Goal: Transaction & Acquisition: Book appointment/travel/reservation

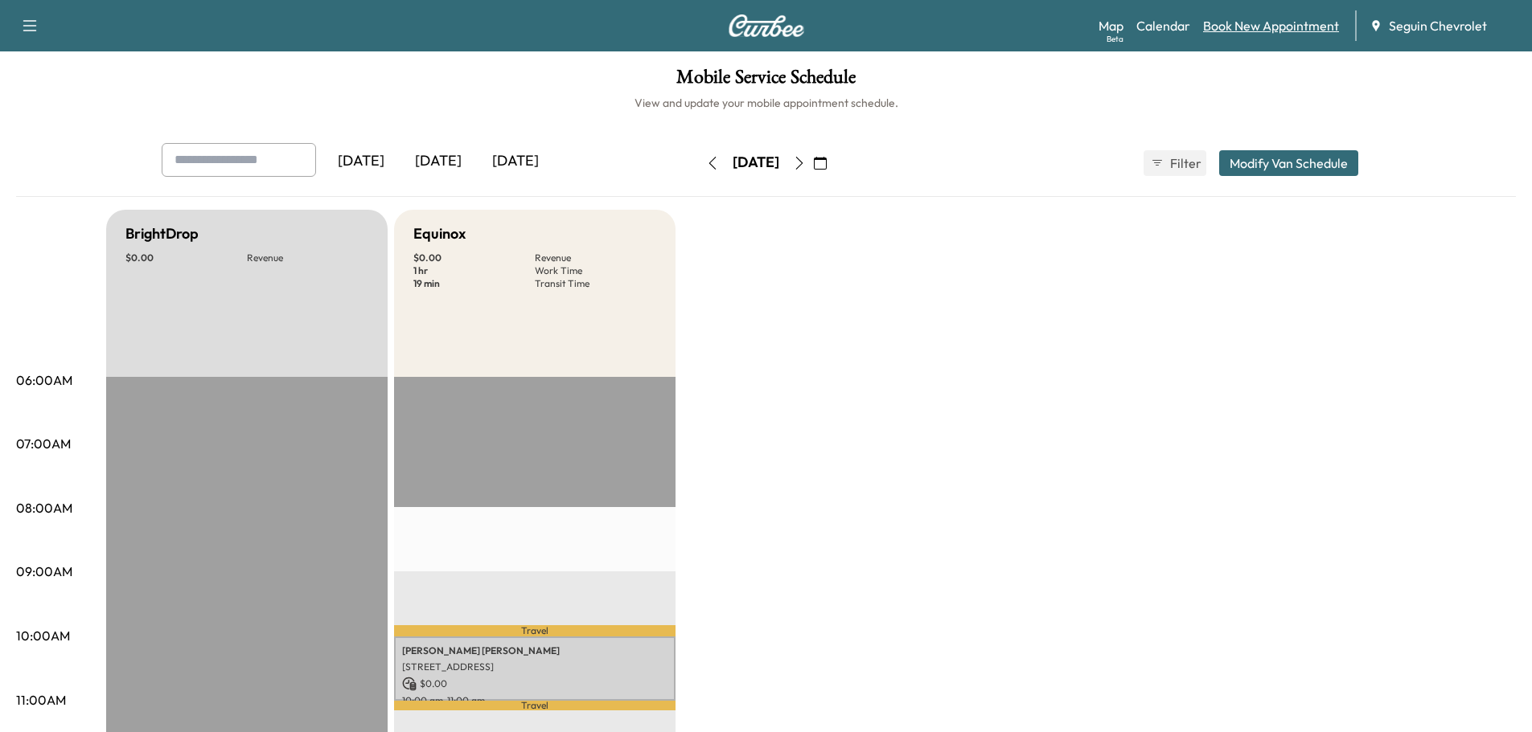
click at [1247, 21] on link "Book New Appointment" at bounding box center [1271, 25] width 136 height 19
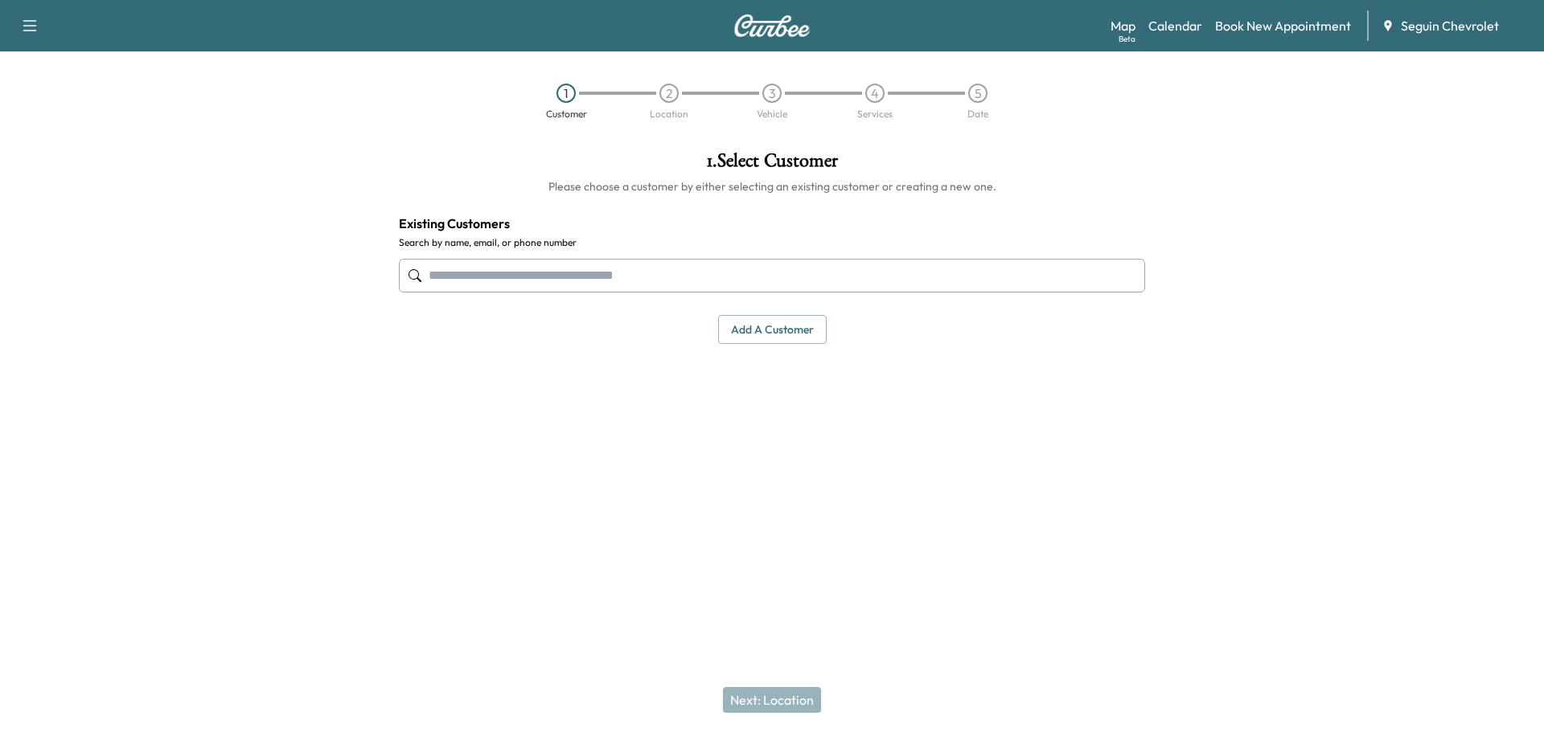
click at [475, 277] on input "text" at bounding box center [772, 276] width 746 height 34
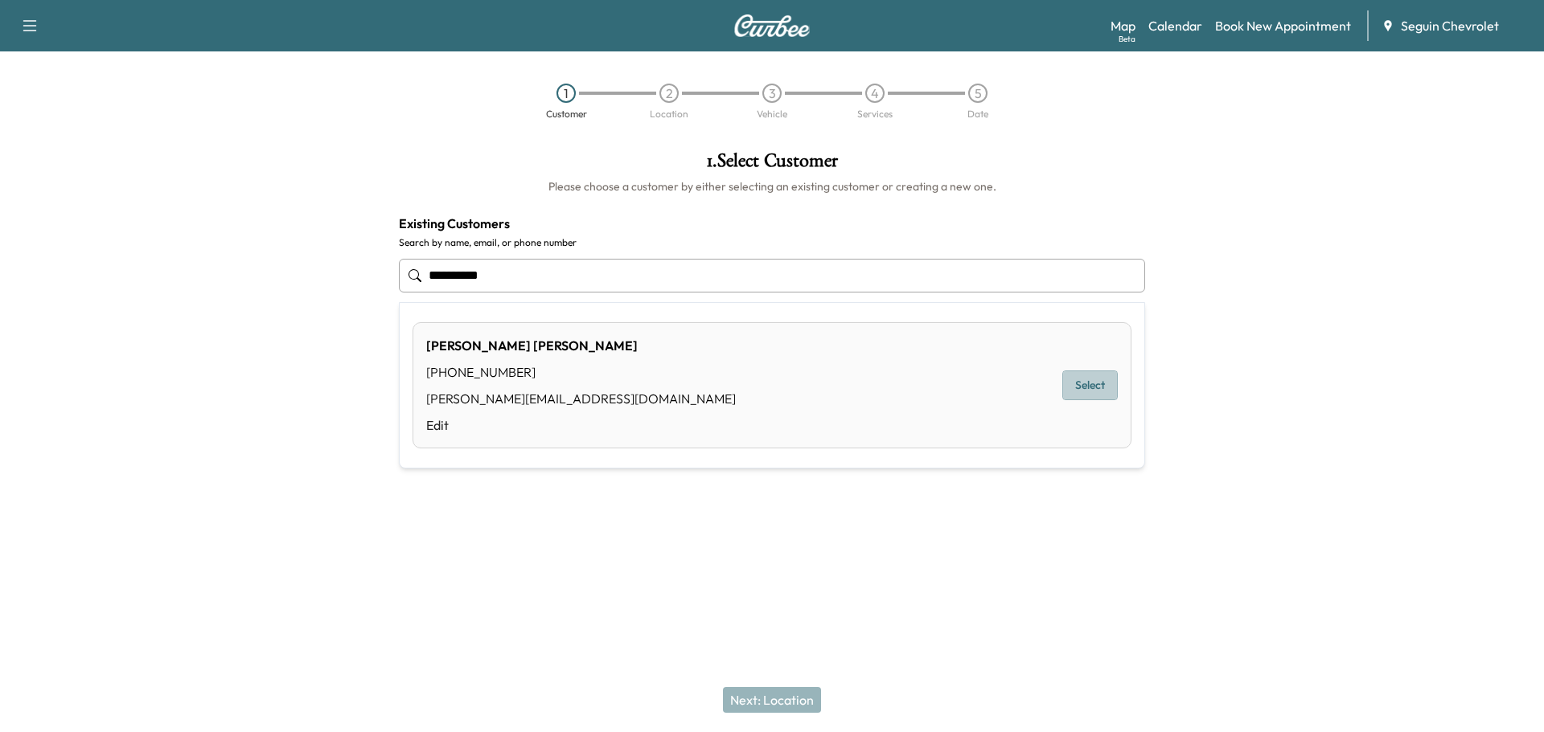
click at [1097, 386] on button "Select" at bounding box center [1089, 386] width 55 height 30
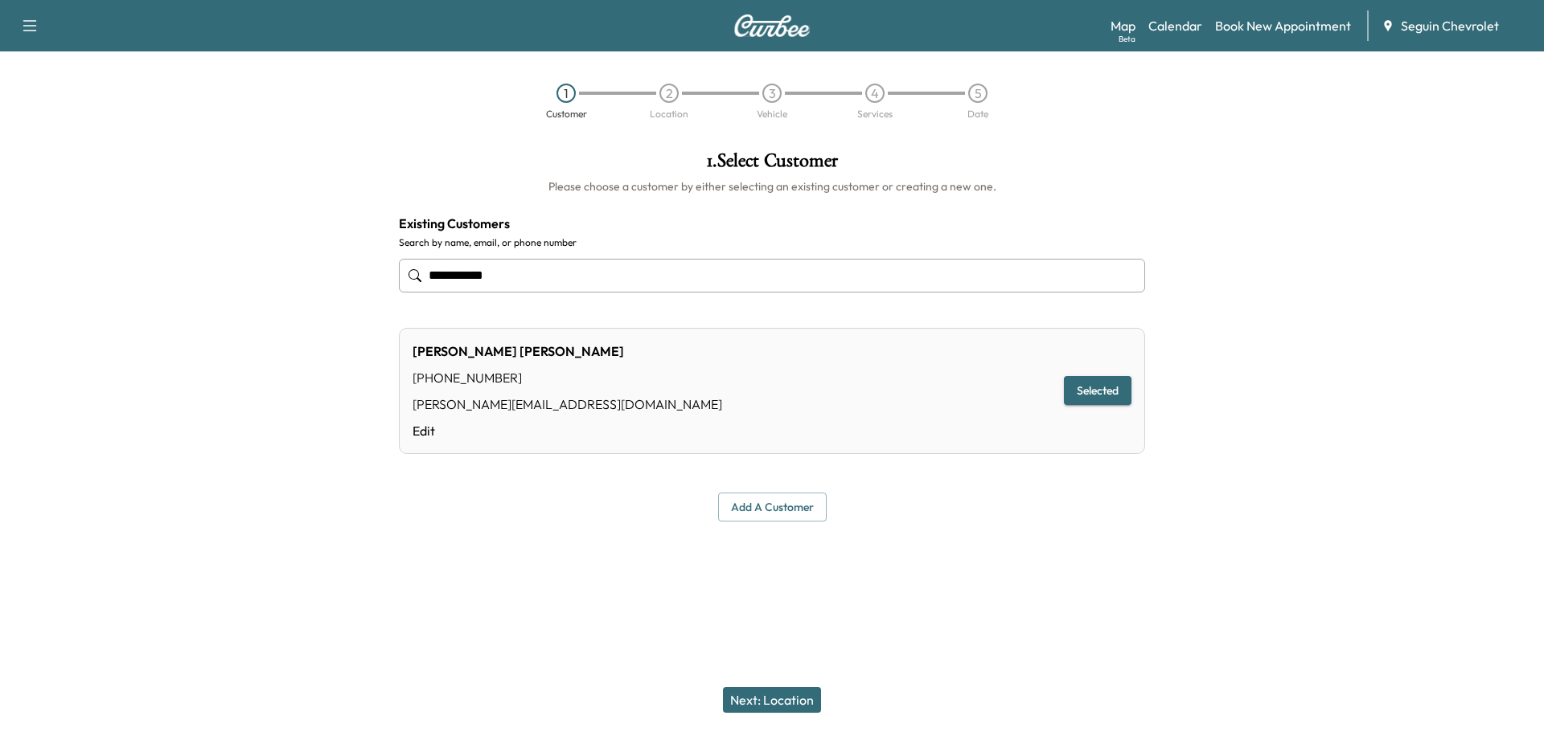
type input "**********"
click at [785, 698] on button "Next: Location" at bounding box center [772, 700] width 98 height 26
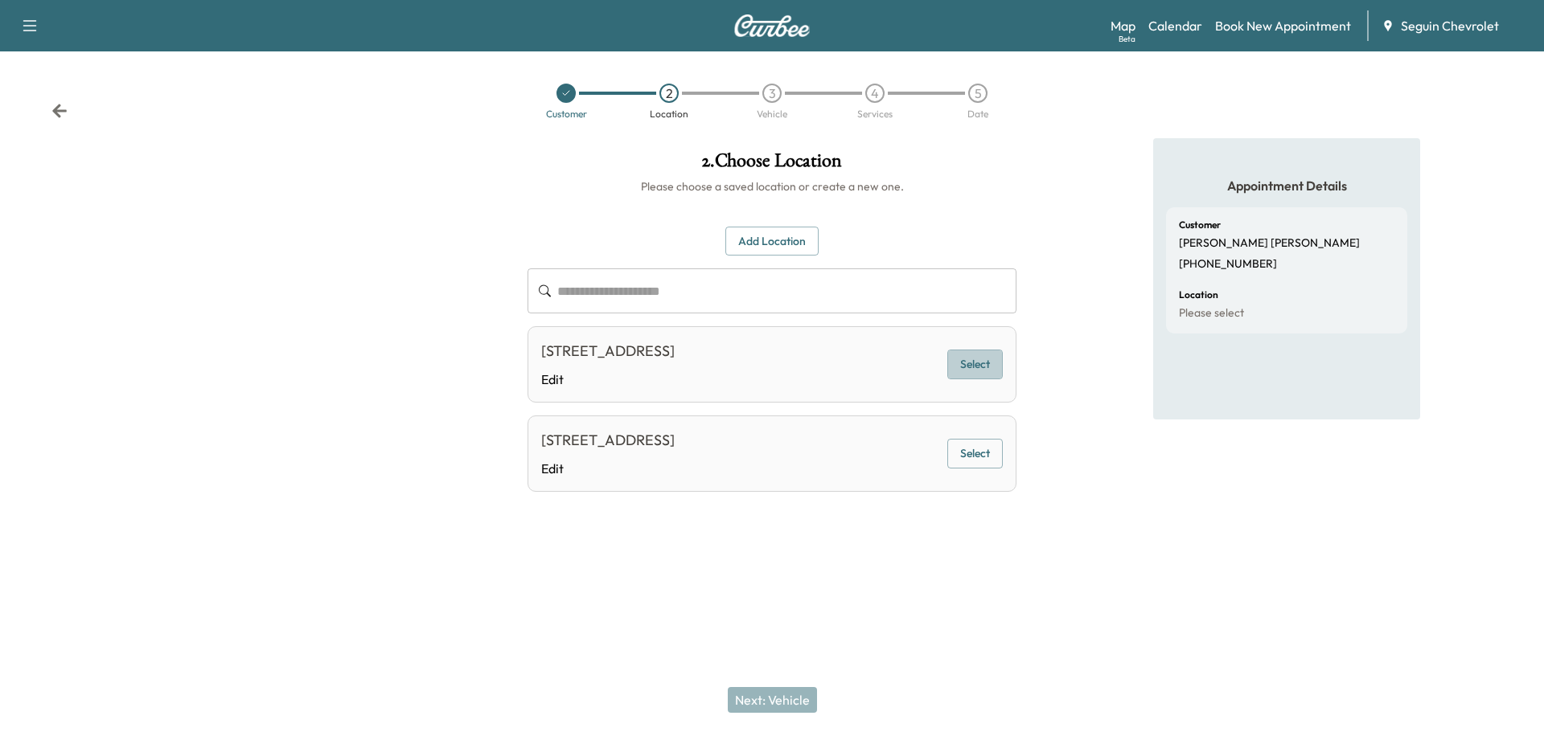
click at [982, 365] on button "Select" at bounding box center [974, 365] width 55 height 30
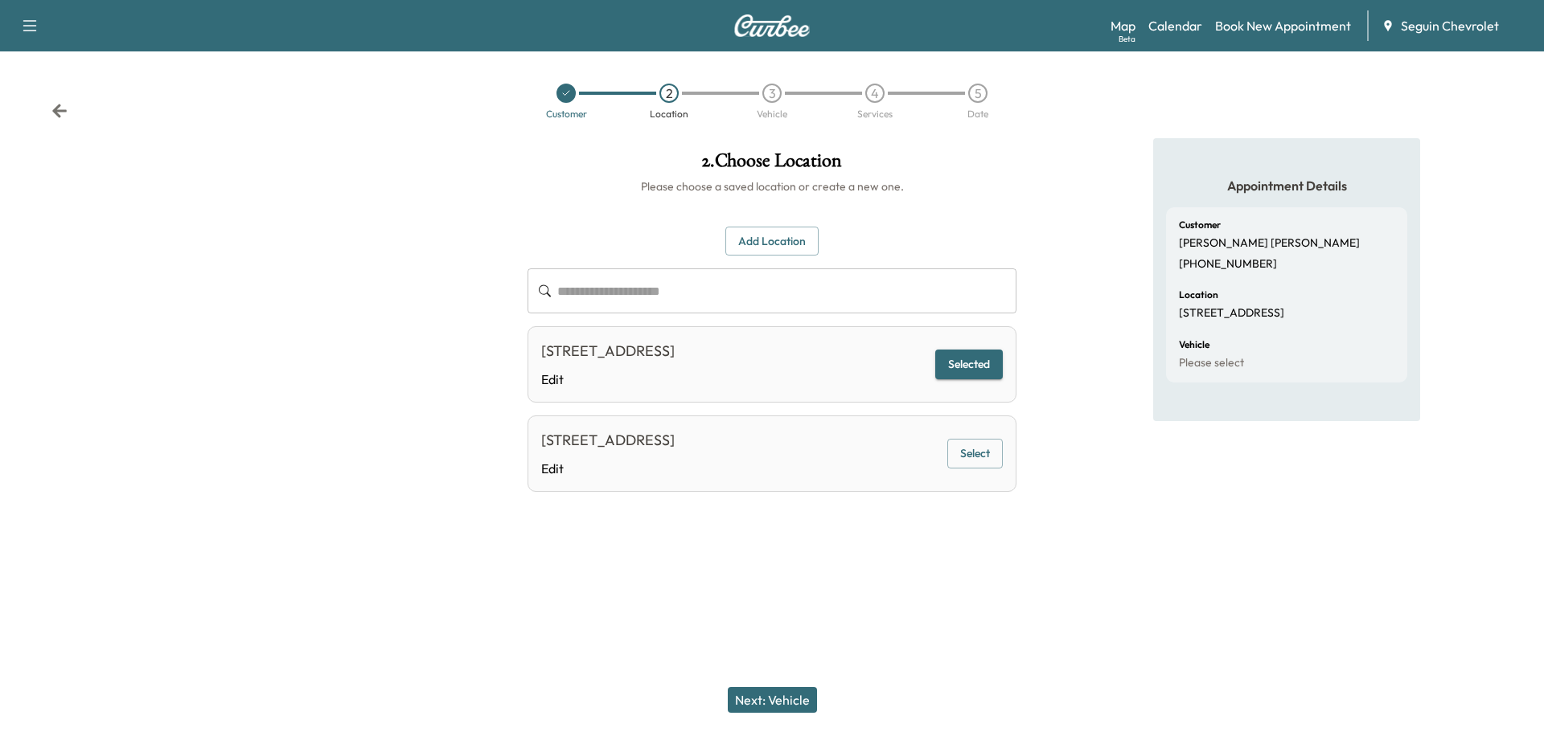
click at [794, 698] on button "Next: Vehicle" at bounding box center [772, 700] width 89 height 26
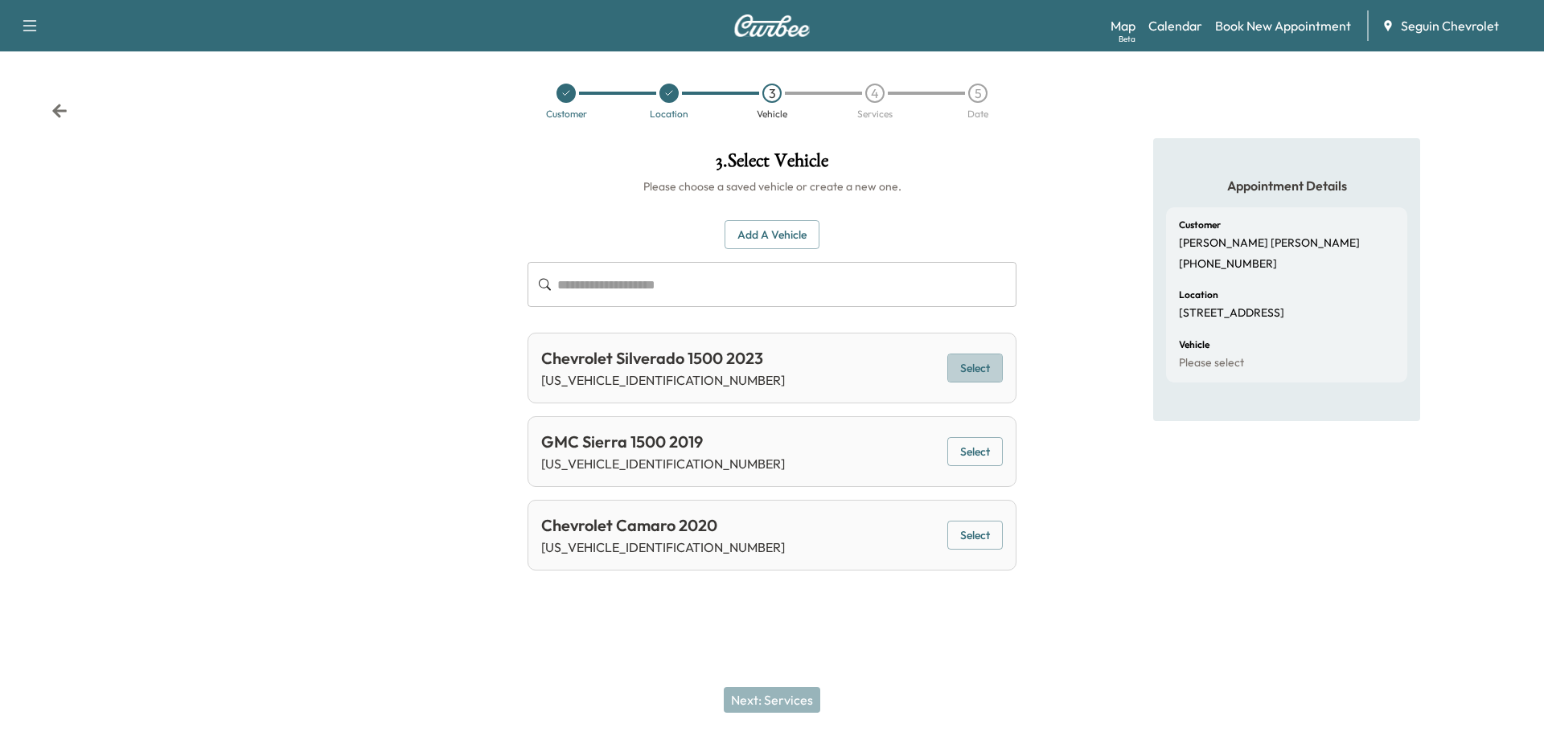
click at [965, 371] on button "Select" at bounding box center [974, 369] width 55 height 30
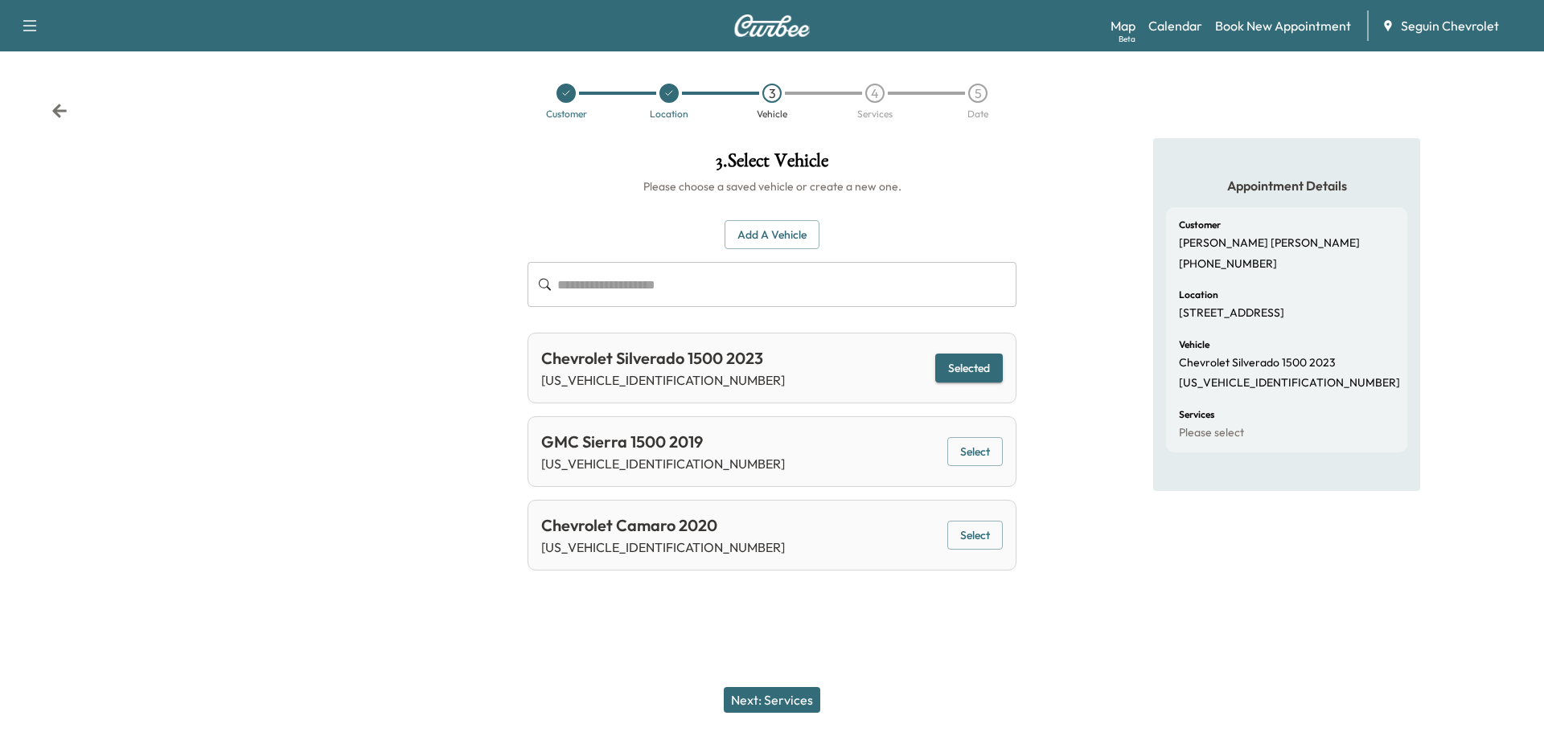
click at [788, 701] on button "Next: Services" at bounding box center [772, 700] width 96 height 26
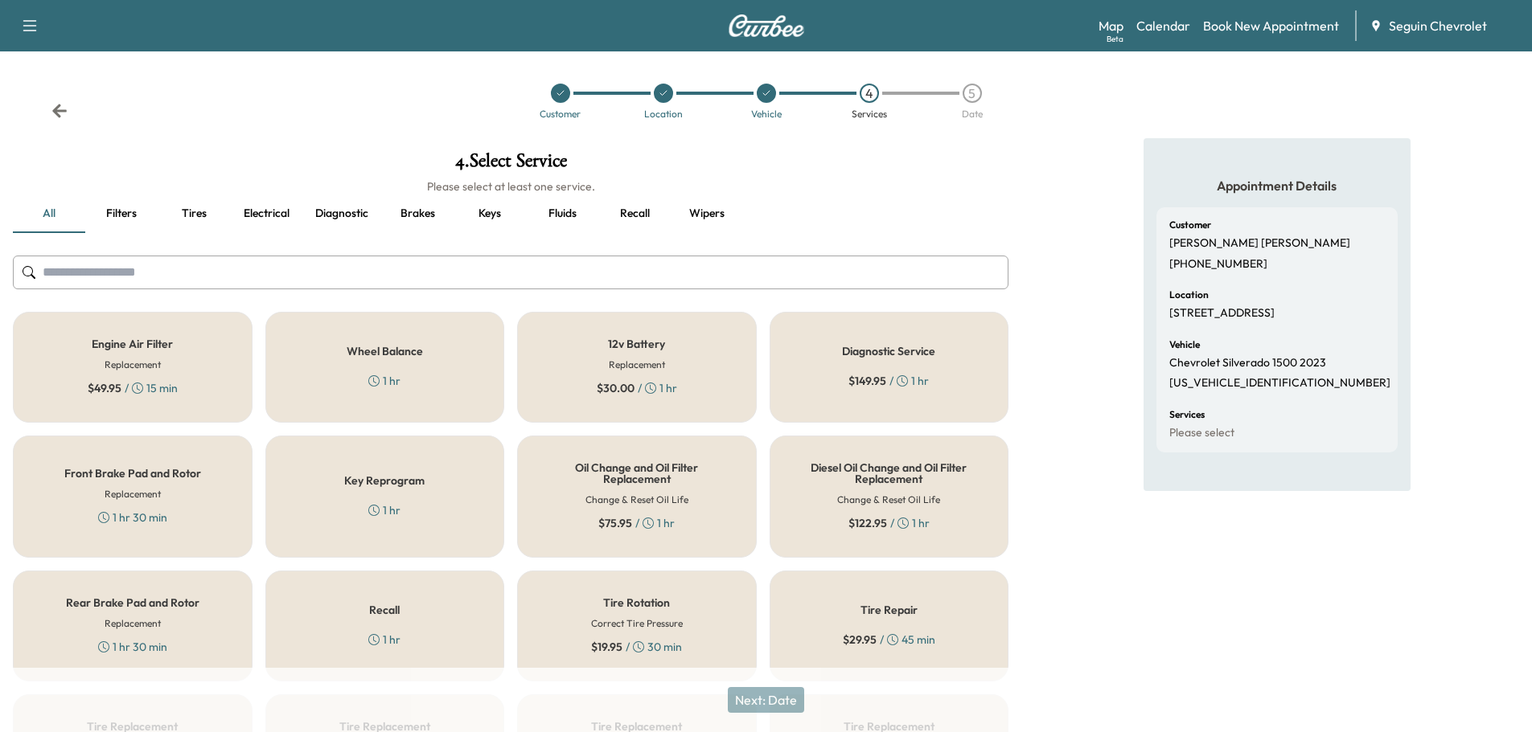
click at [438, 644] on div "Recall 1 hr" at bounding box center [385, 626] width 240 height 111
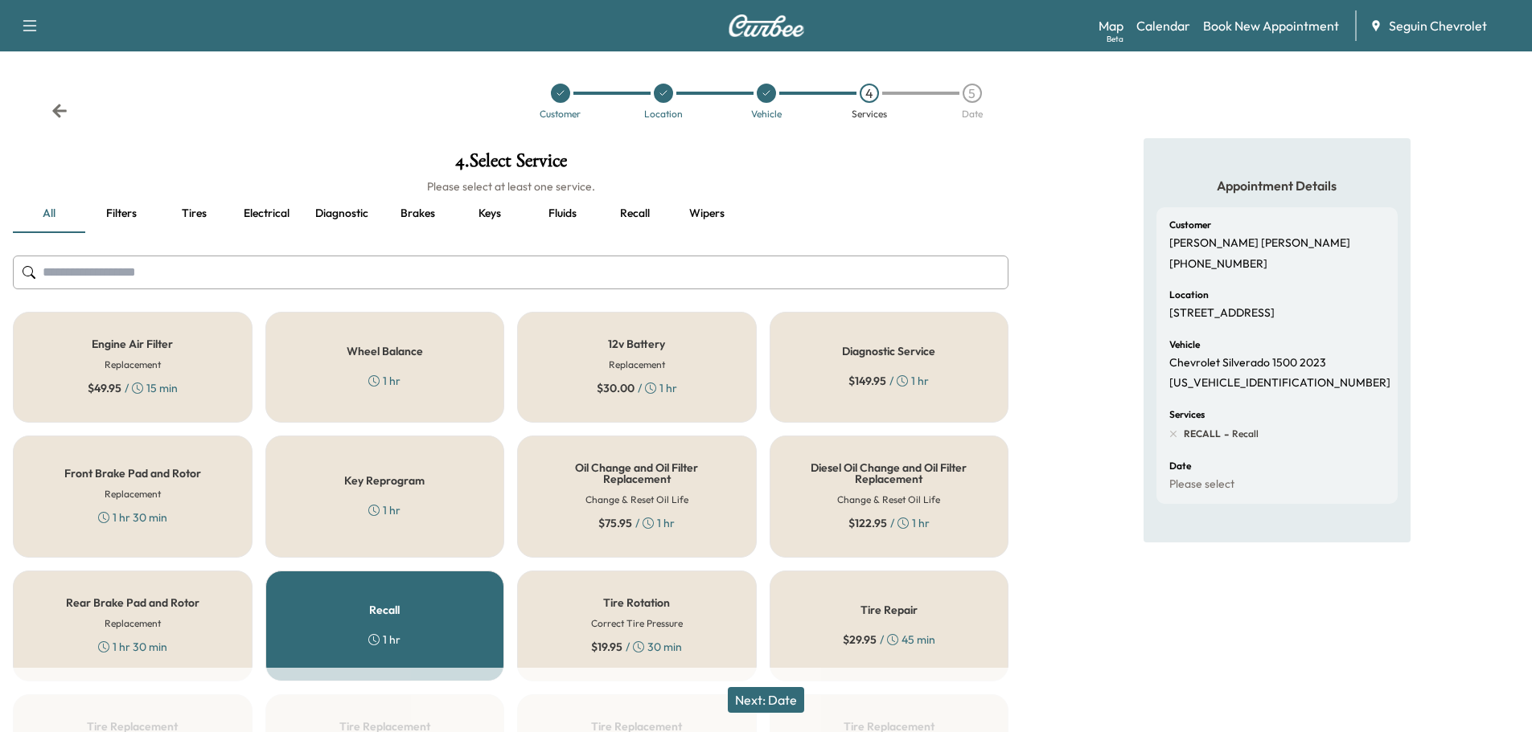
click at [789, 699] on button "Next: Date" at bounding box center [766, 700] width 76 height 26
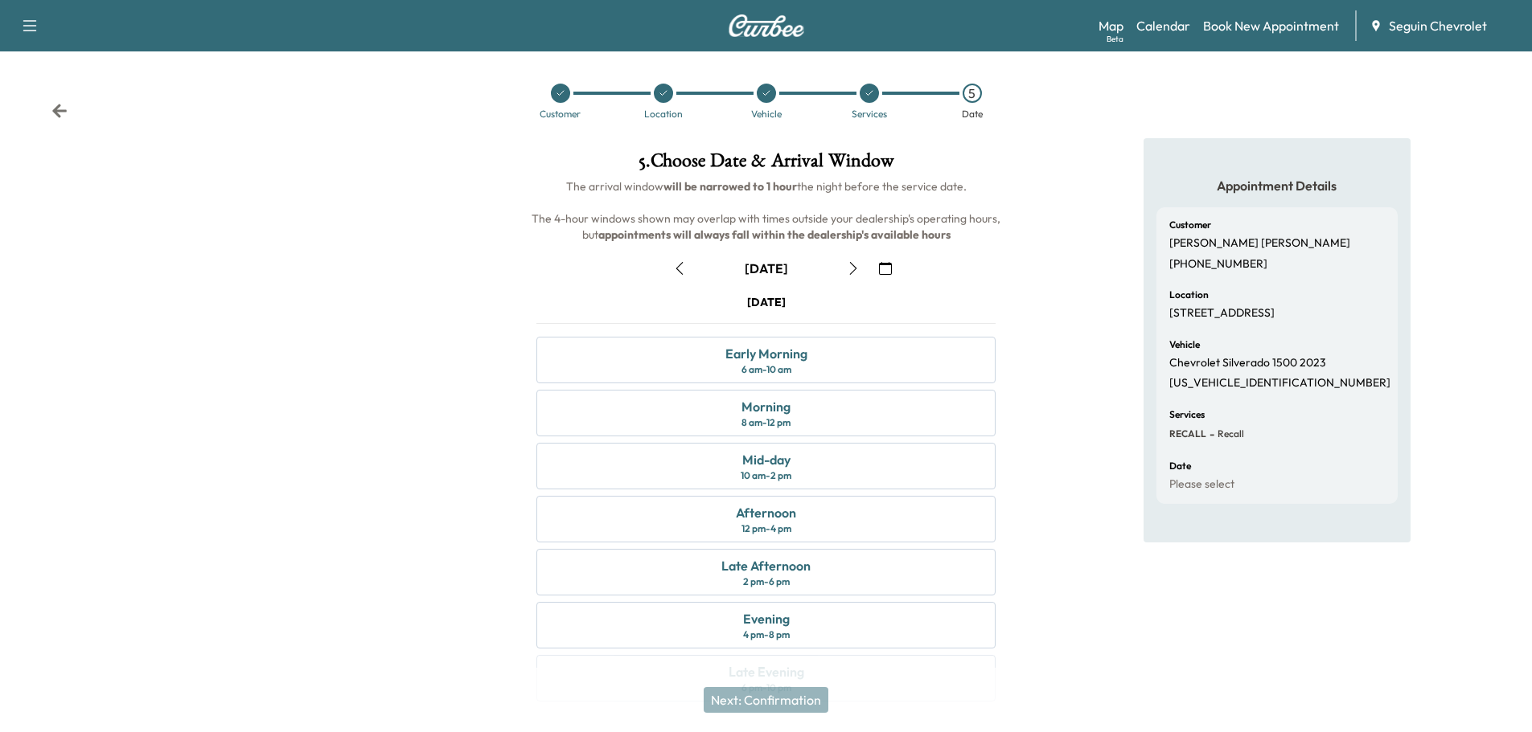
click at [886, 266] on icon "button" at bounding box center [885, 268] width 13 height 13
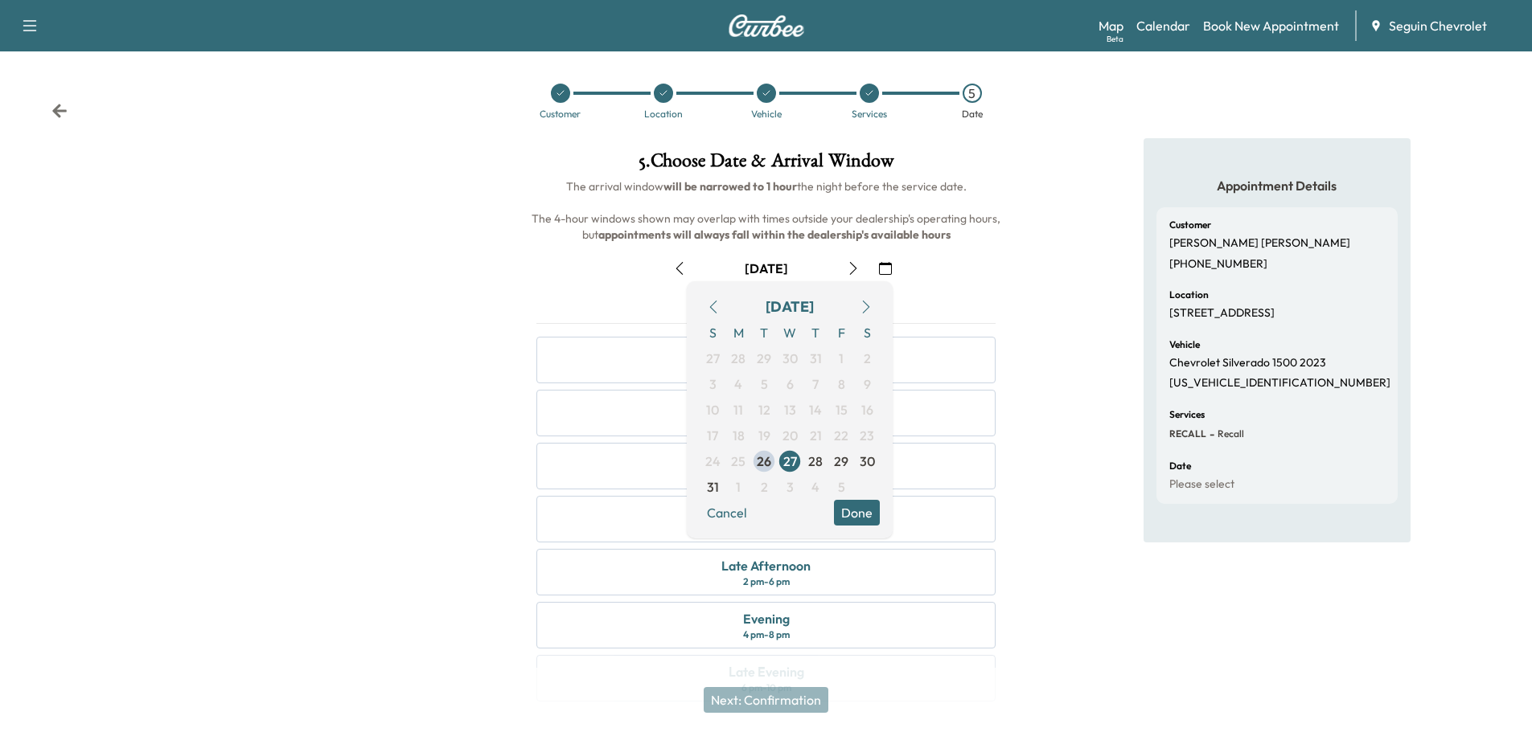
click at [865, 299] on button "button" at bounding box center [865, 307] width 27 height 26
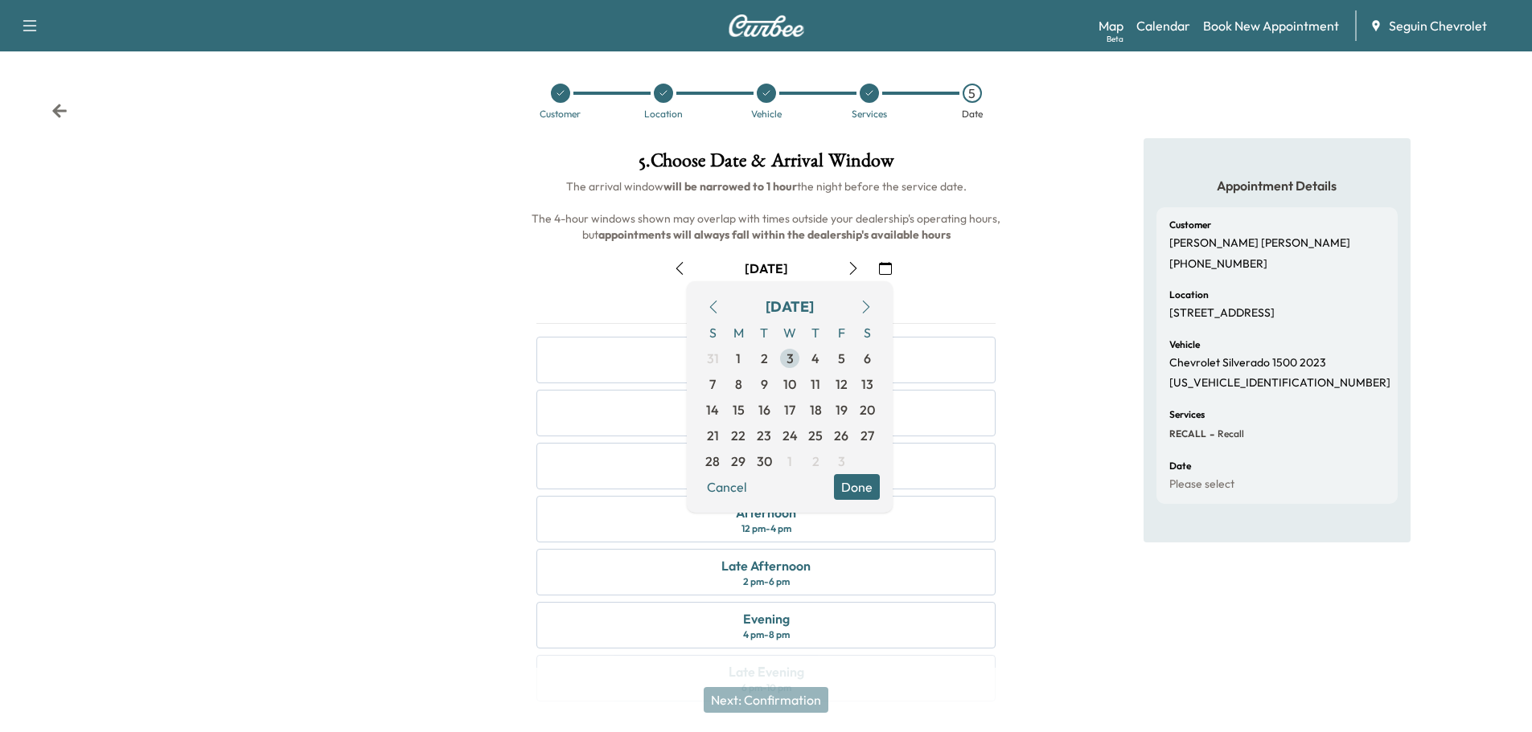
click at [793, 352] on span "3" at bounding box center [789, 358] width 7 height 19
click at [814, 568] on div "Late Afternoon 2 pm - 6 pm" at bounding box center [765, 572] width 459 height 47
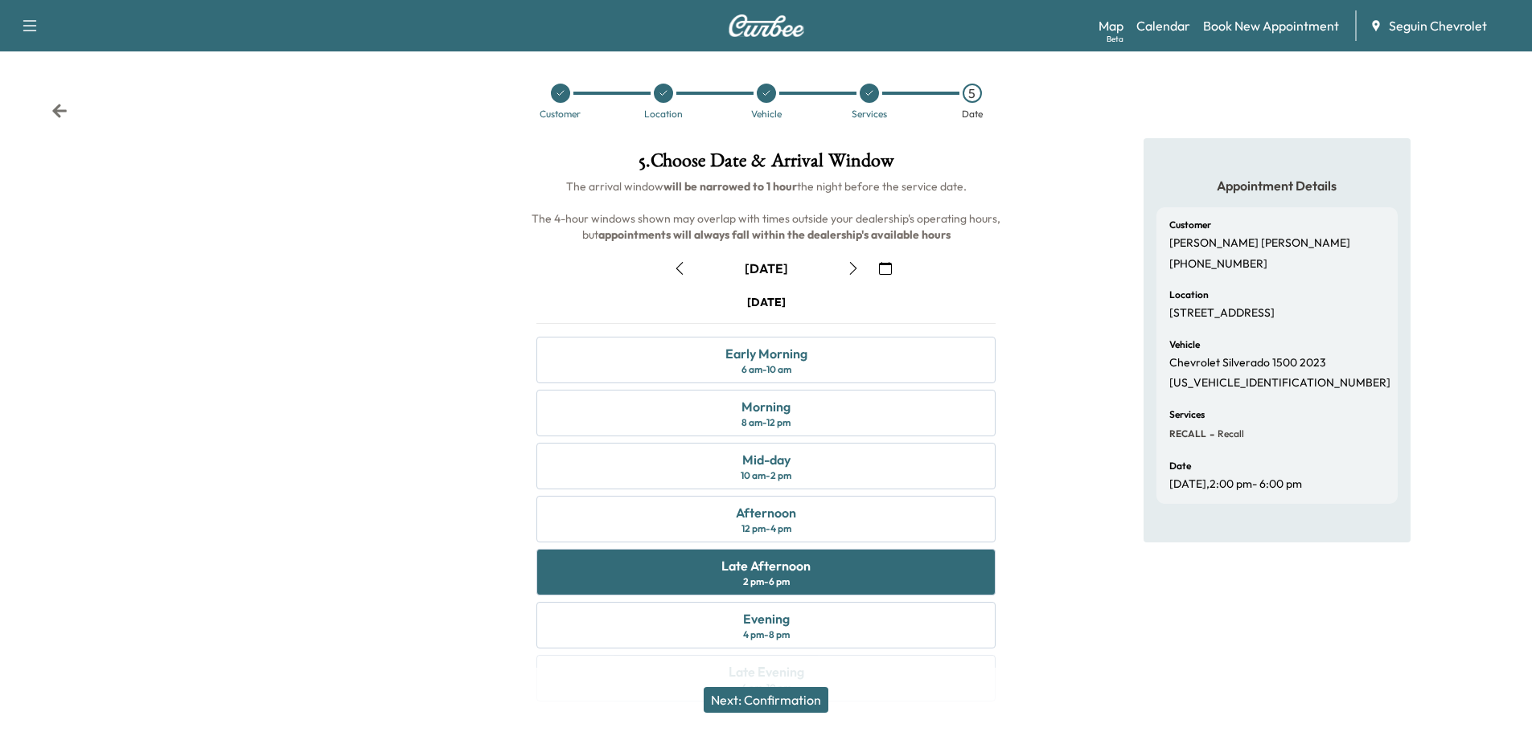
click at [807, 695] on button "Next: Confirmation" at bounding box center [765, 700] width 125 height 26
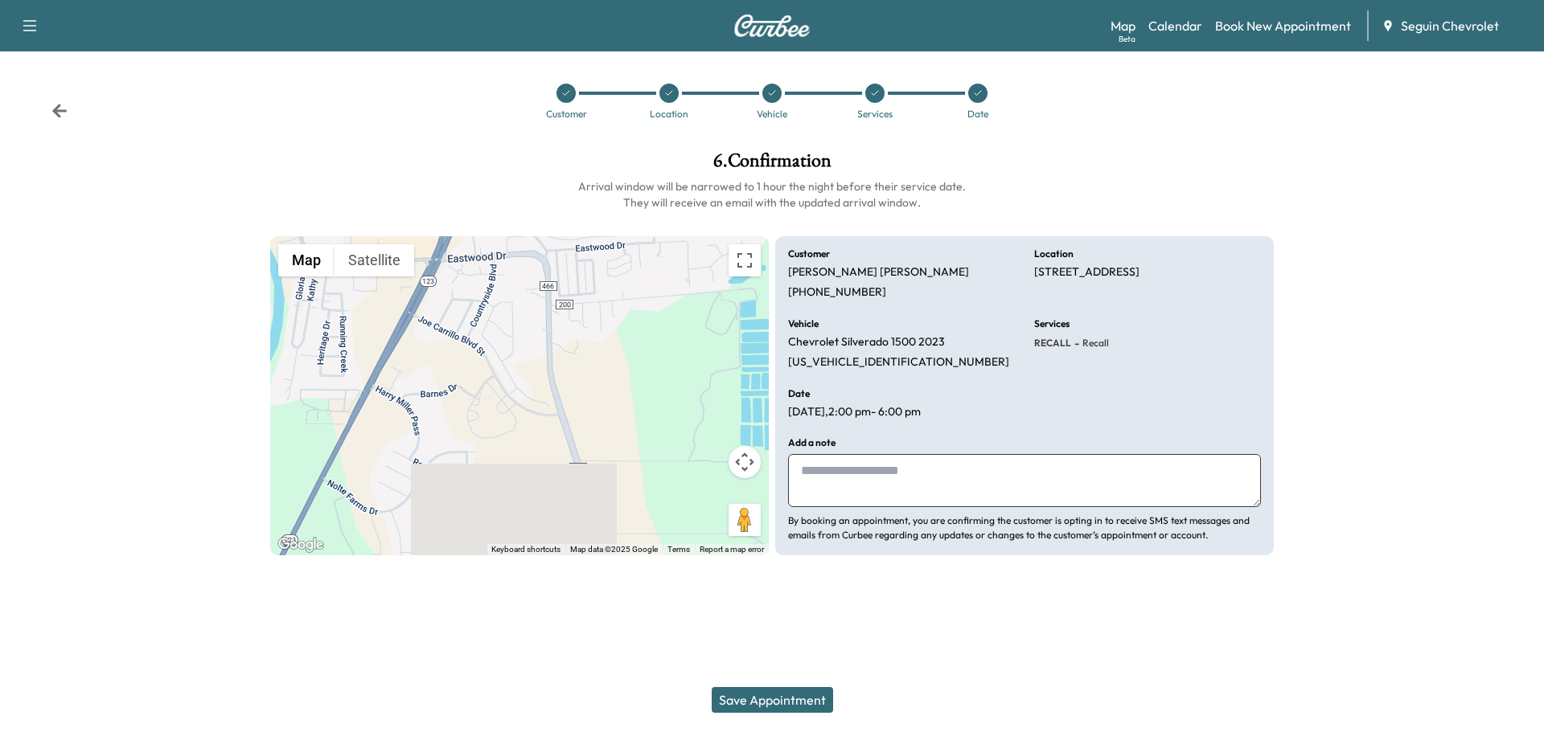
click at [839, 469] on textarea at bounding box center [1024, 480] width 473 height 53
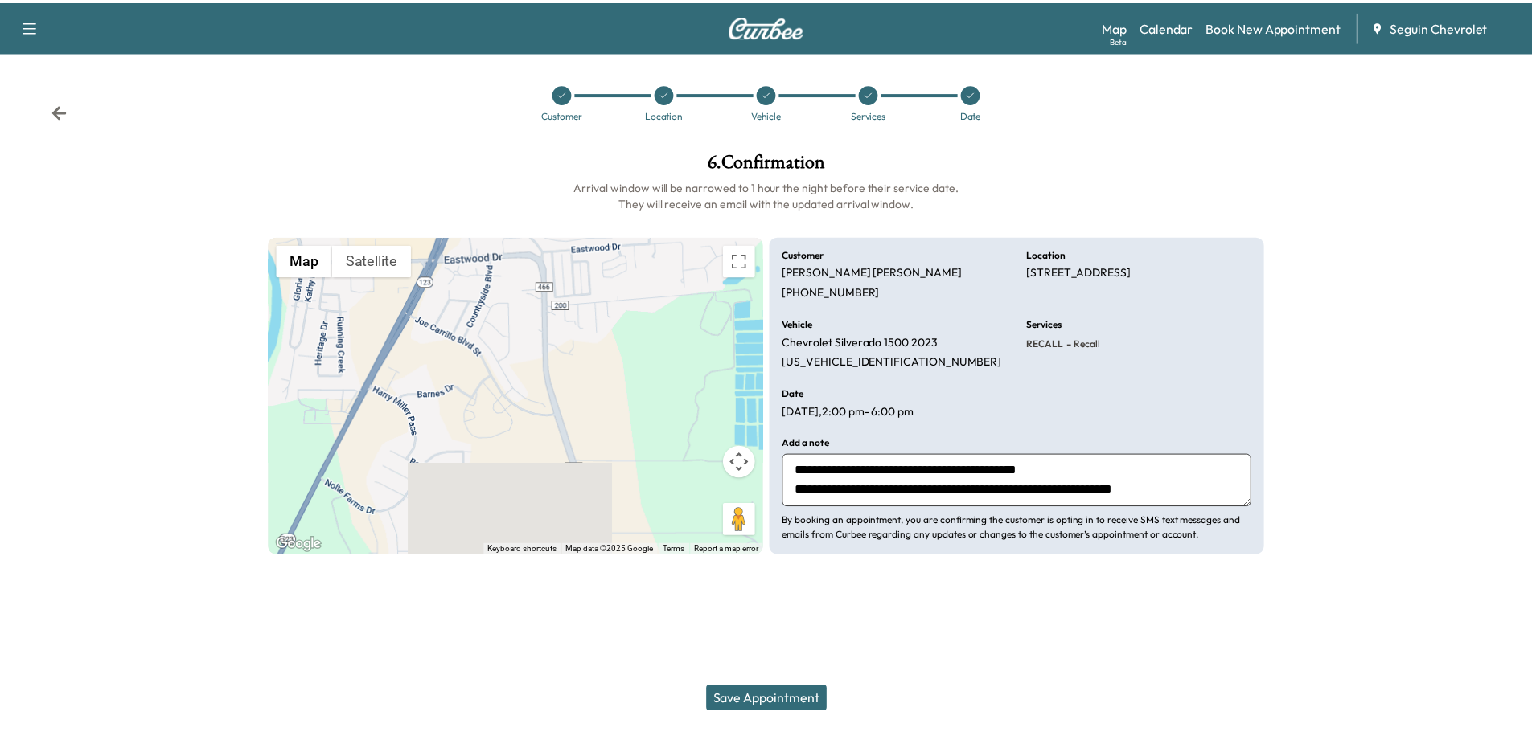
scroll to position [12, 0]
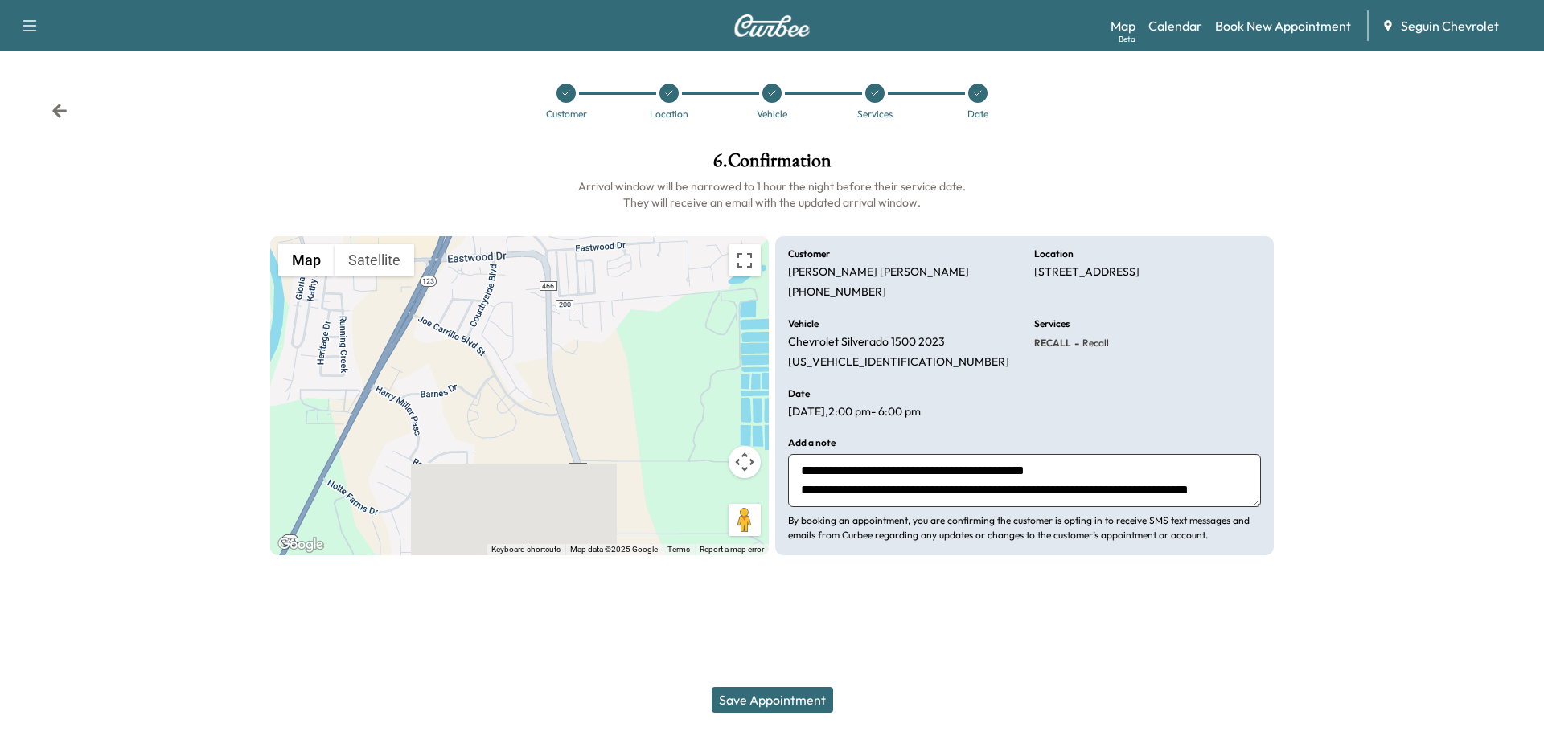
type textarea "**********"
click at [782, 701] on button "Save Appointment" at bounding box center [771, 700] width 121 height 26
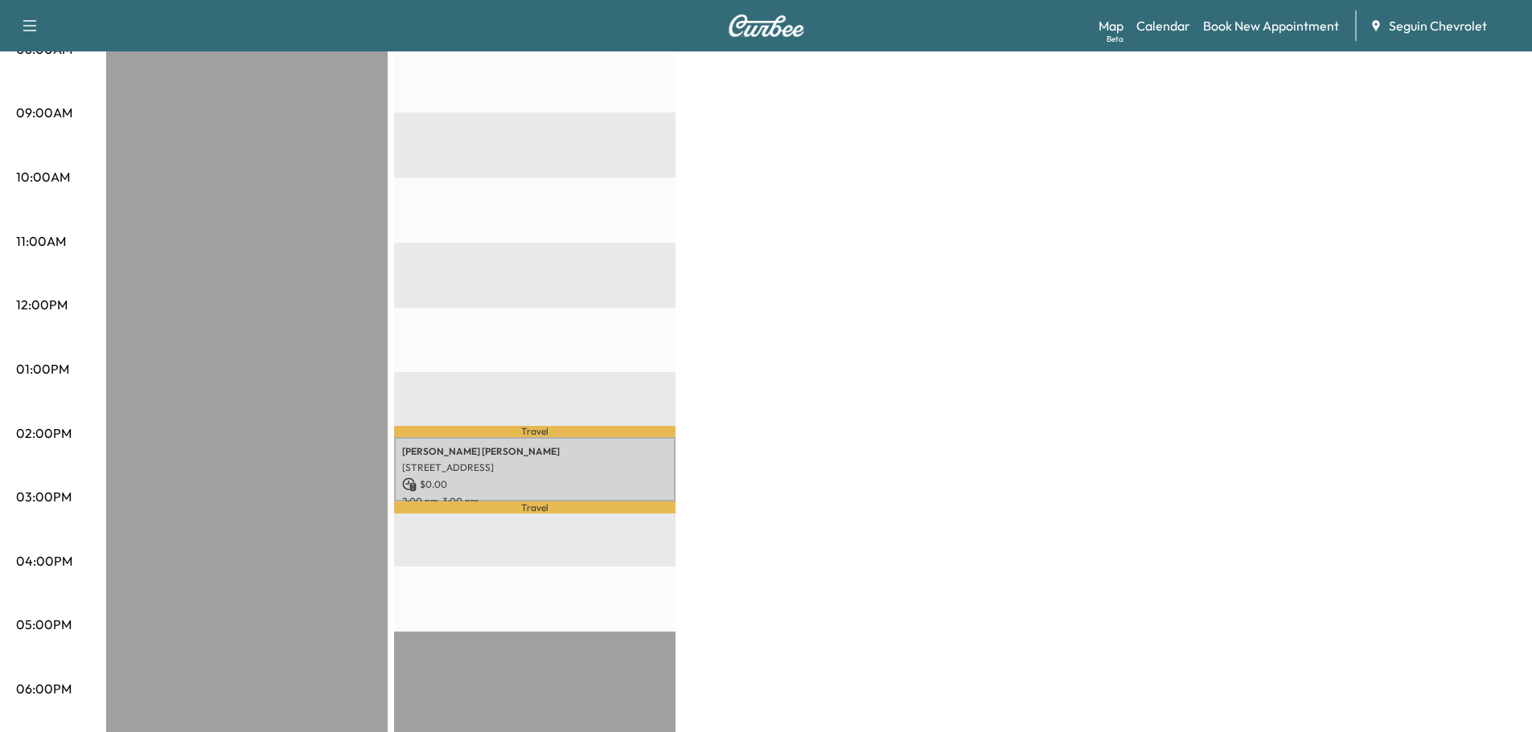
scroll to position [482, 0]
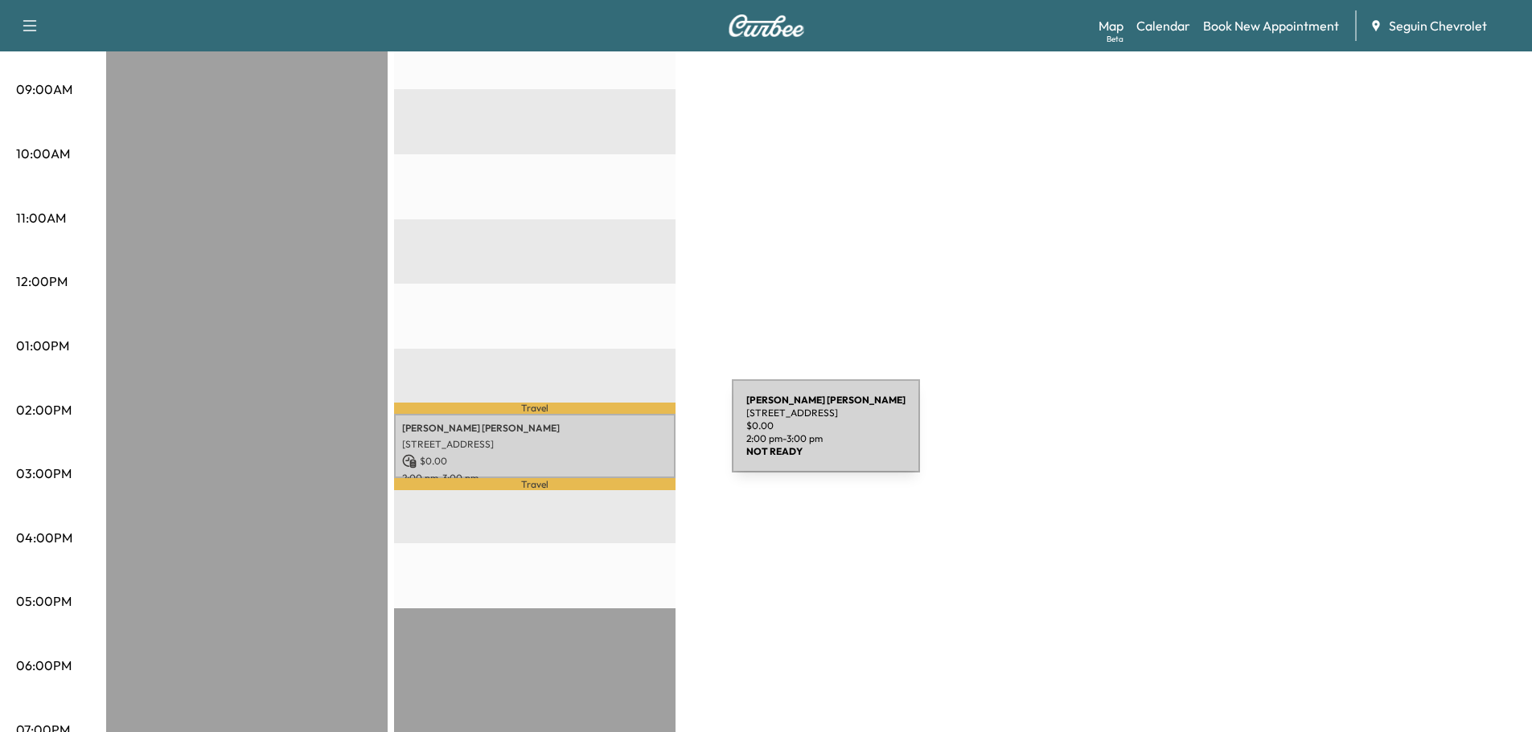
click at [611, 438] on p "[STREET_ADDRESS]" at bounding box center [534, 444] width 265 height 13
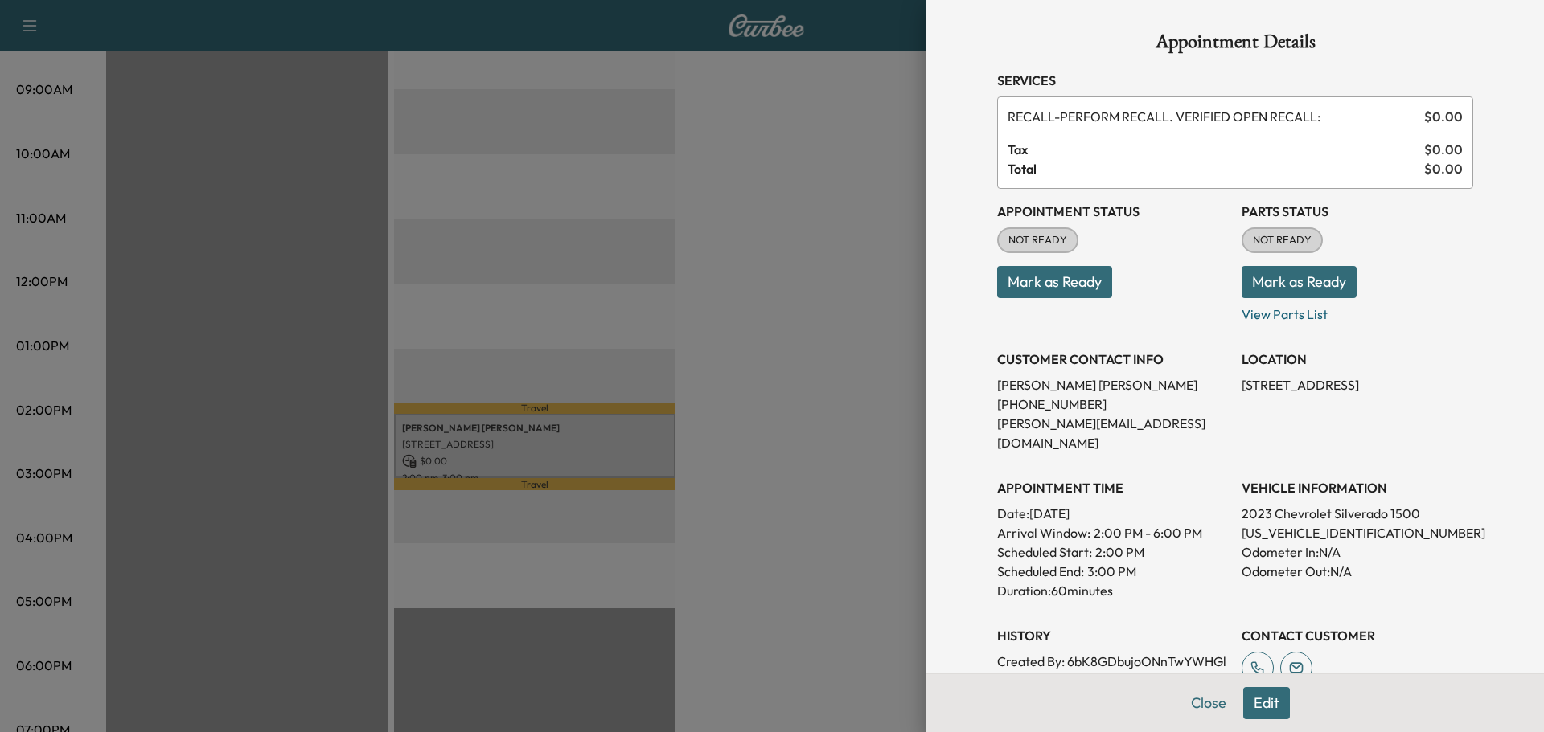
click at [788, 390] on div at bounding box center [772, 366] width 1544 height 732
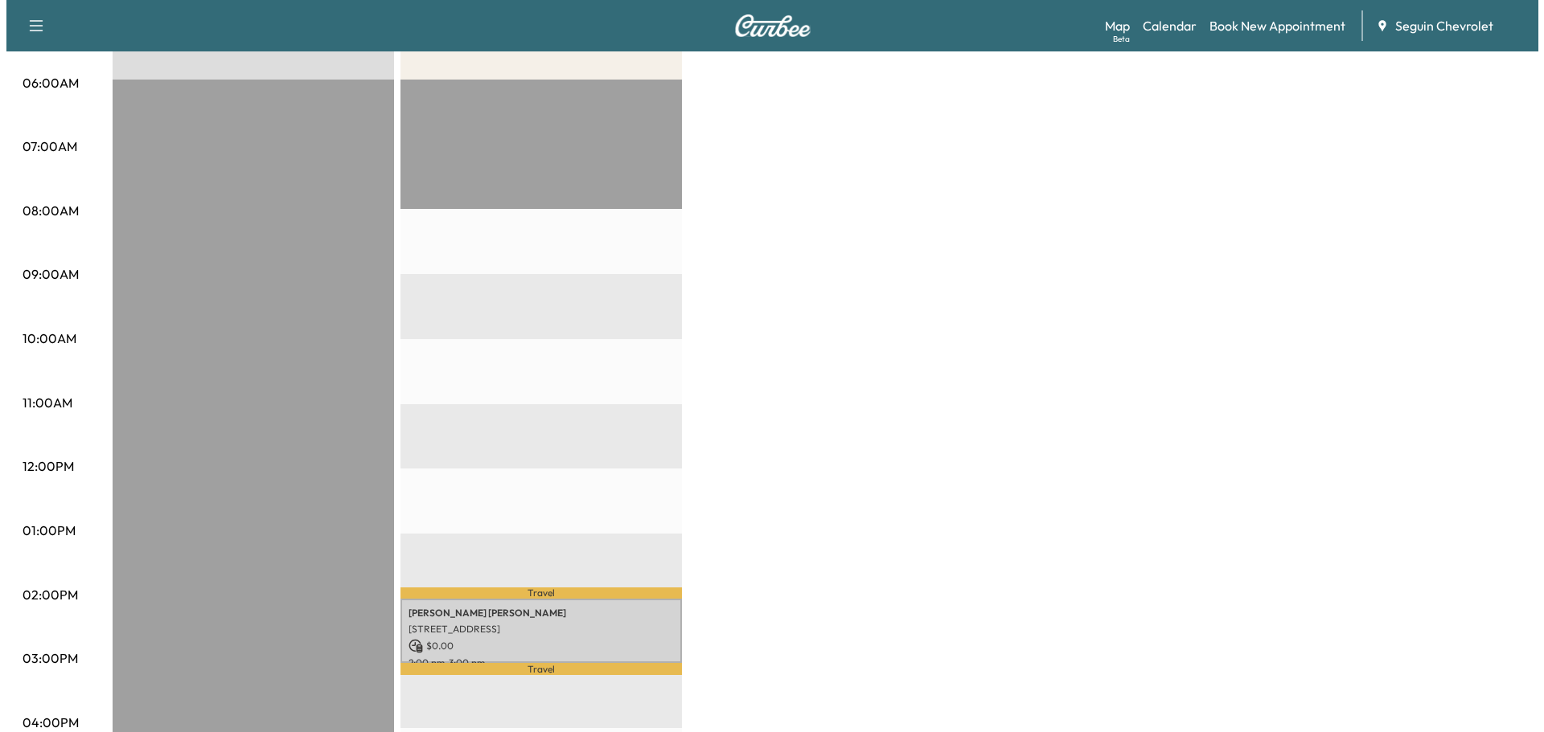
scroll to position [0, 0]
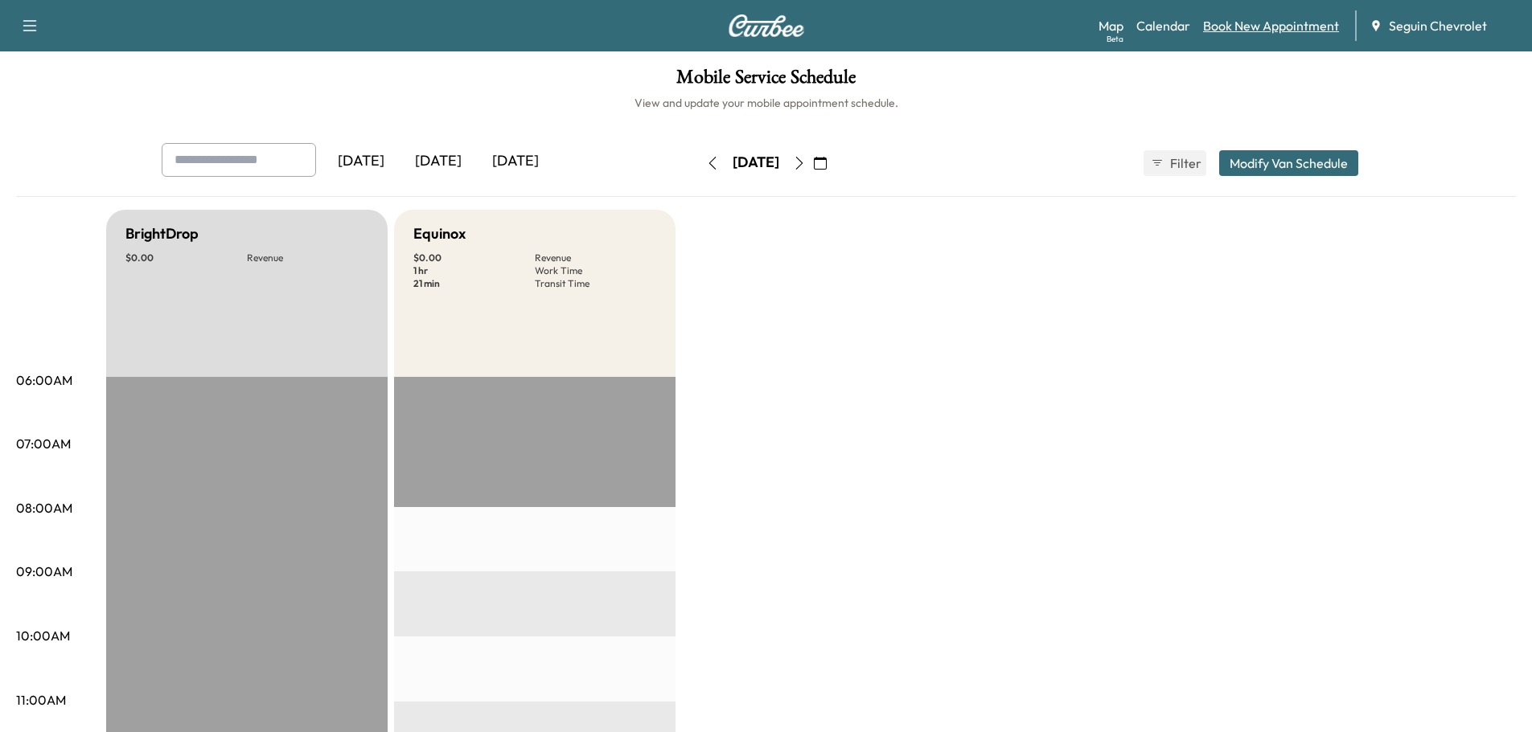
click at [1239, 20] on link "Book New Appointment" at bounding box center [1271, 25] width 136 height 19
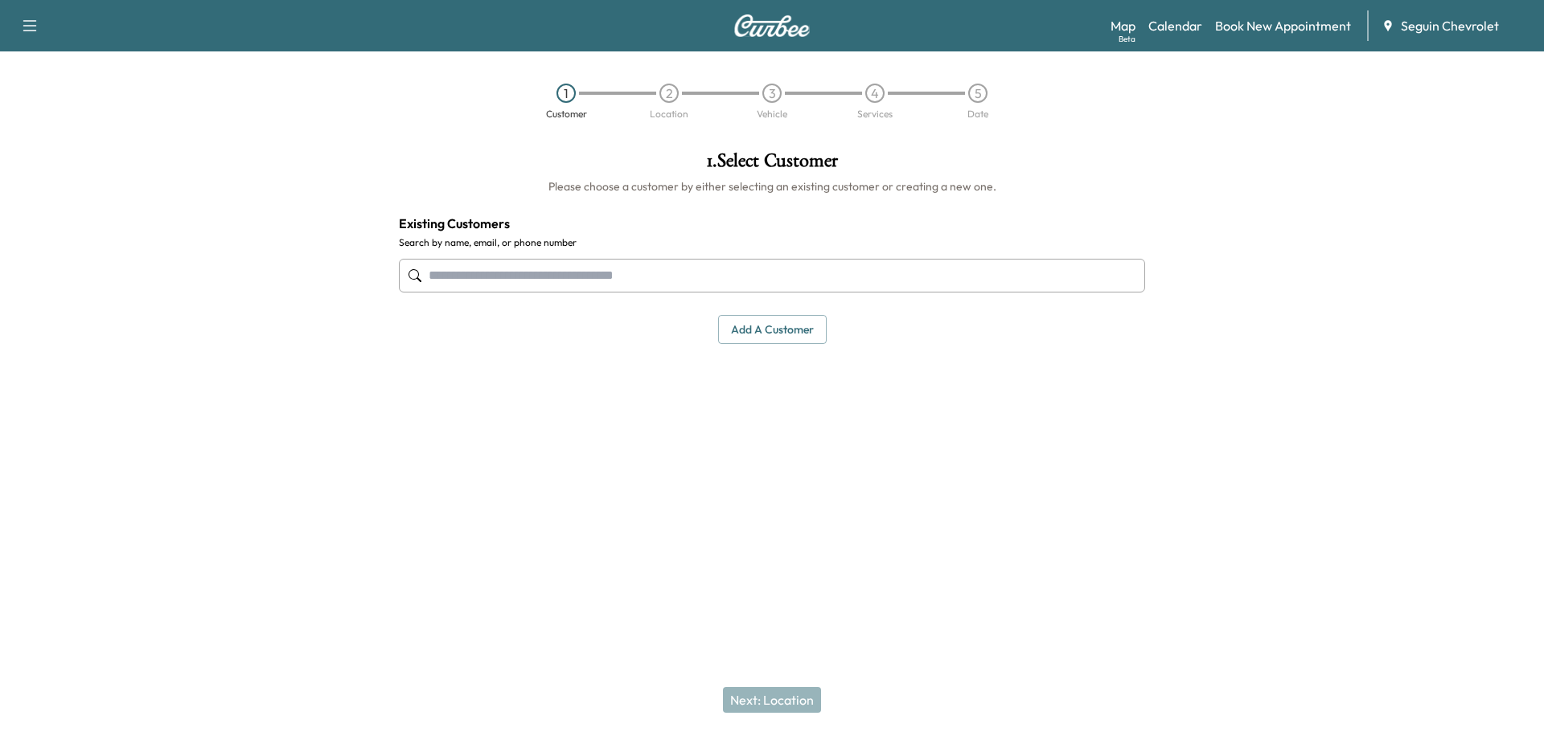
click at [494, 285] on input "text" at bounding box center [772, 276] width 746 height 34
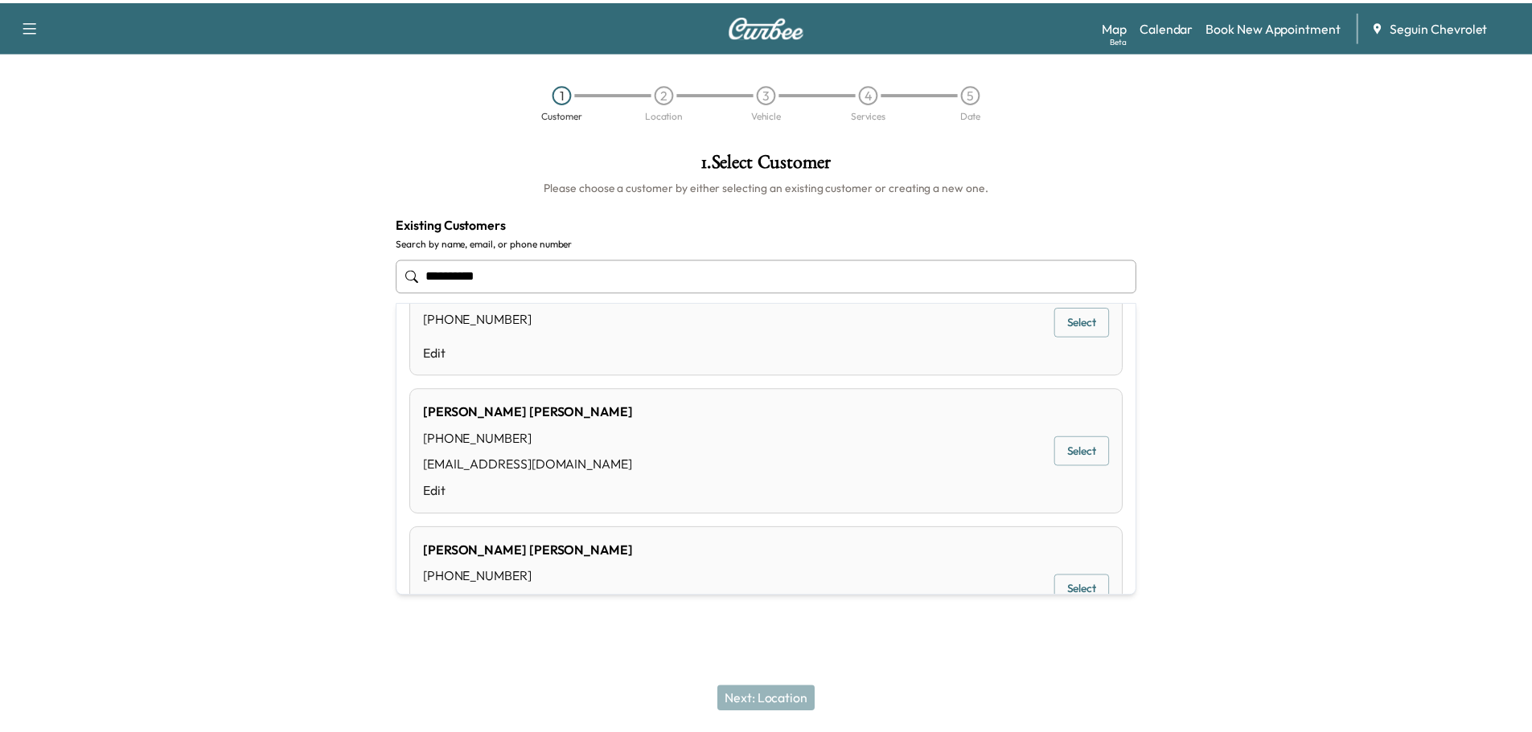
scroll to position [80, 0]
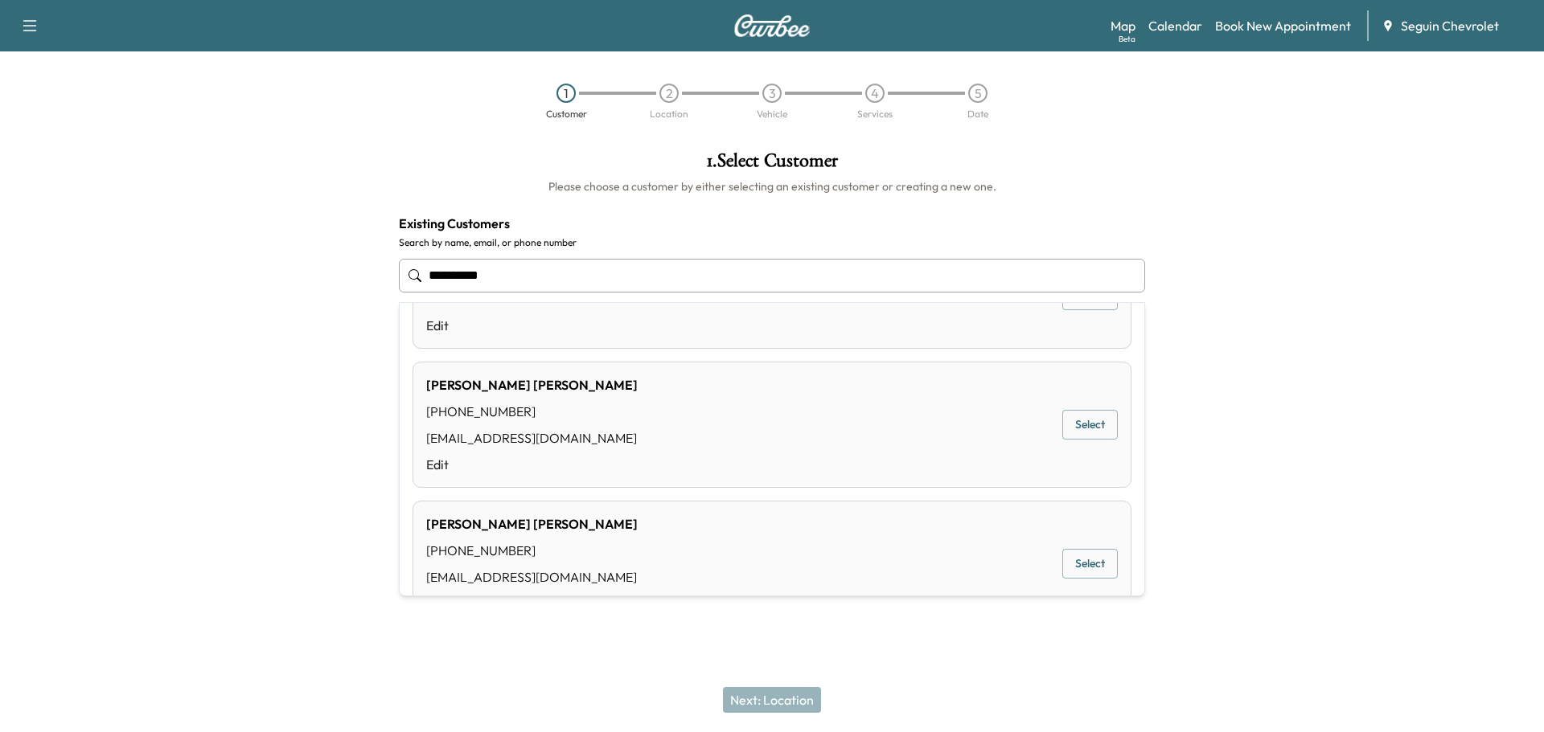
click at [1076, 417] on button "Select" at bounding box center [1089, 425] width 55 height 30
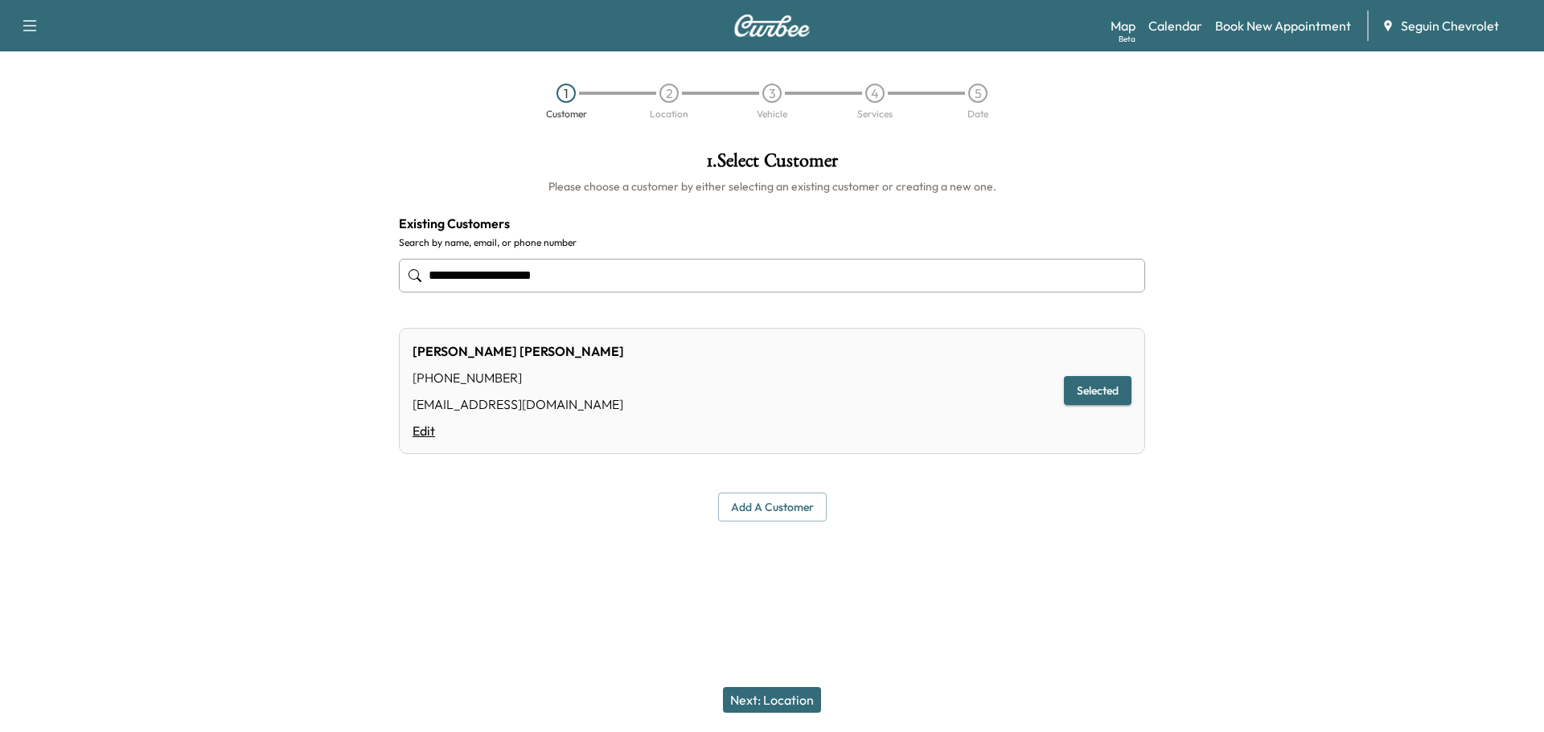
type input "**********"
click at [431, 433] on link "Edit" at bounding box center [517, 430] width 211 height 19
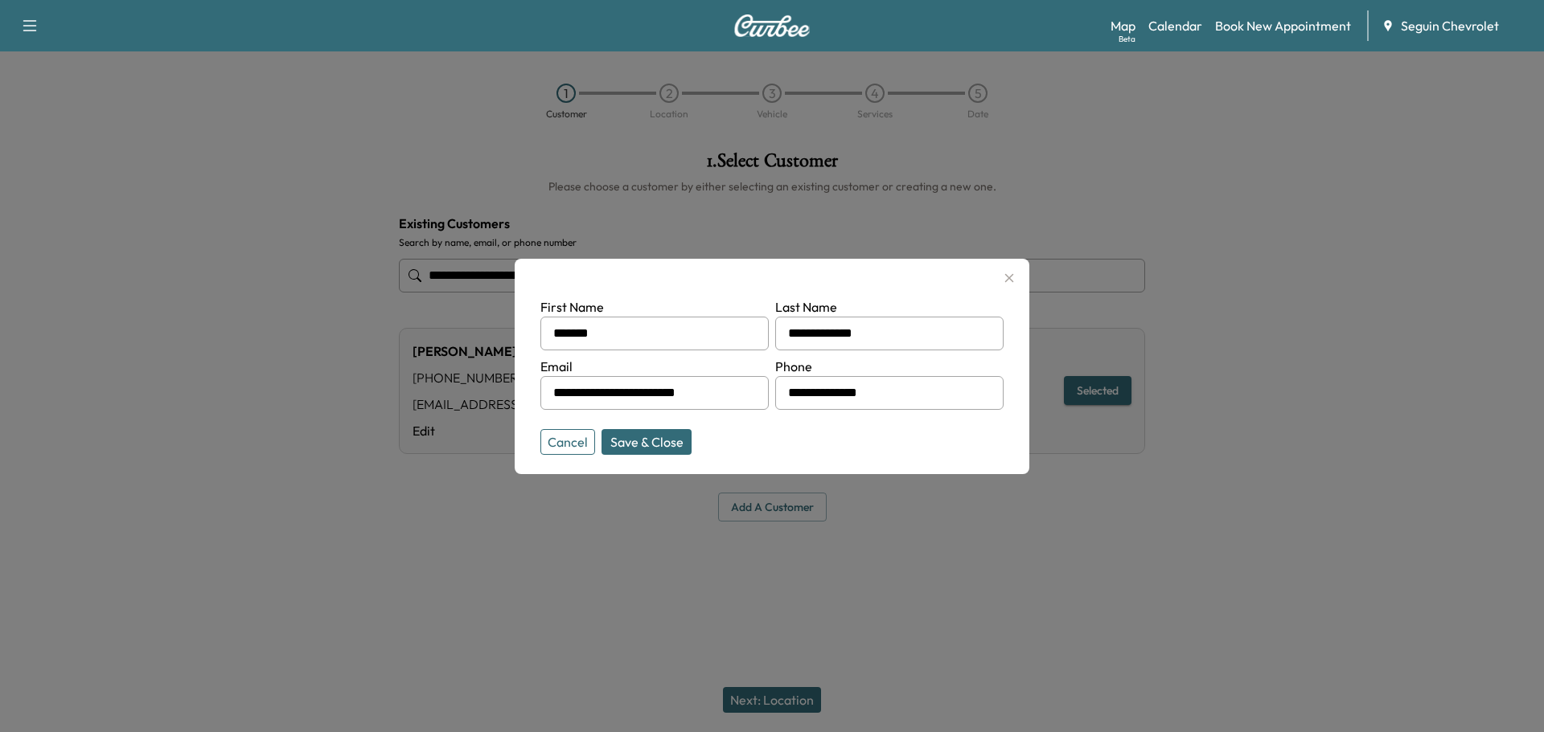
click at [642, 393] on input "**********" at bounding box center [654, 393] width 228 height 34
type input "**********"
click at [679, 429] on button "Save & Close" at bounding box center [646, 442] width 90 height 26
type input "**********"
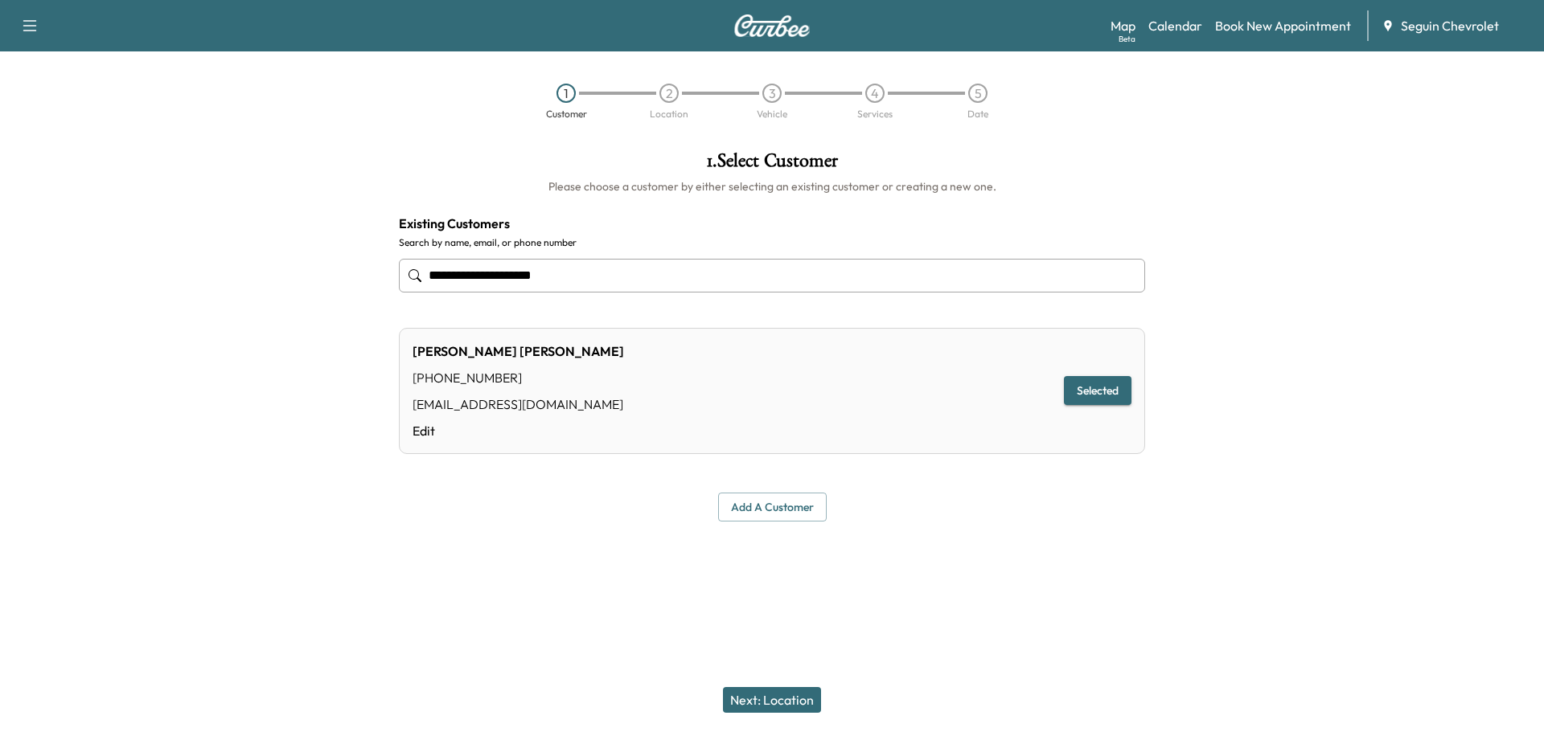
click at [1090, 382] on button "Selected" at bounding box center [1098, 391] width 68 height 30
click at [789, 697] on button "Next: Location" at bounding box center [772, 700] width 98 height 26
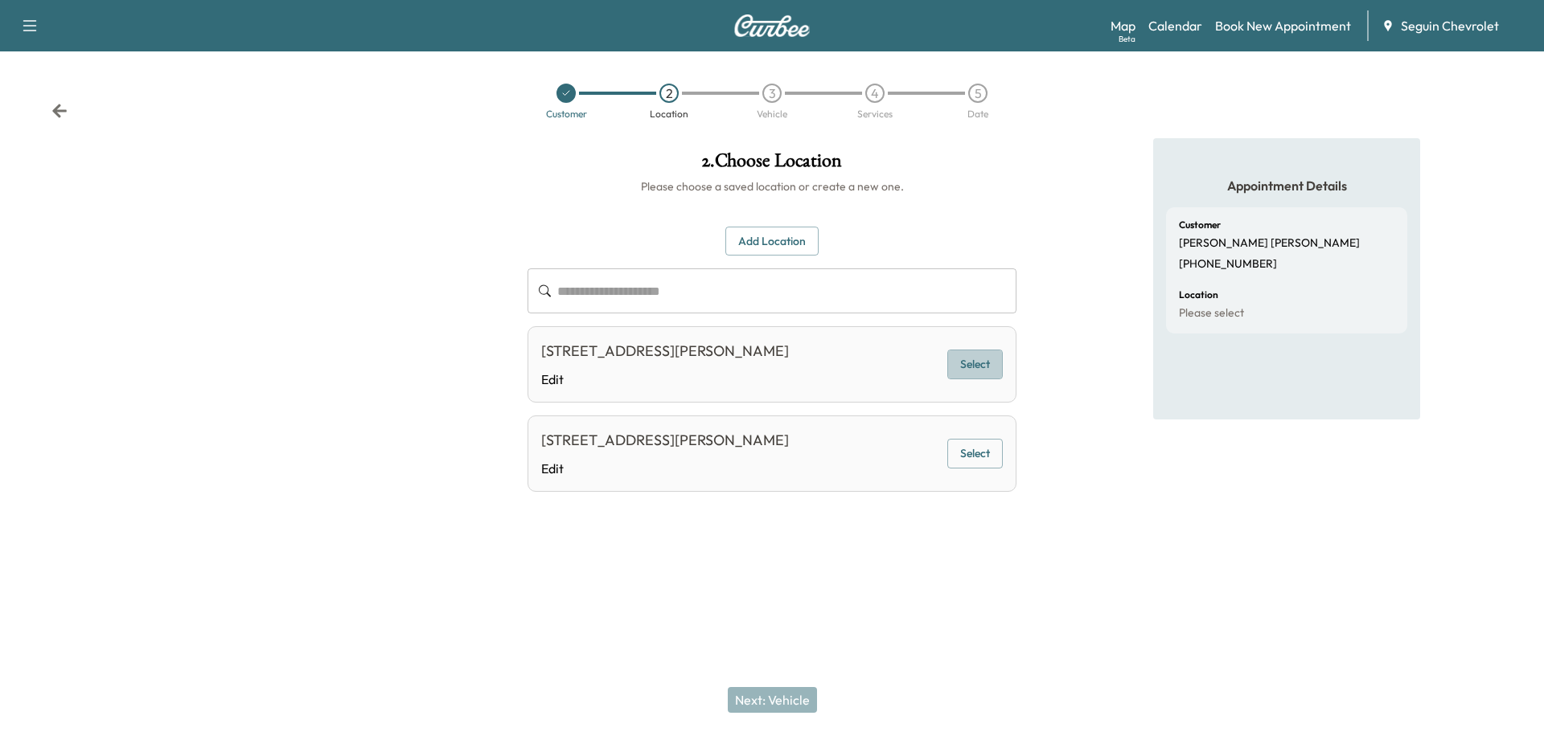
click at [986, 363] on button "Select" at bounding box center [974, 365] width 55 height 30
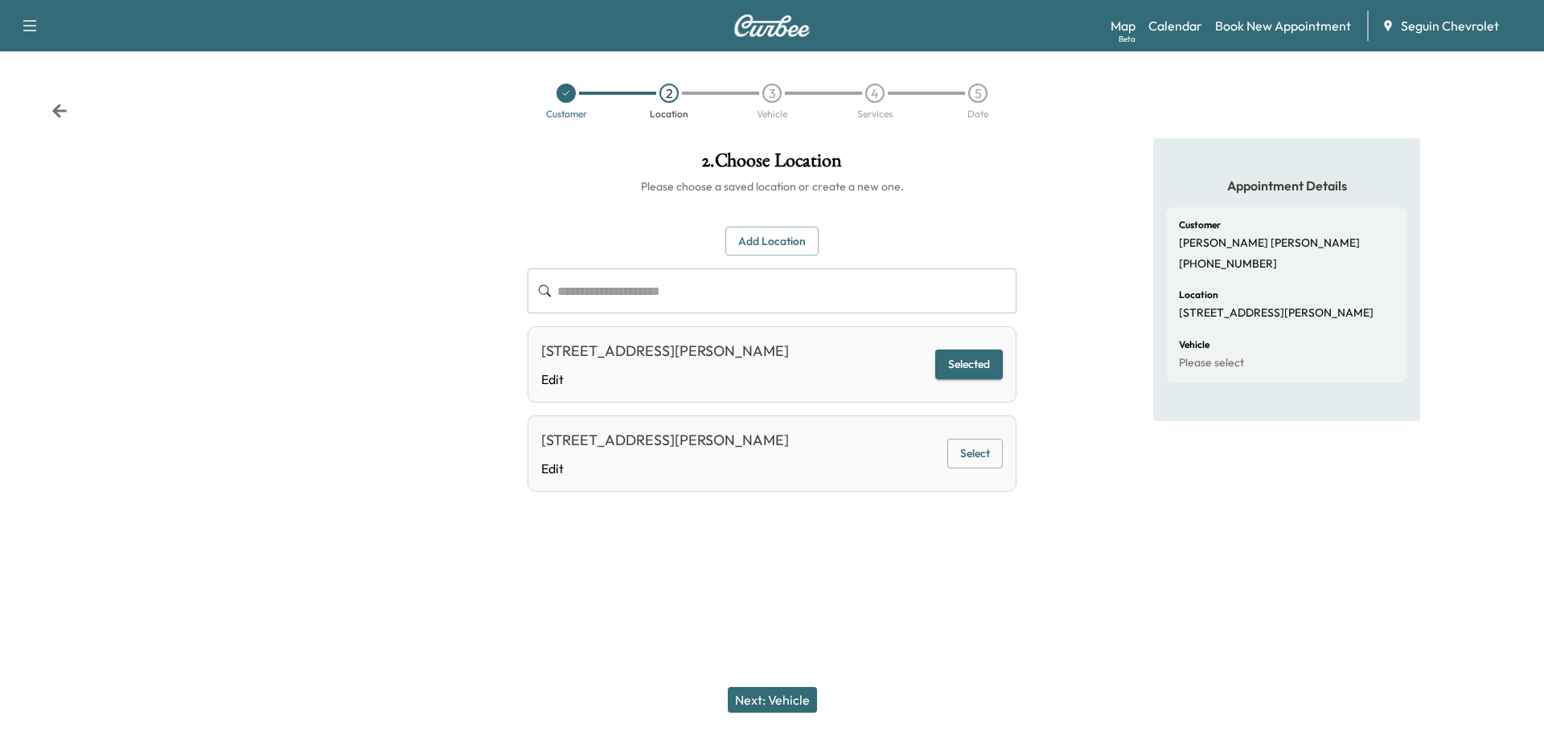
click at [793, 700] on button "Next: Vehicle" at bounding box center [772, 700] width 89 height 26
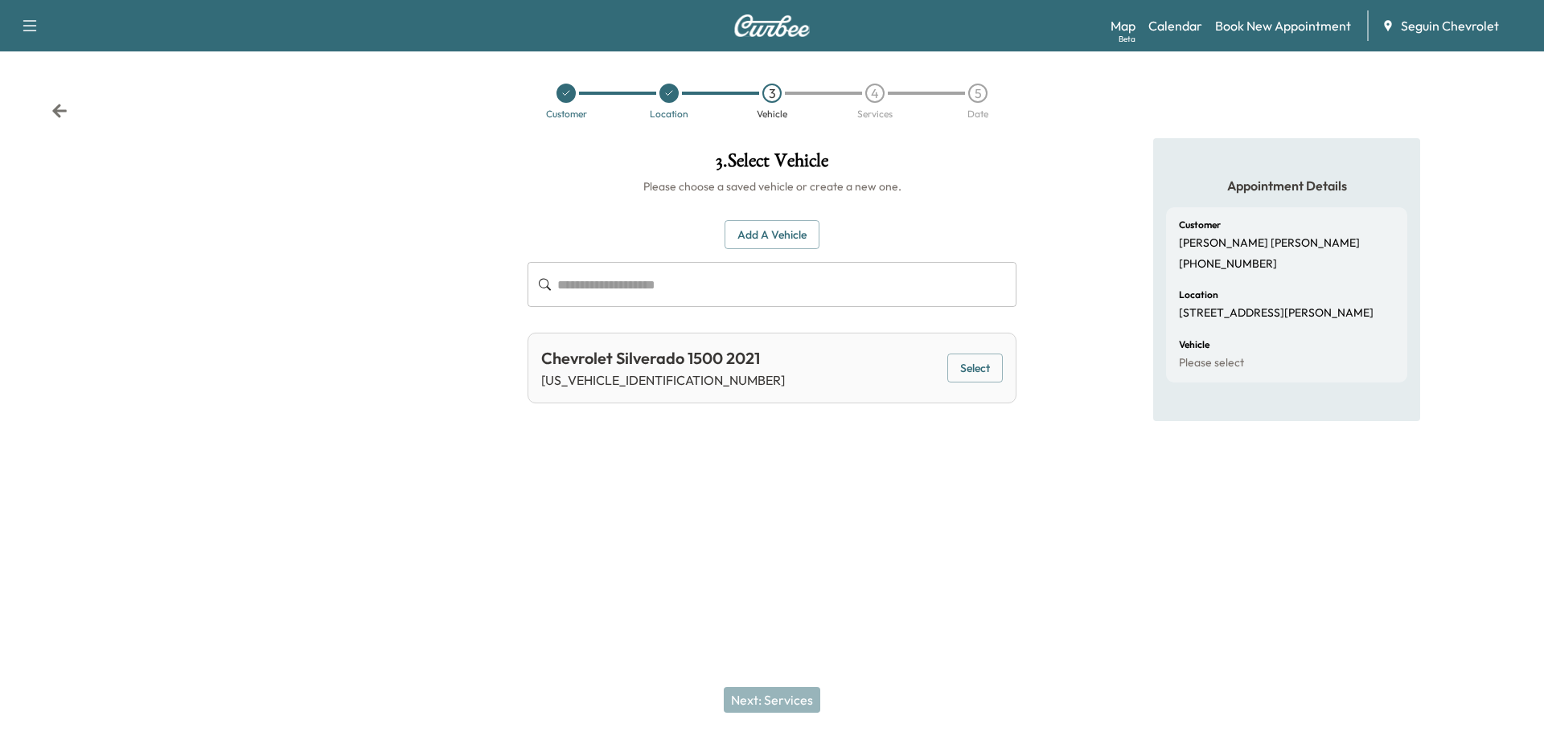
click at [770, 241] on button "Add a Vehicle" at bounding box center [771, 235] width 95 height 30
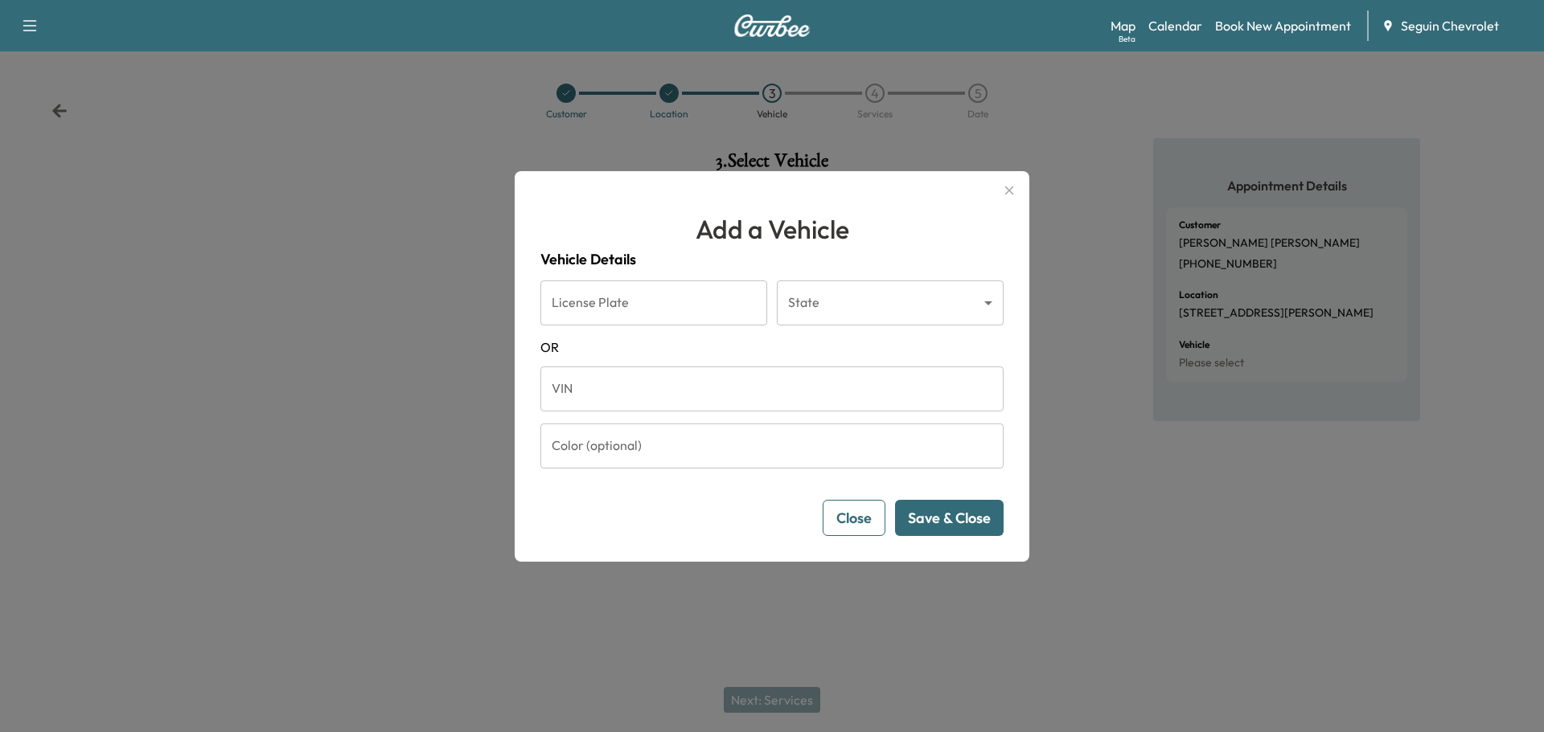
click at [574, 385] on input "VIN" at bounding box center [771, 389] width 463 height 45
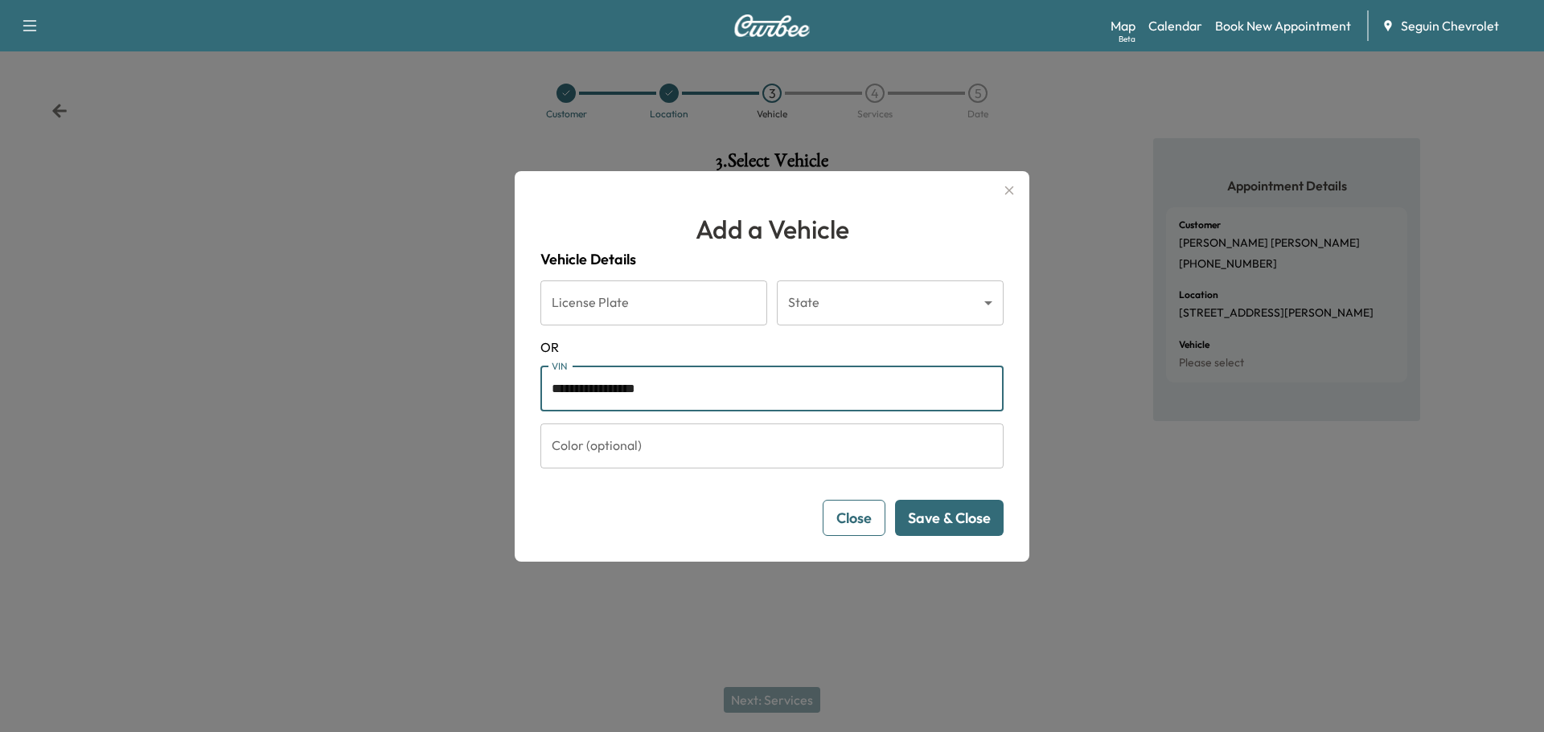
type input "**********"
click at [666, 455] on input "Color (optional)" at bounding box center [771, 446] width 463 height 45
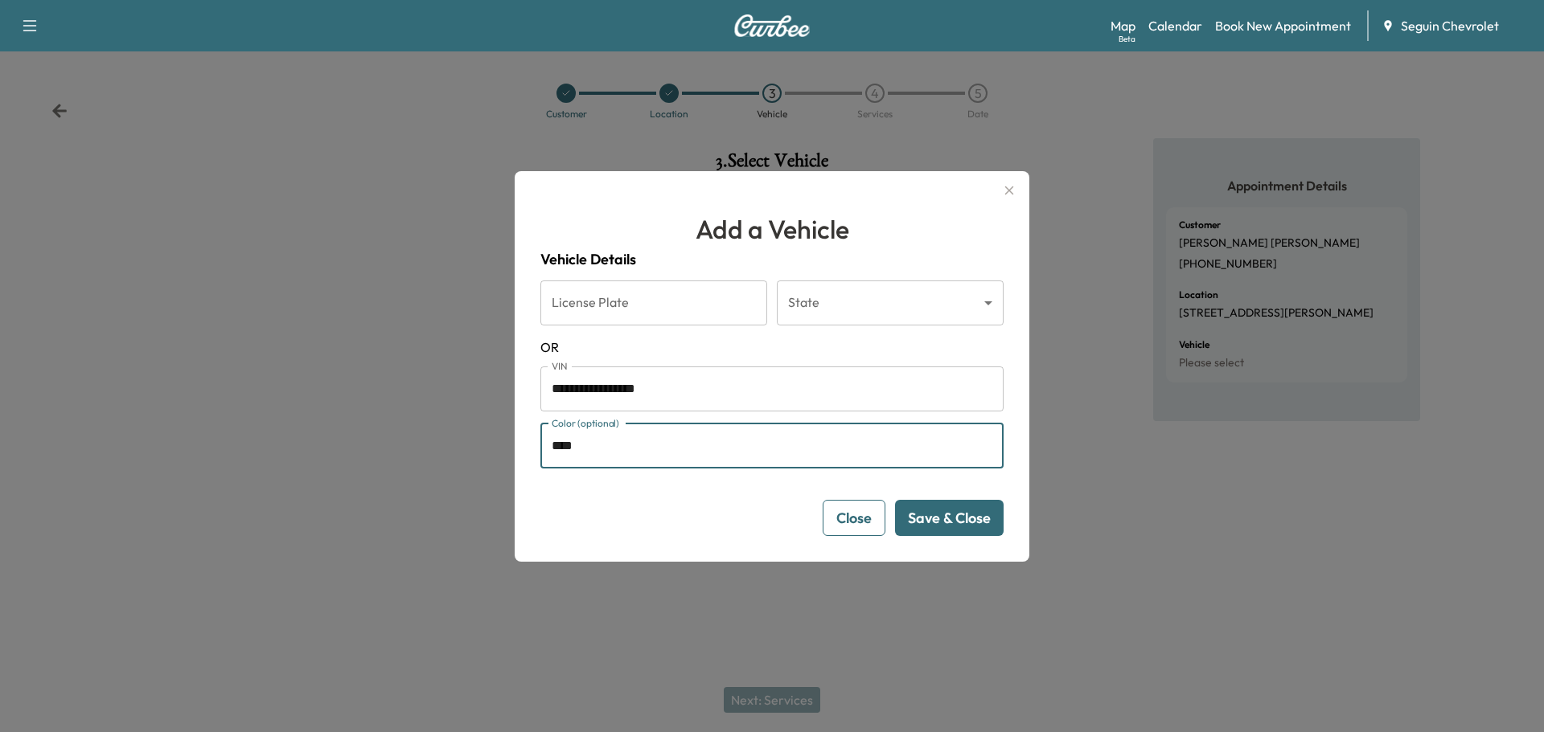
type input "****"
click at [957, 520] on button "Save & Close" at bounding box center [949, 518] width 109 height 36
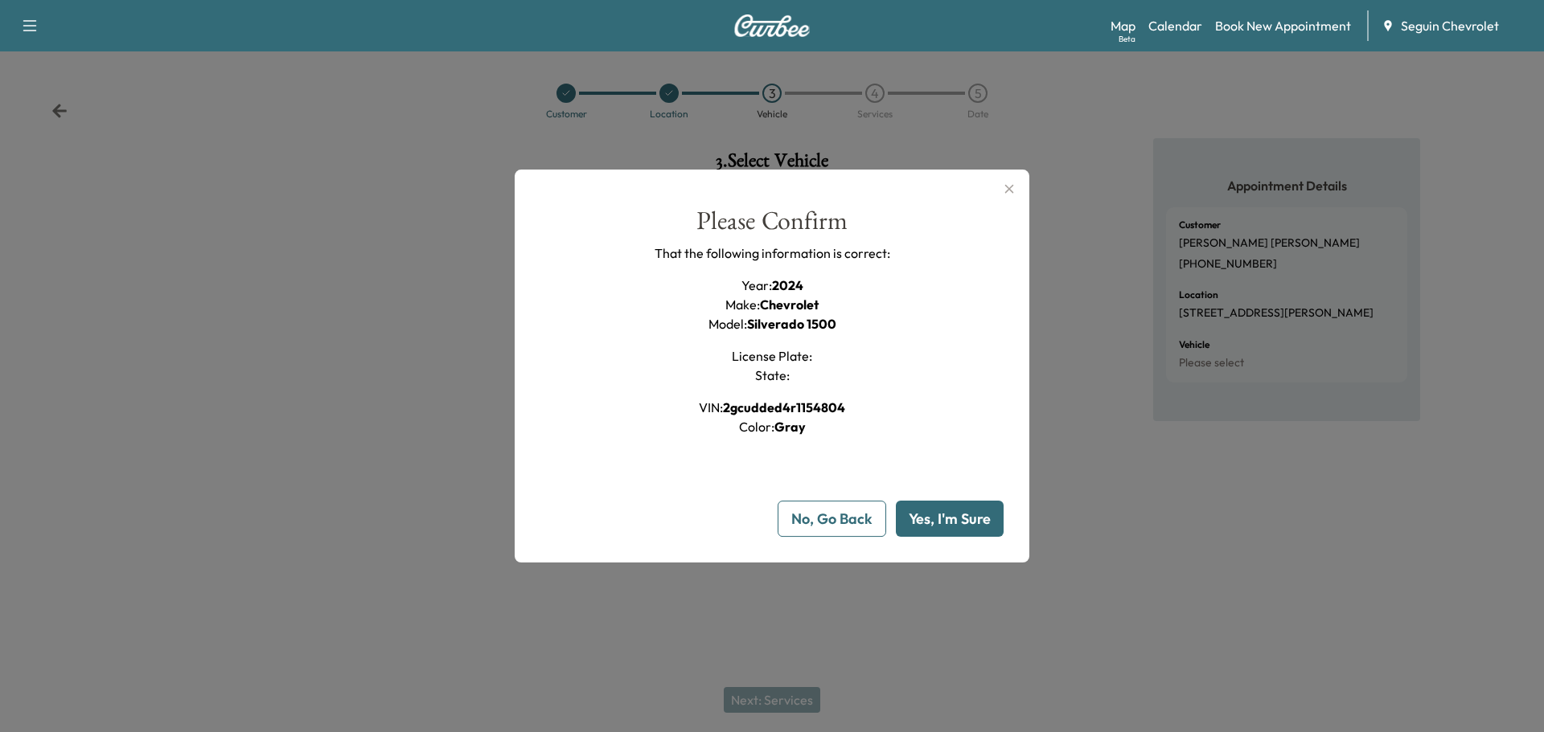
click at [957, 520] on button "Yes, I'm Sure" at bounding box center [950, 519] width 108 height 36
click at [945, 519] on button "Yes, I'm Sure" at bounding box center [950, 519] width 108 height 36
click at [857, 515] on button "No, Go Back" at bounding box center [831, 519] width 109 height 36
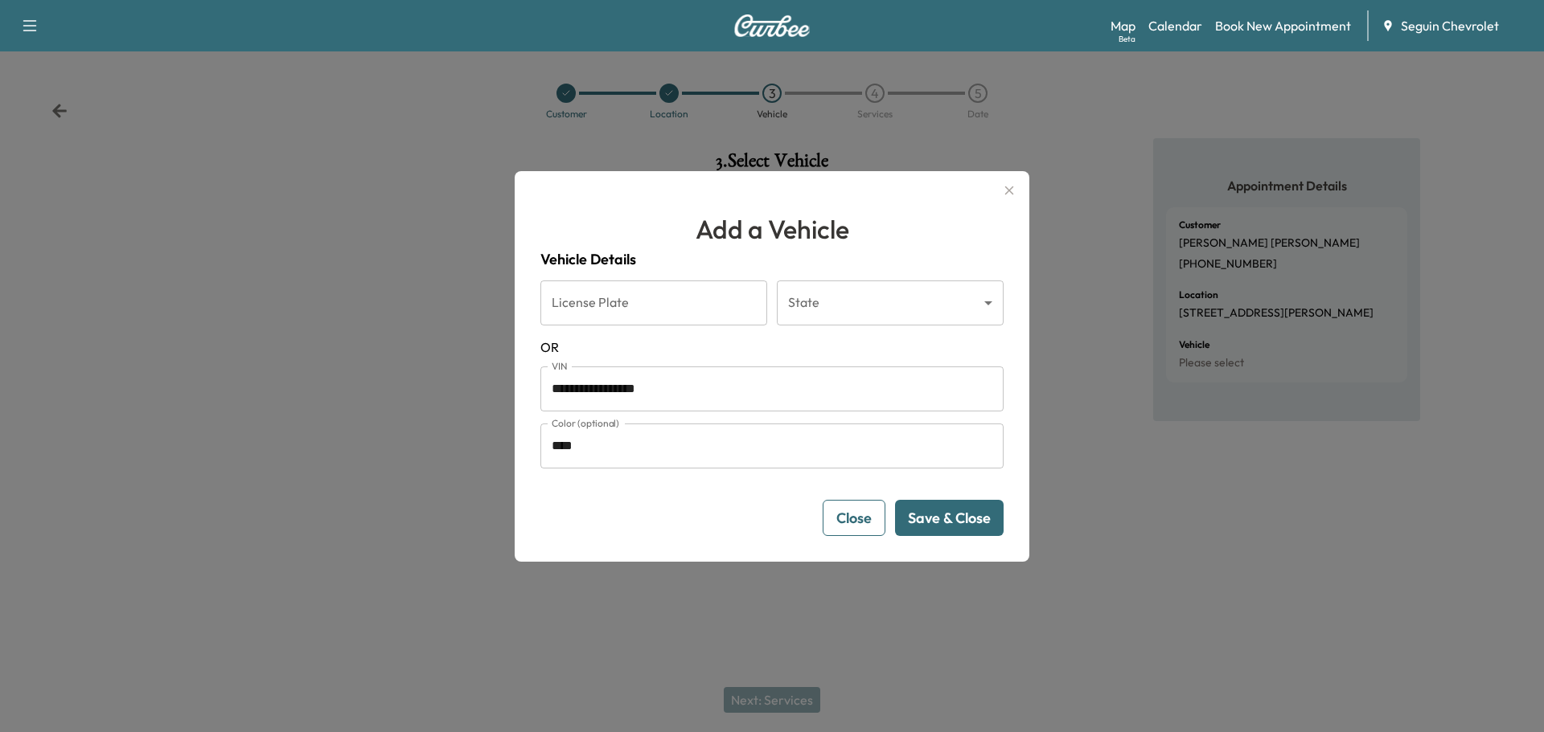
click at [855, 515] on button "Close" at bounding box center [853, 518] width 63 height 36
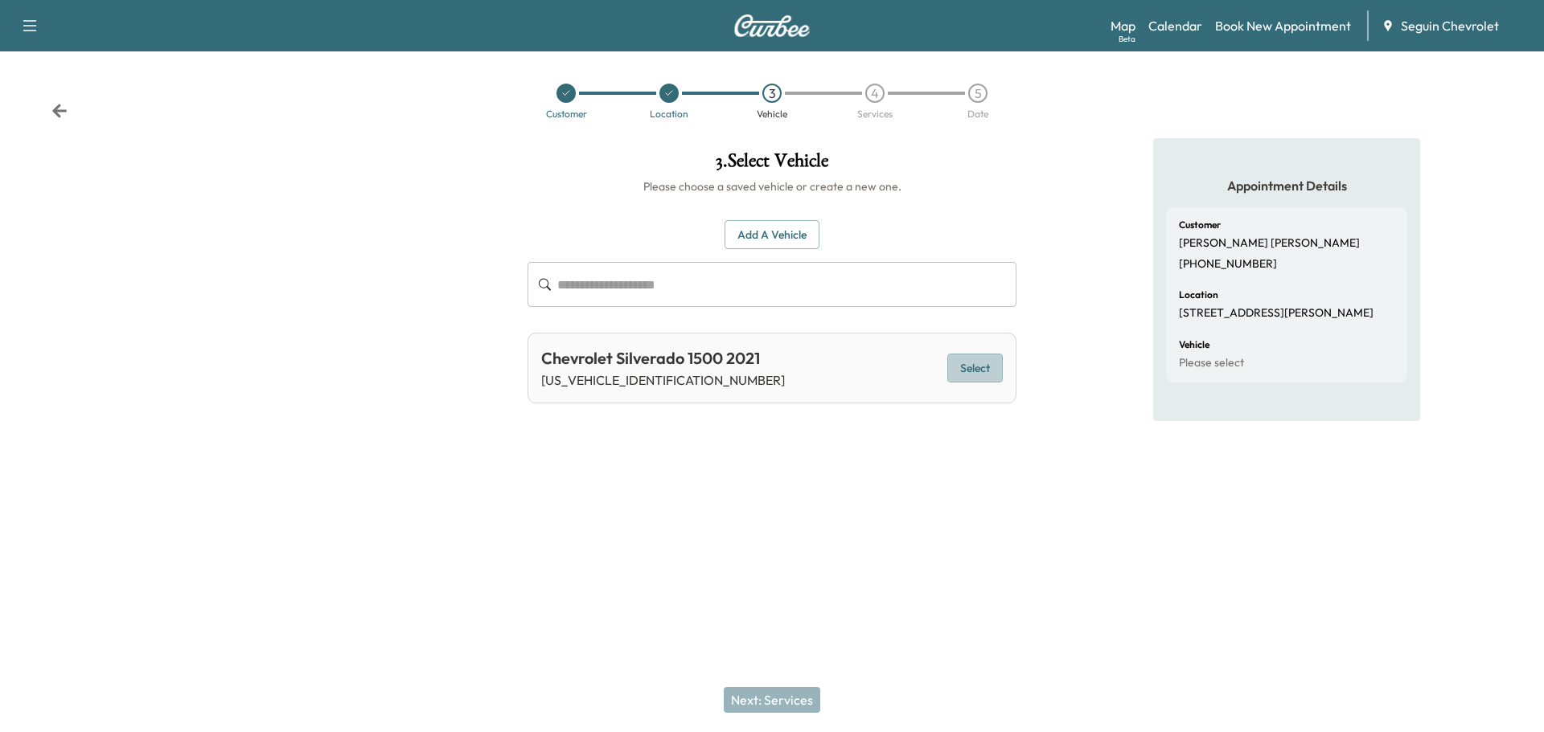
click at [985, 367] on button "Select" at bounding box center [974, 369] width 55 height 30
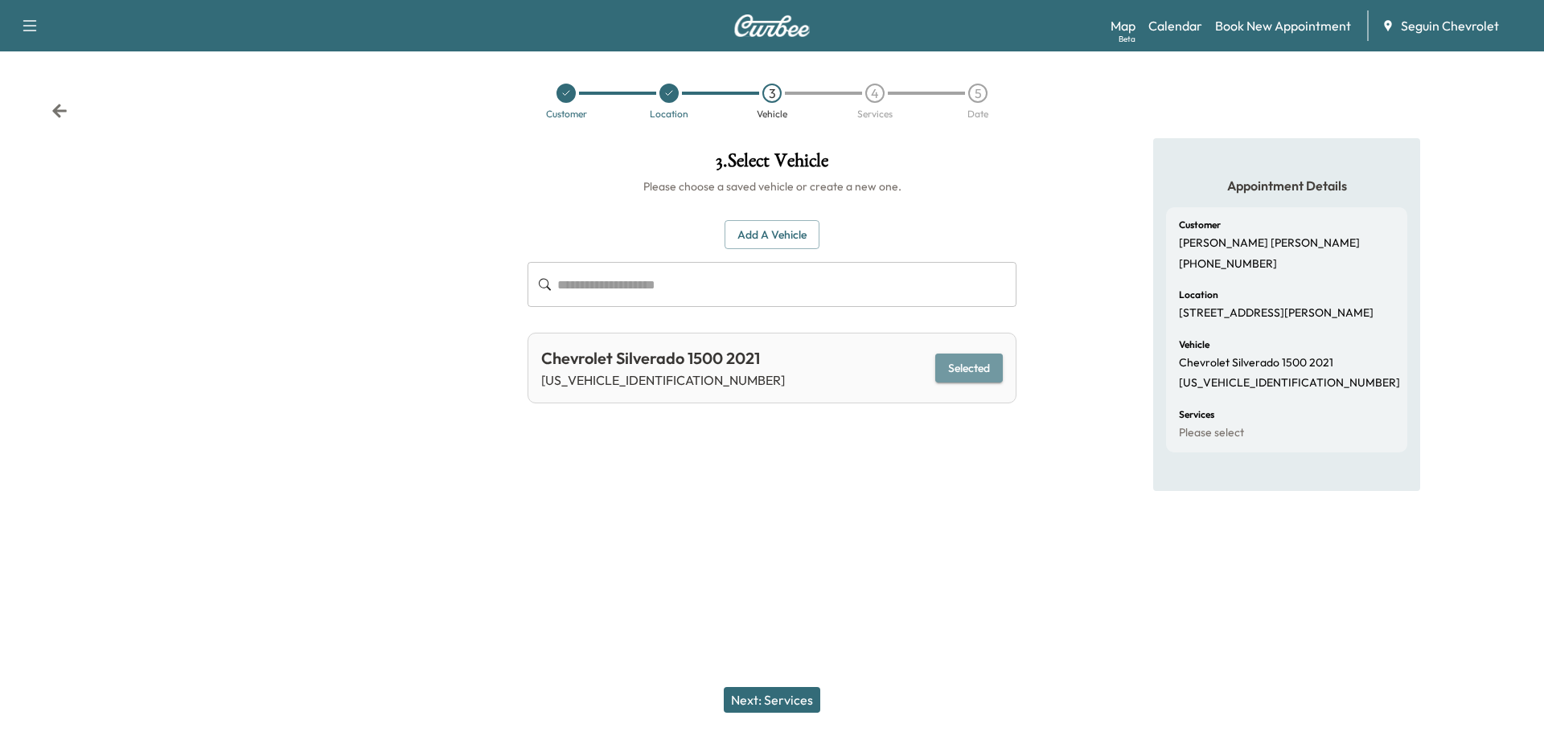
click at [985, 367] on button "Selected" at bounding box center [969, 369] width 68 height 30
click at [772, 232] on button "Add a Vehicle" at bounding box center [771, 235] width 95 height 30
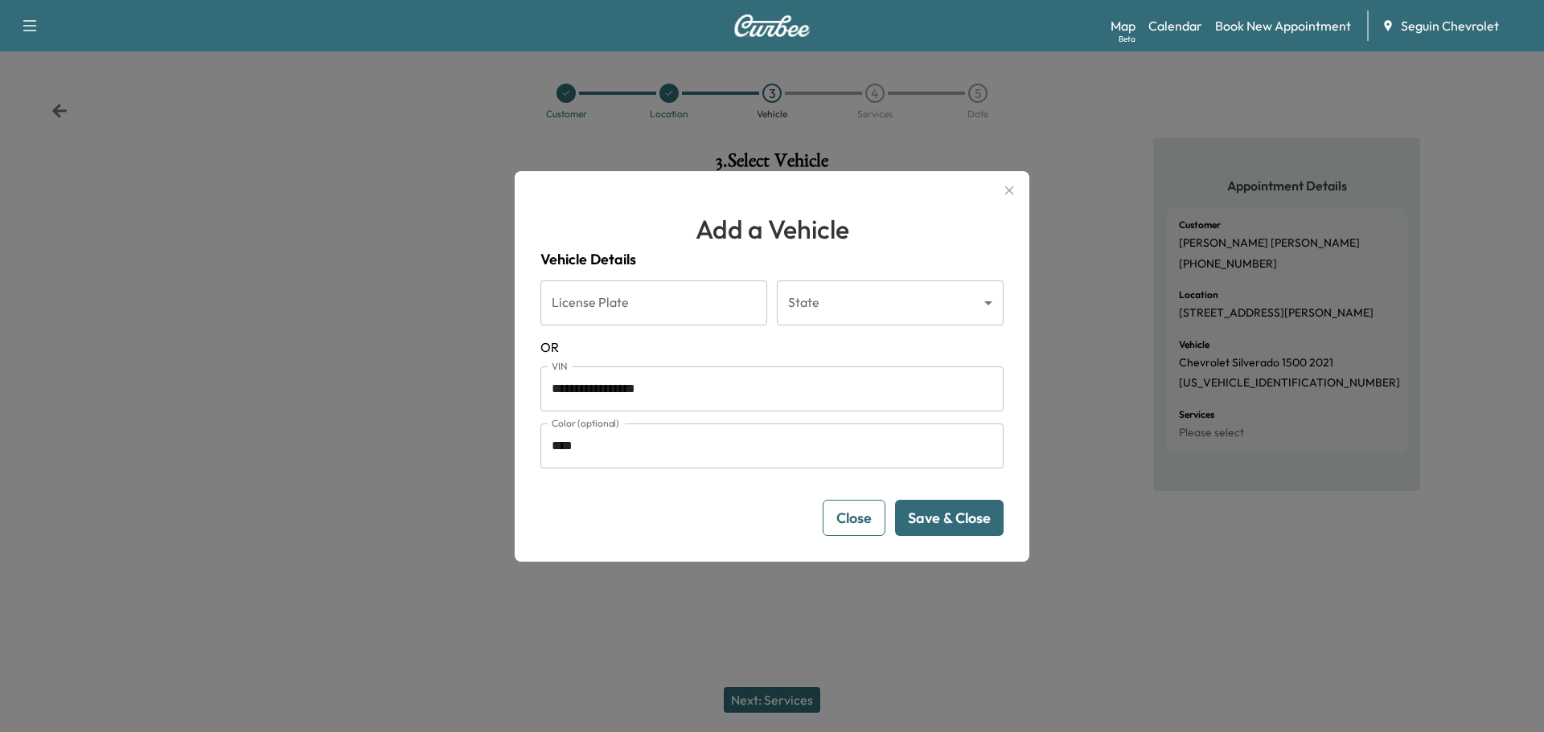
click at [941, 515] on button "Save & Close" at bounding box center [949, 518] width 109 height 36
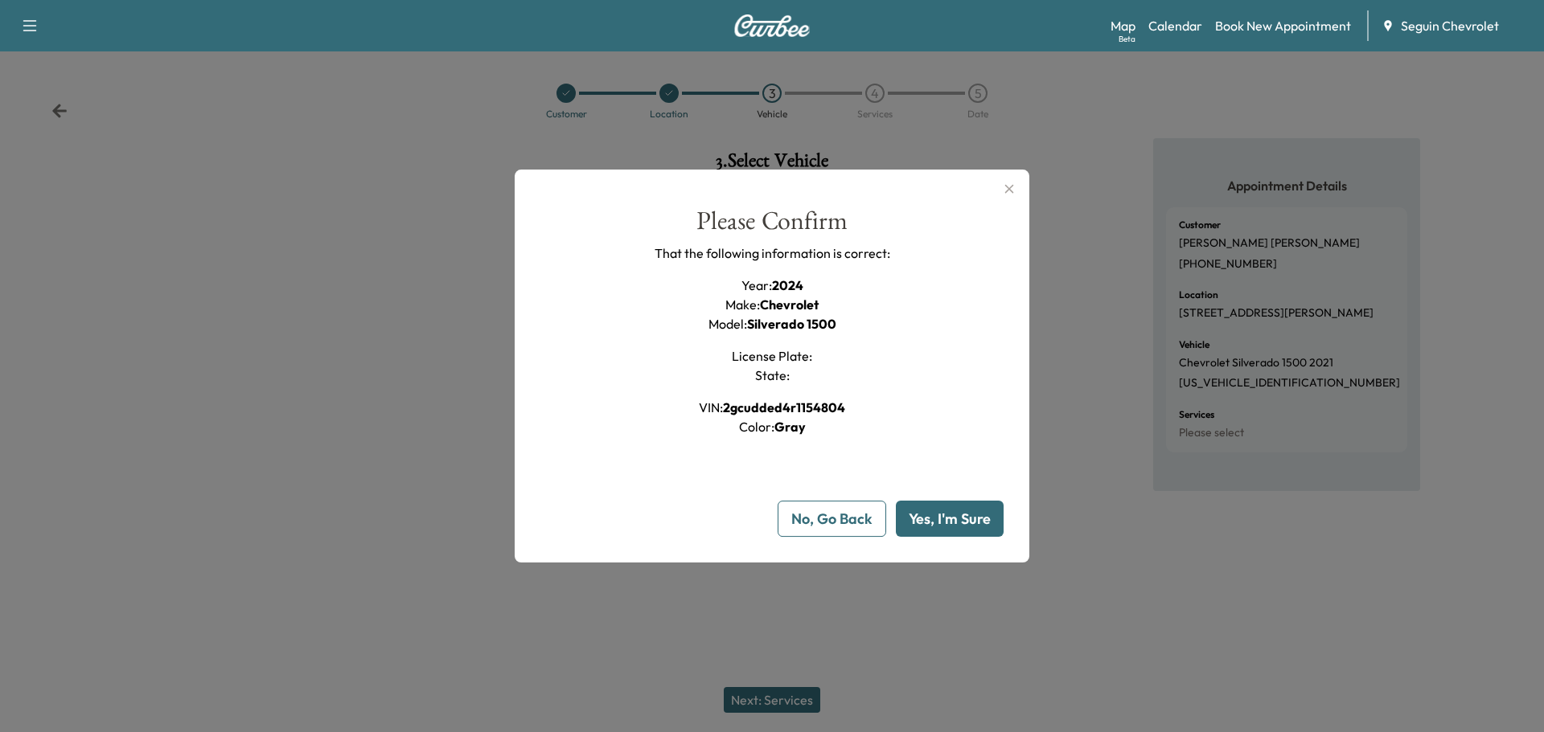
click at [941, 515] on button "Yes, I'm Sure" at bounding box center [950, 519] width 108 height 36
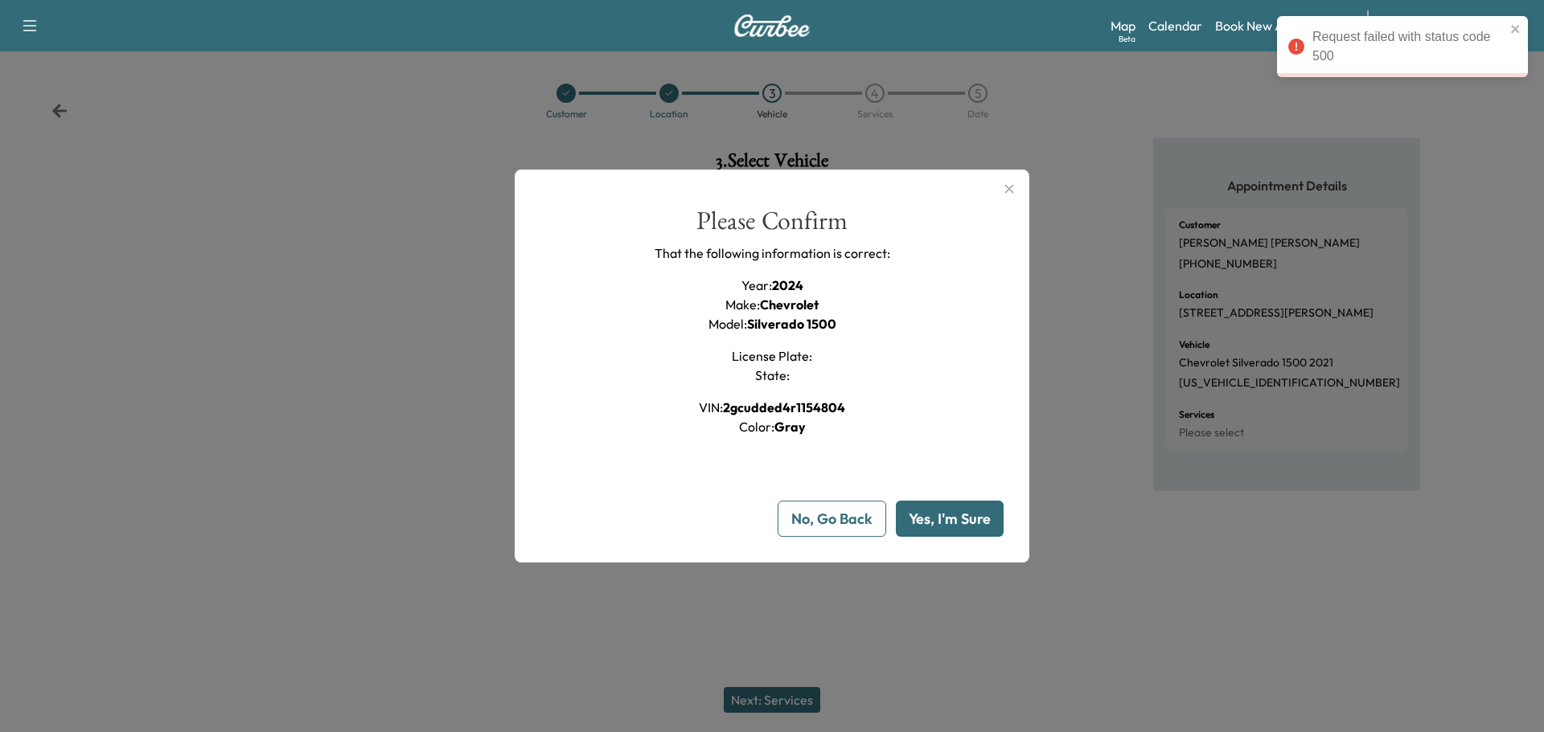
click at [941, 515] on button "Yes, I'm Sure" at bounding box center [950, 519] width 108 height 36
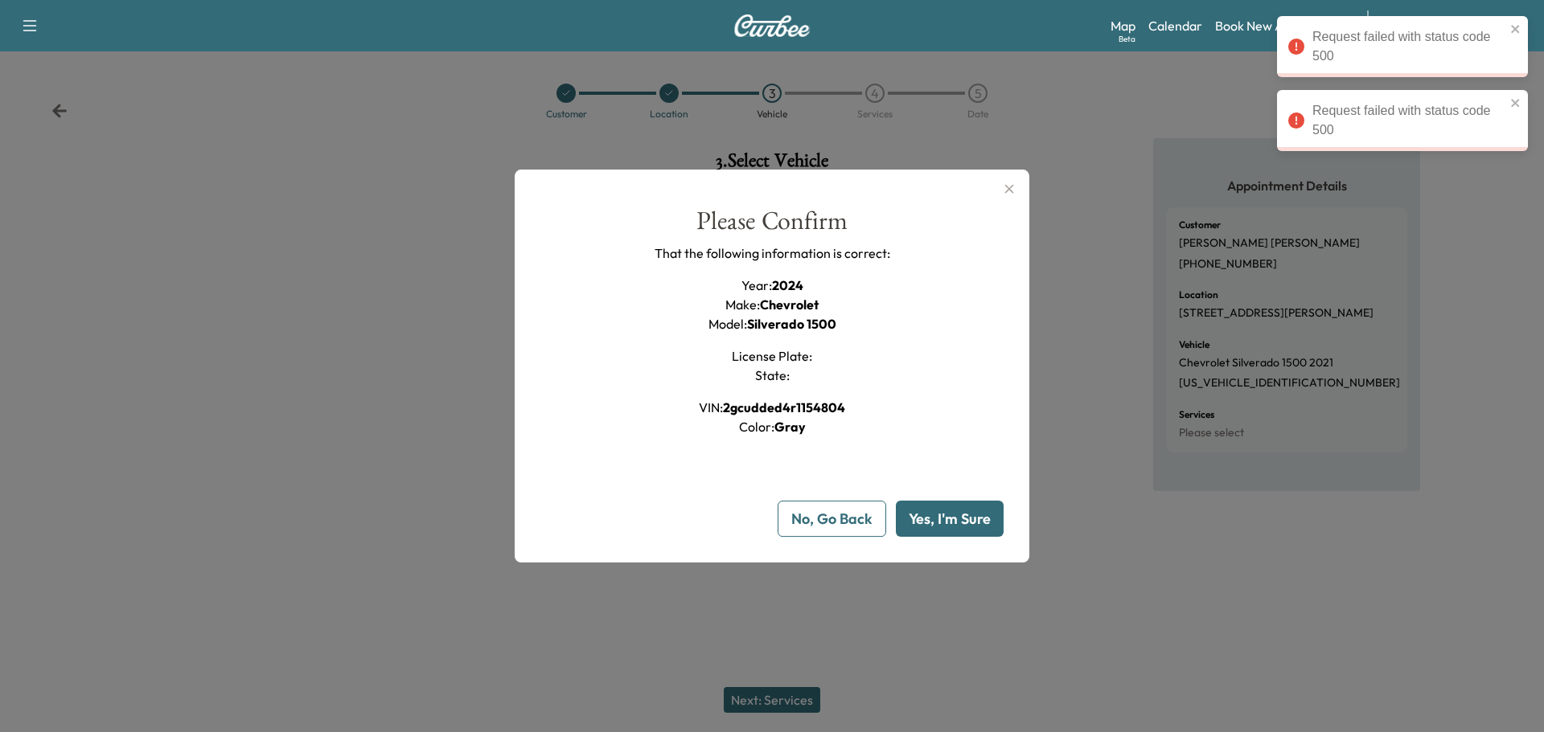
click at [1012, 186] on icon "button" at bounding box center [1009, 188] width 9 height 9
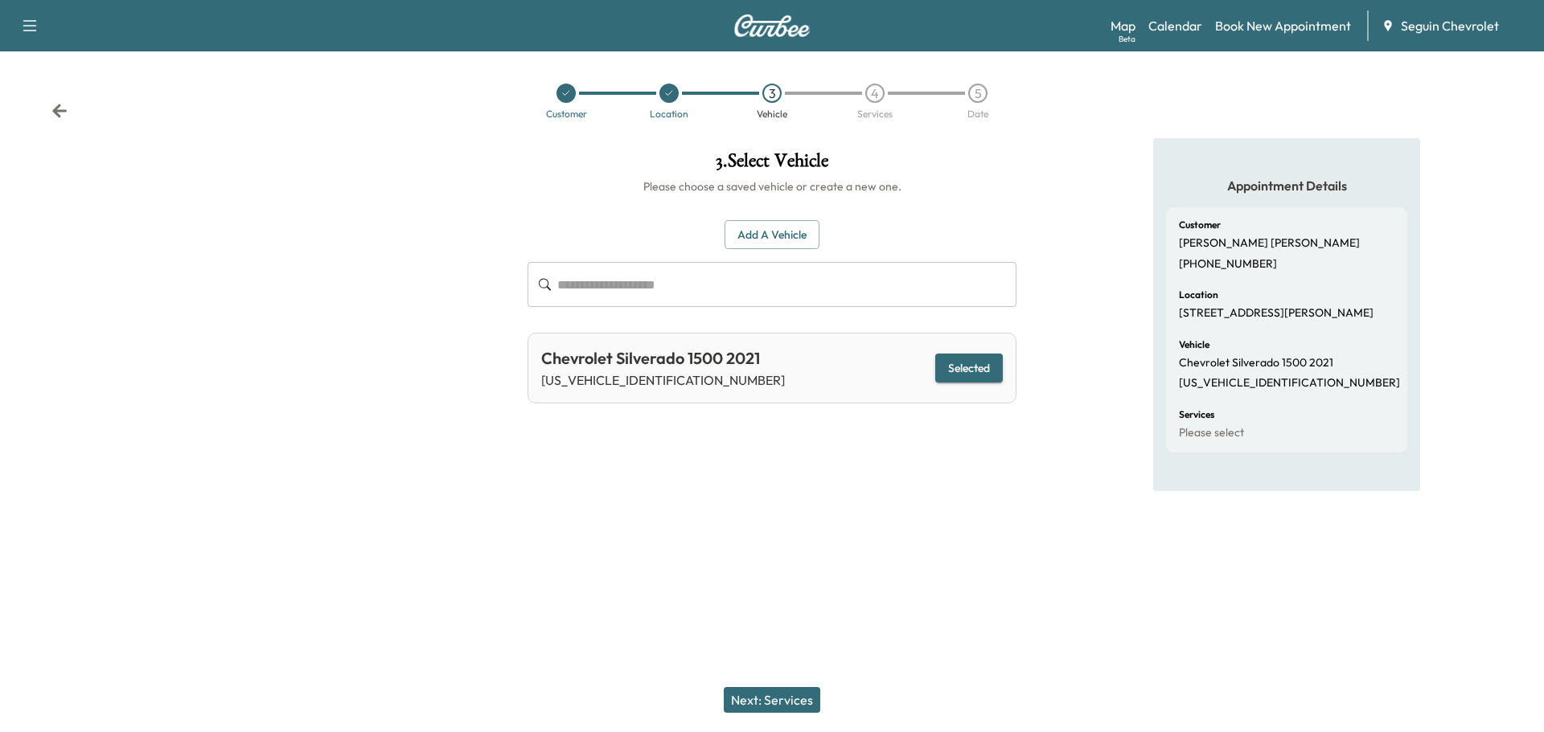
click at [786, 703] on button "Next: Services" at bounding box center [772, 700] width 96 height 26
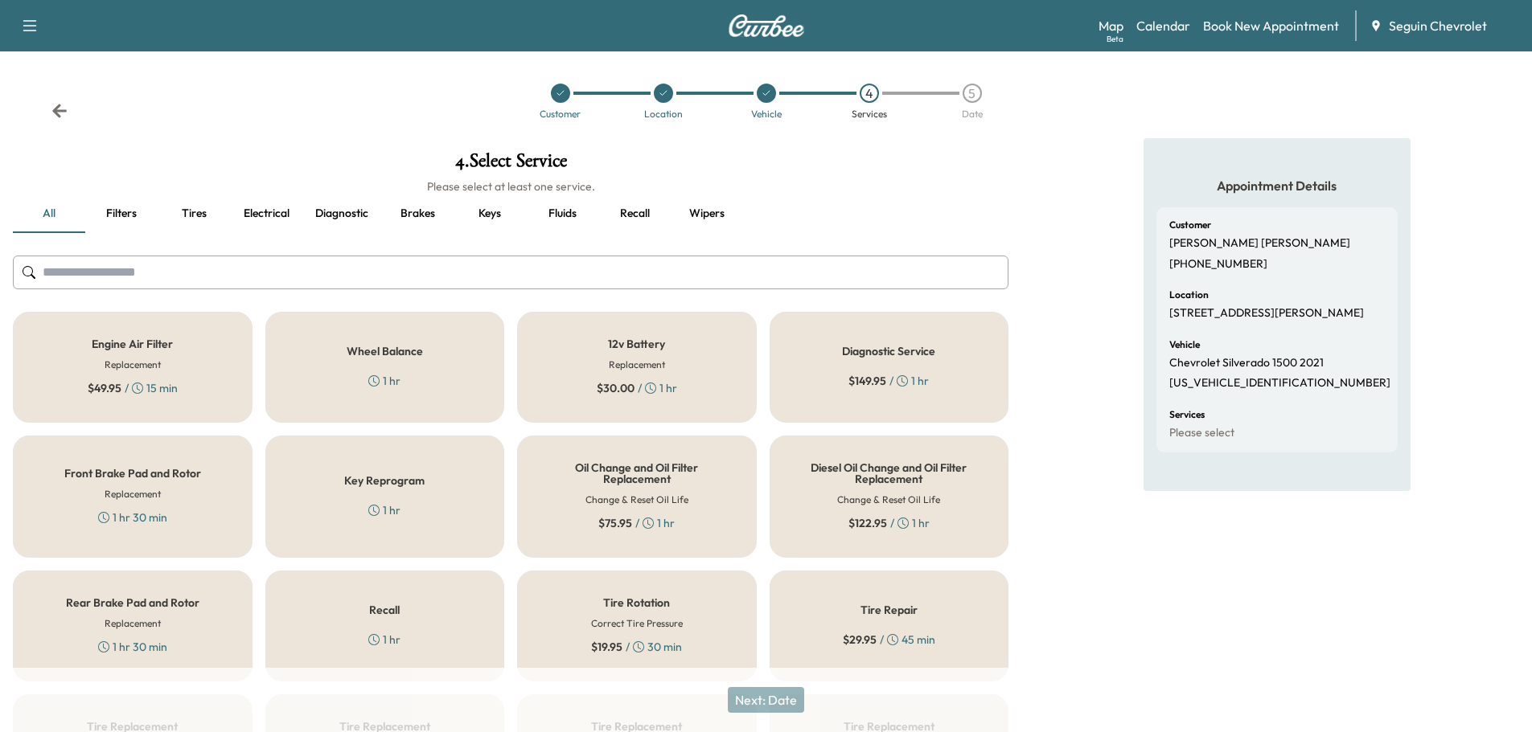
click at [449, 625] on div "Recall 1 hr" at bounding box center [385, 626] width 240 height 111
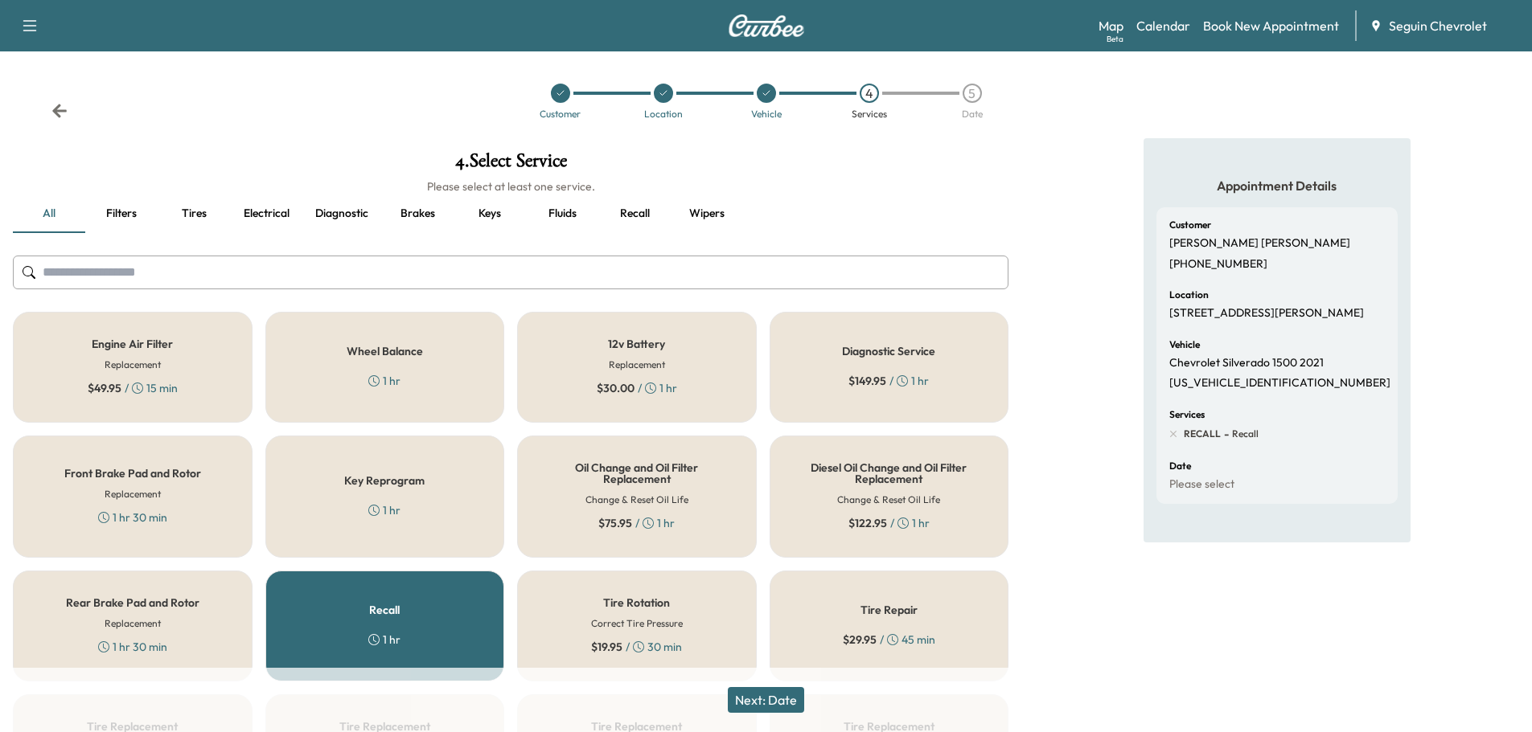
click at [792, 694] on button "Next: Date" at bounding box center [766, 700] width 76 height 26
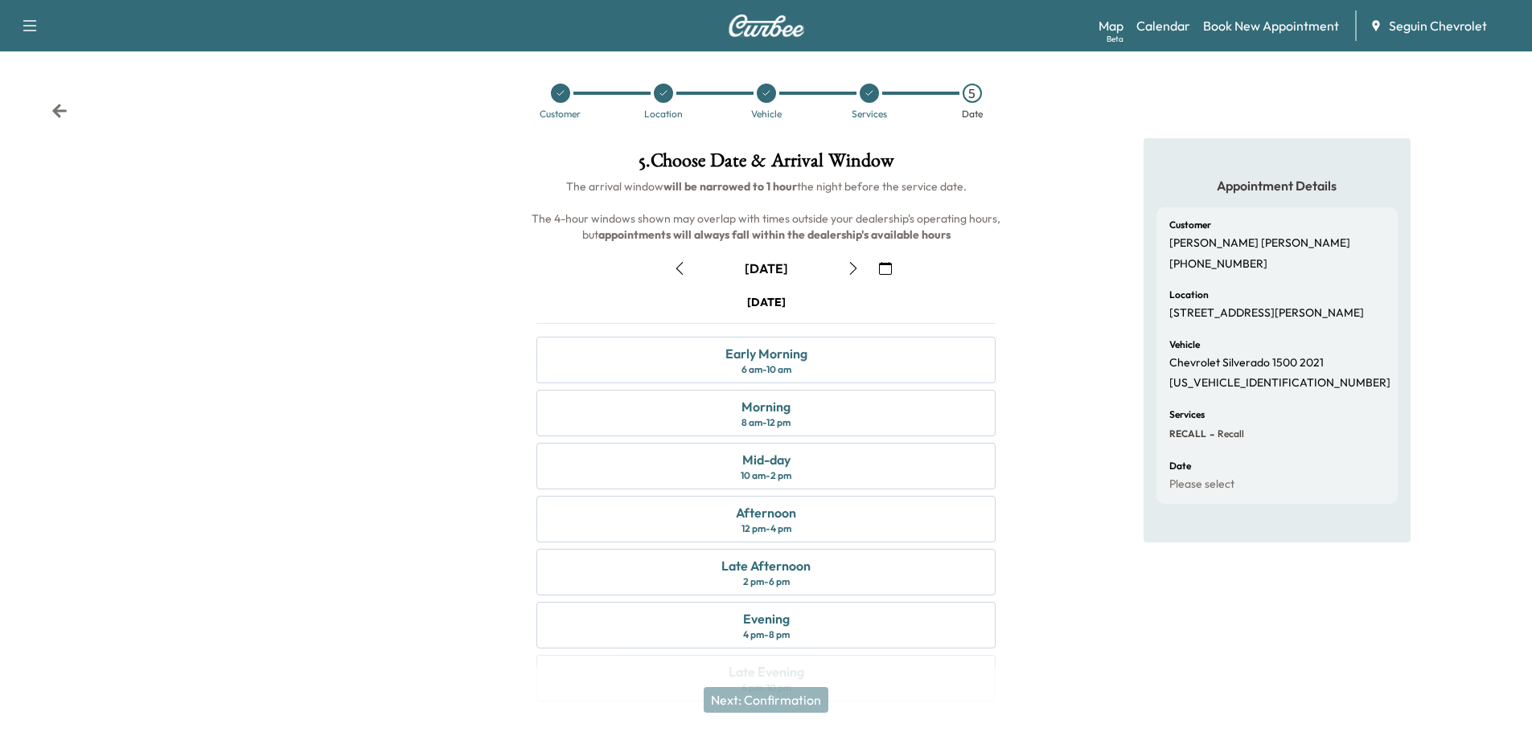
click at [887, 269] on icon "button" at bounding box center [885, 268] width 13 height 13
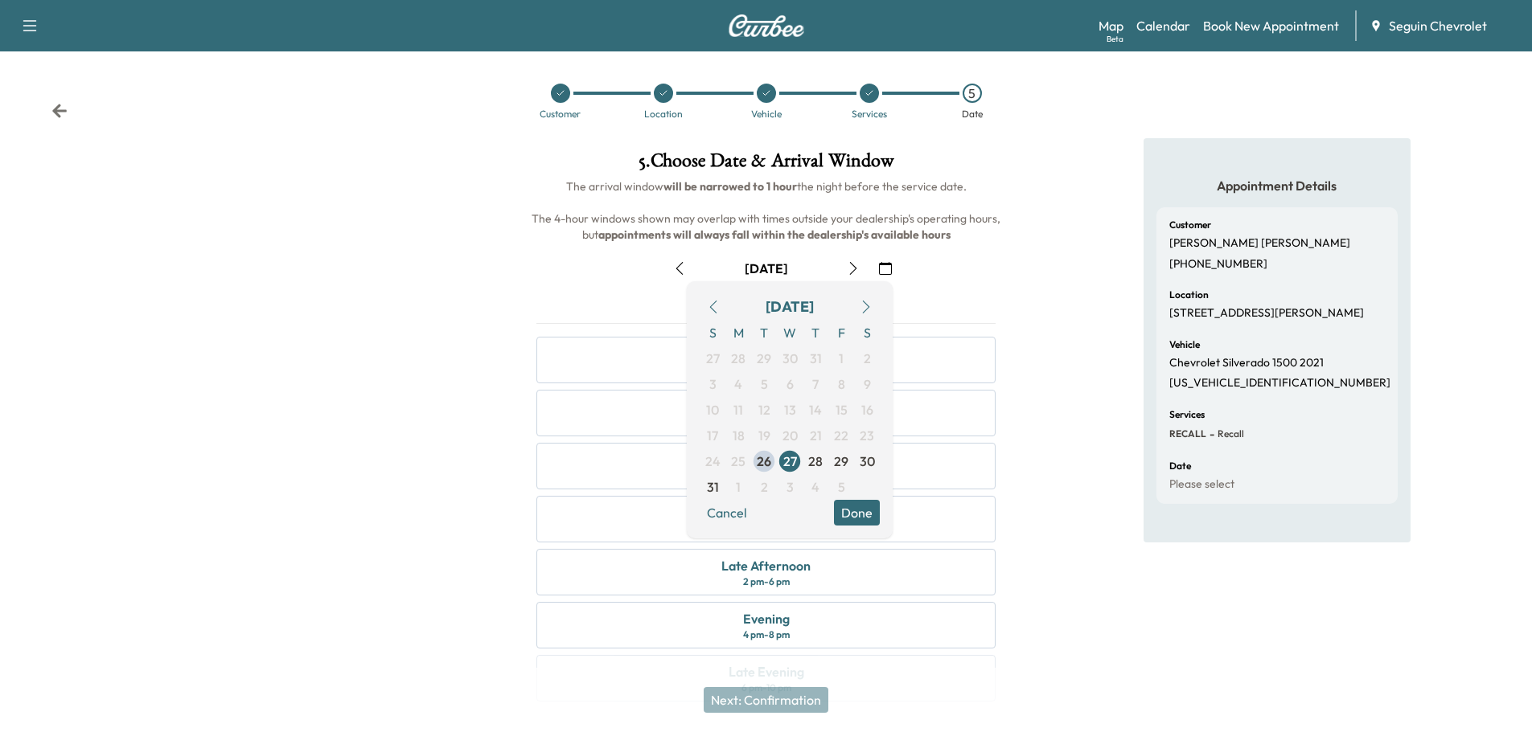
click at [867, 305] on icon "button" at bounding box center [865, 307] width 13 height 13
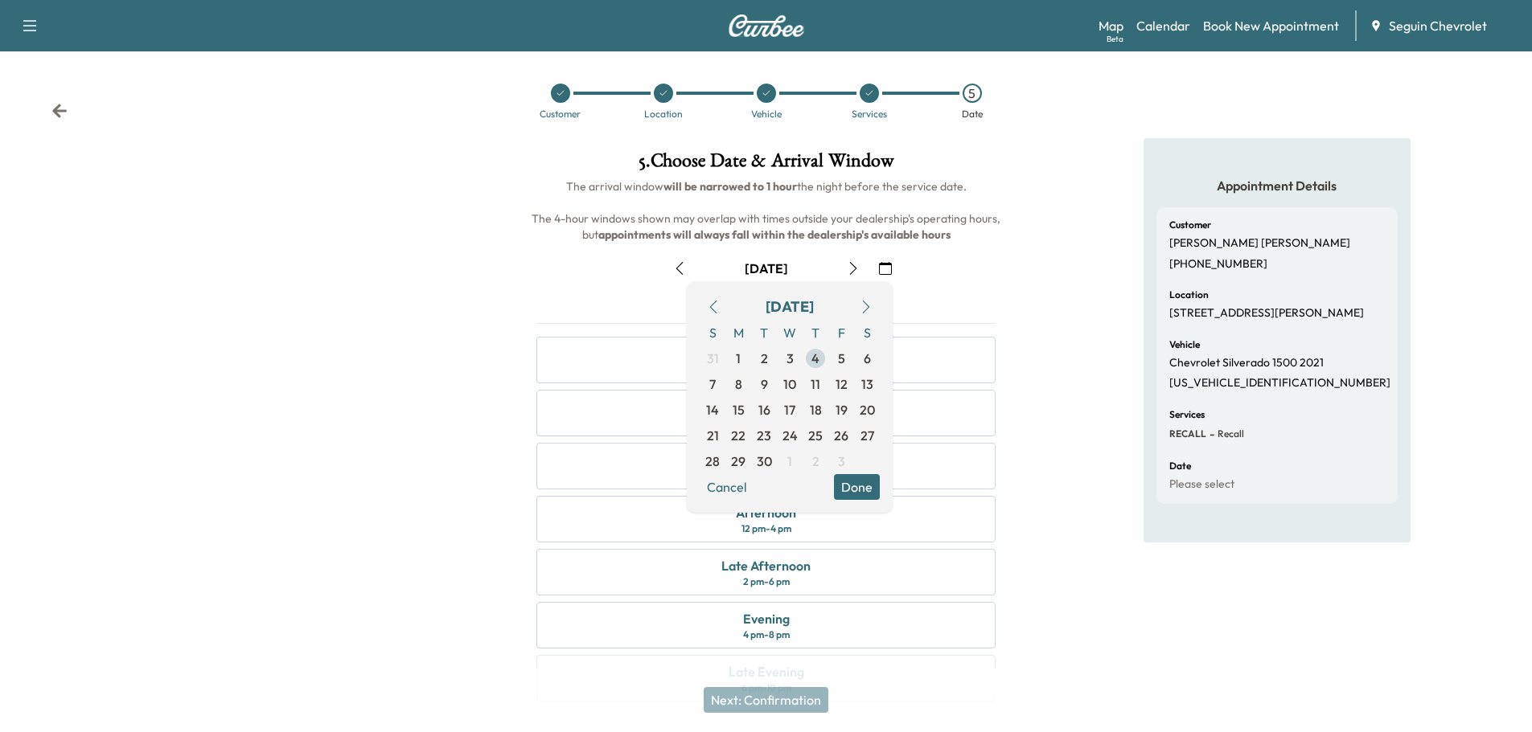
click at [818, 358] on span "4" at bounding box center [815, 358] width 8 height 19
click at [859, 482] on button "Done" at bounding box center [857, 487] width 46 height 26
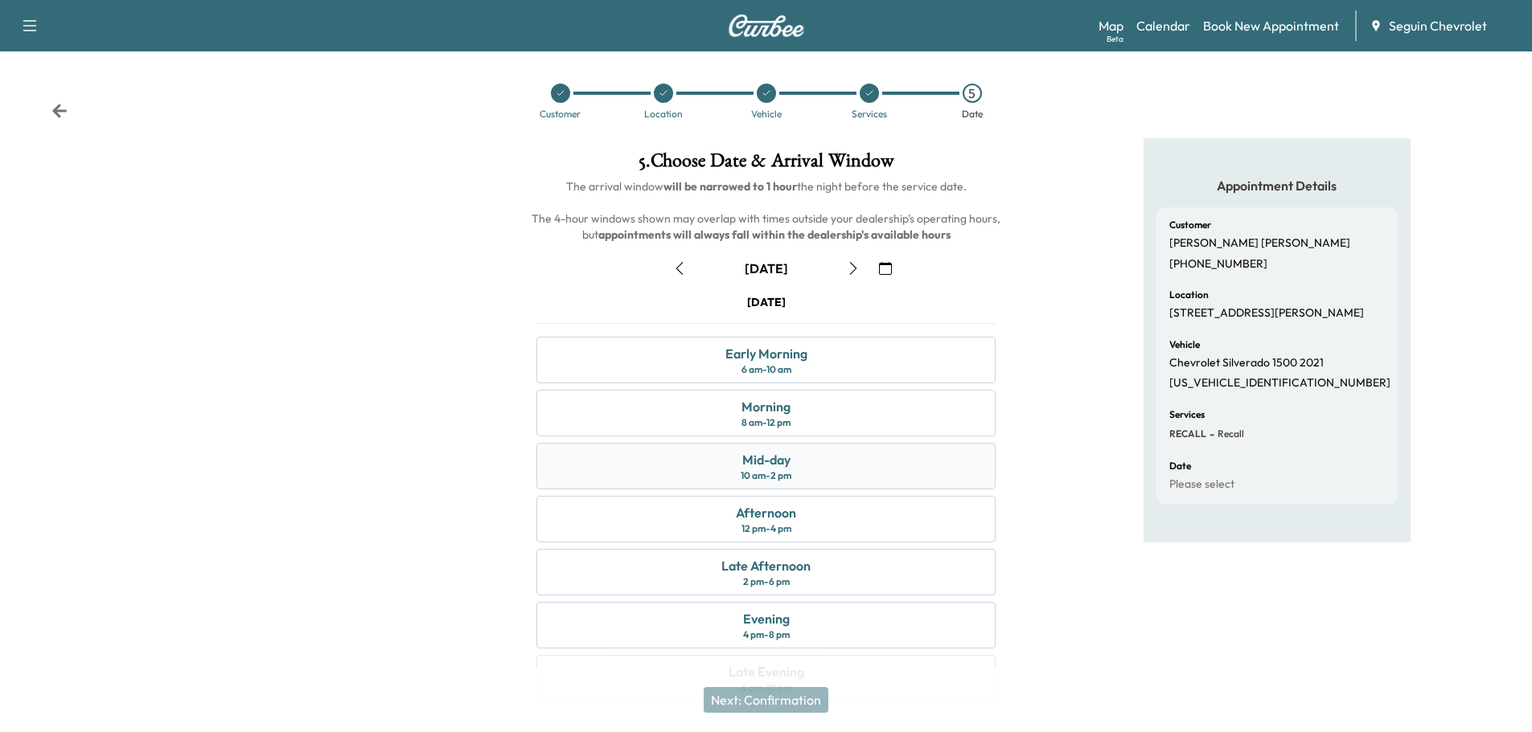
click at [830, 465] on div "Mid-day 10 am - 2 pm" at bounding box center [765, 466] width 459 height 47
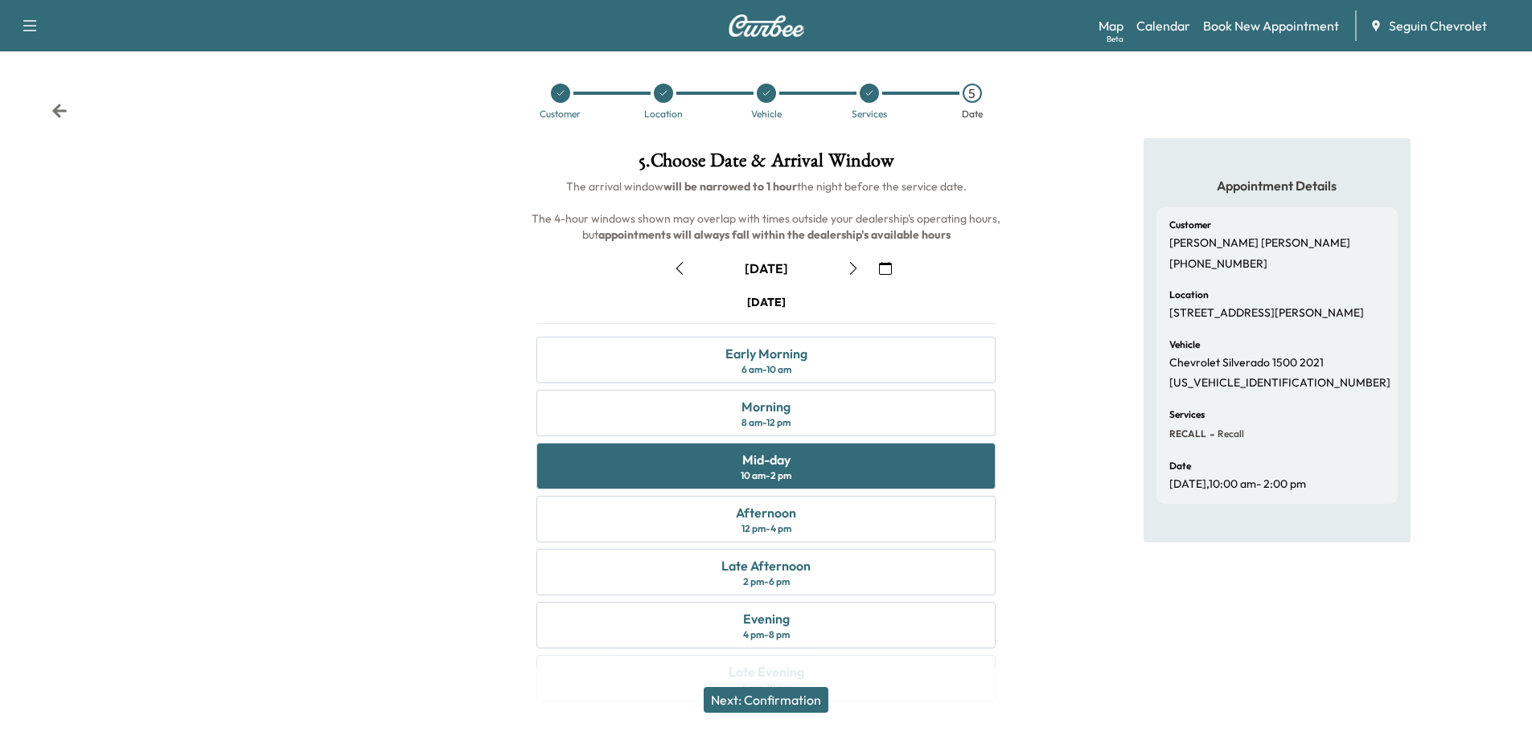
click at [805, 691] on button "Next: Confirmation" at bounding box center [765, 700] width 125 height 26
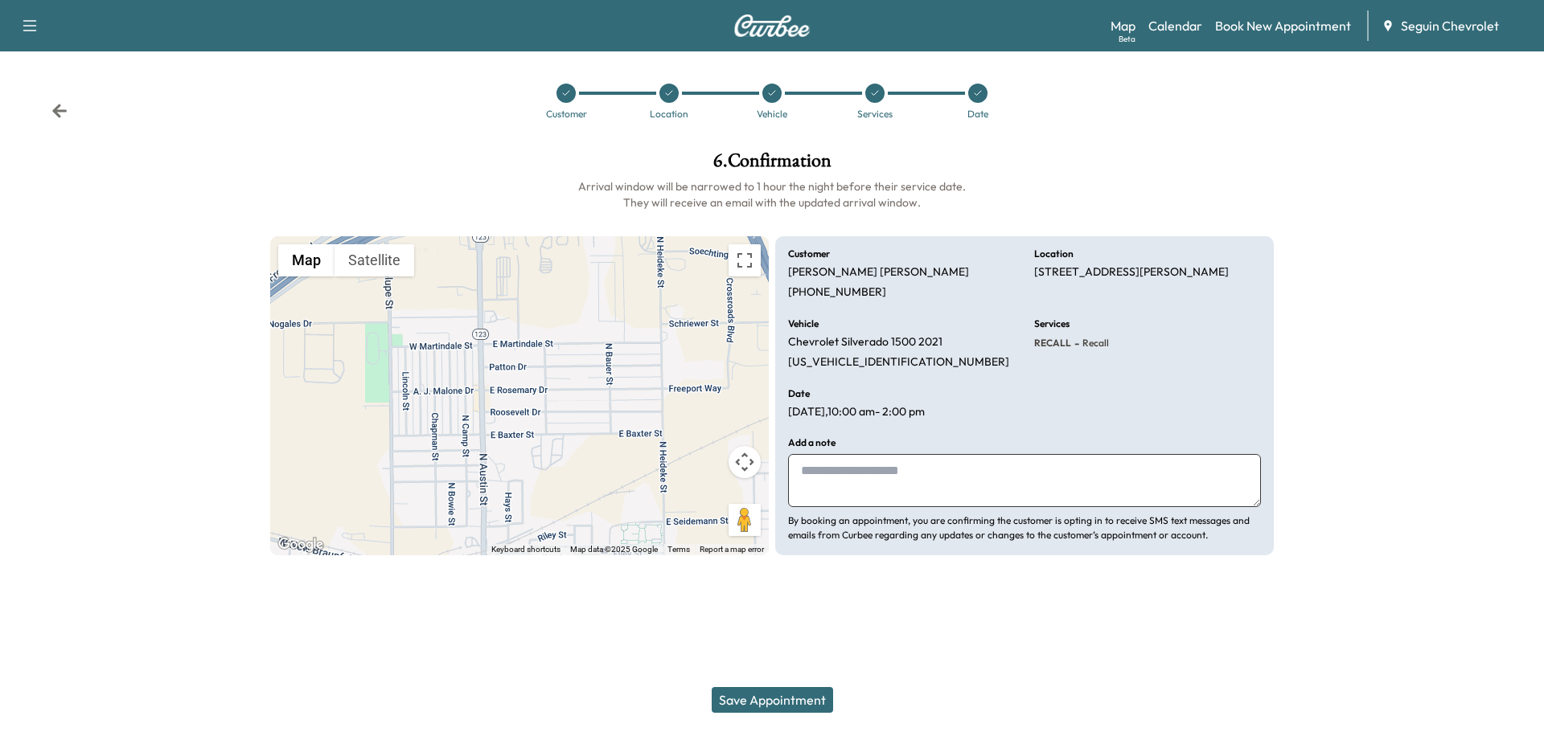
click at [847, 472] on textarea at bounding box center [1024, 480] width 473 height 53
type textarea "*"
type textarea "**********"
click at [802, 698] on button "Save Appointment" at bounding box center [771, 700] width 121 height 26
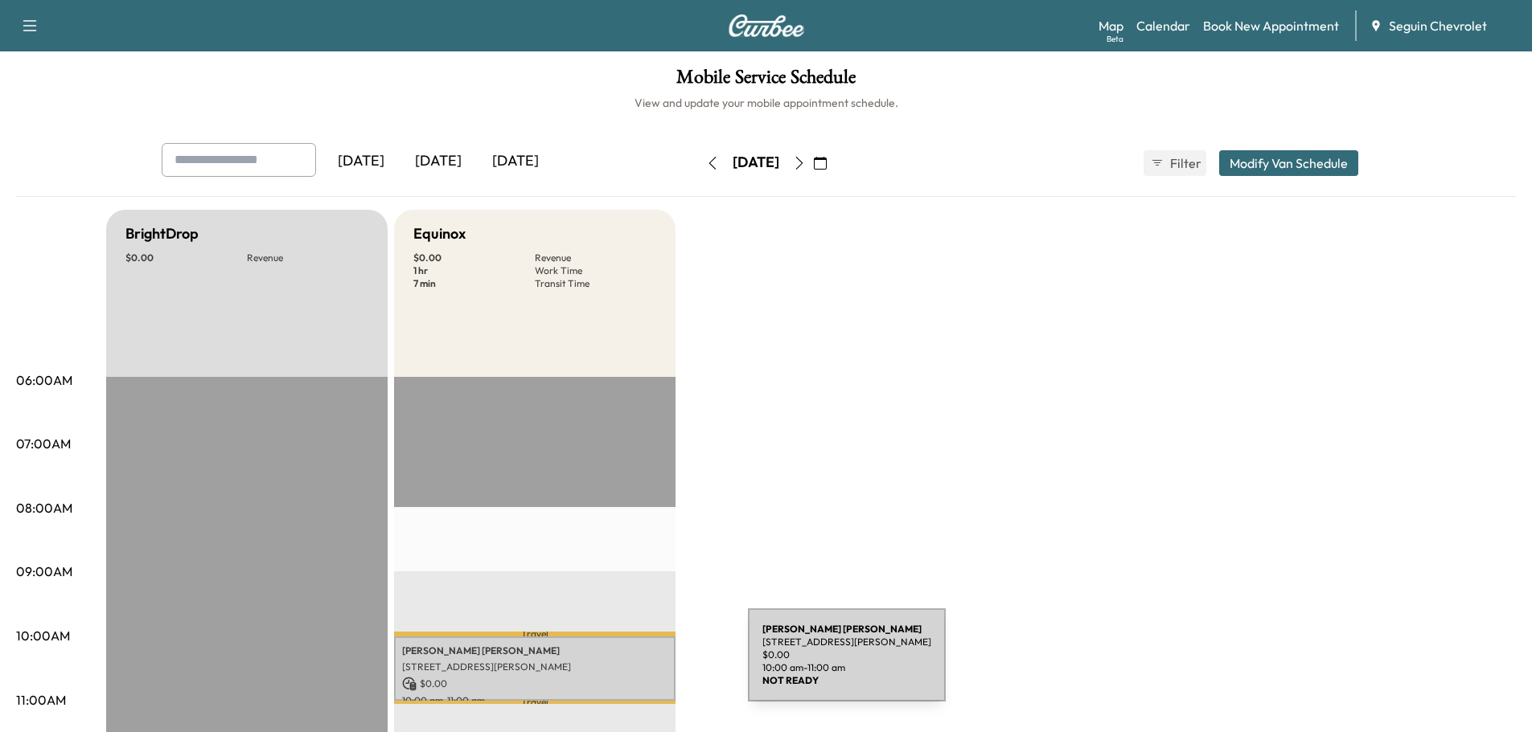
click at [626, 665] on p "[STREET_ADDRESS][PERSON_NAME]" at bounding box center [534, 667] width 265 height 13
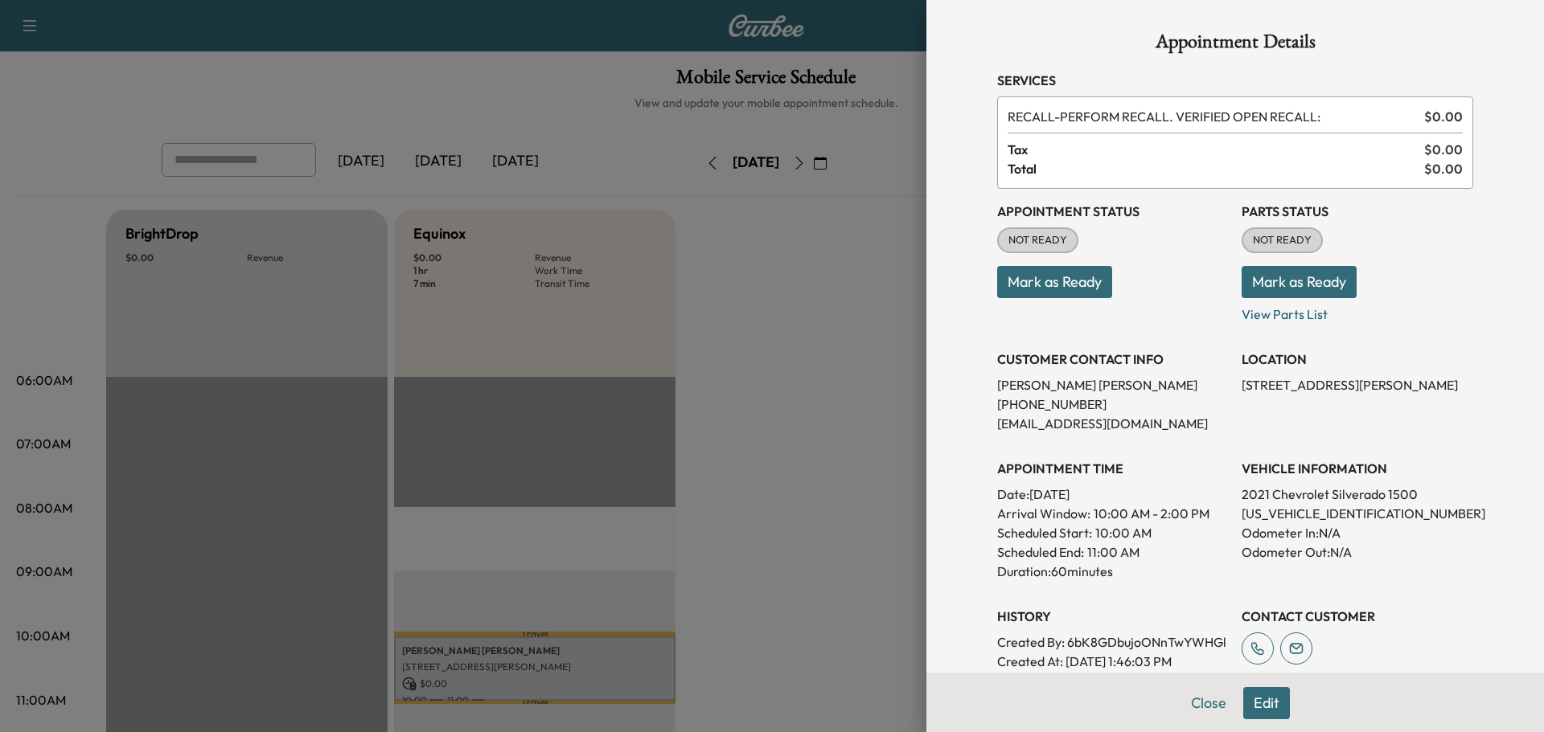
click at [1250, 699] on button "Edit" at bounding box center [1266, 703] width 47 height 32
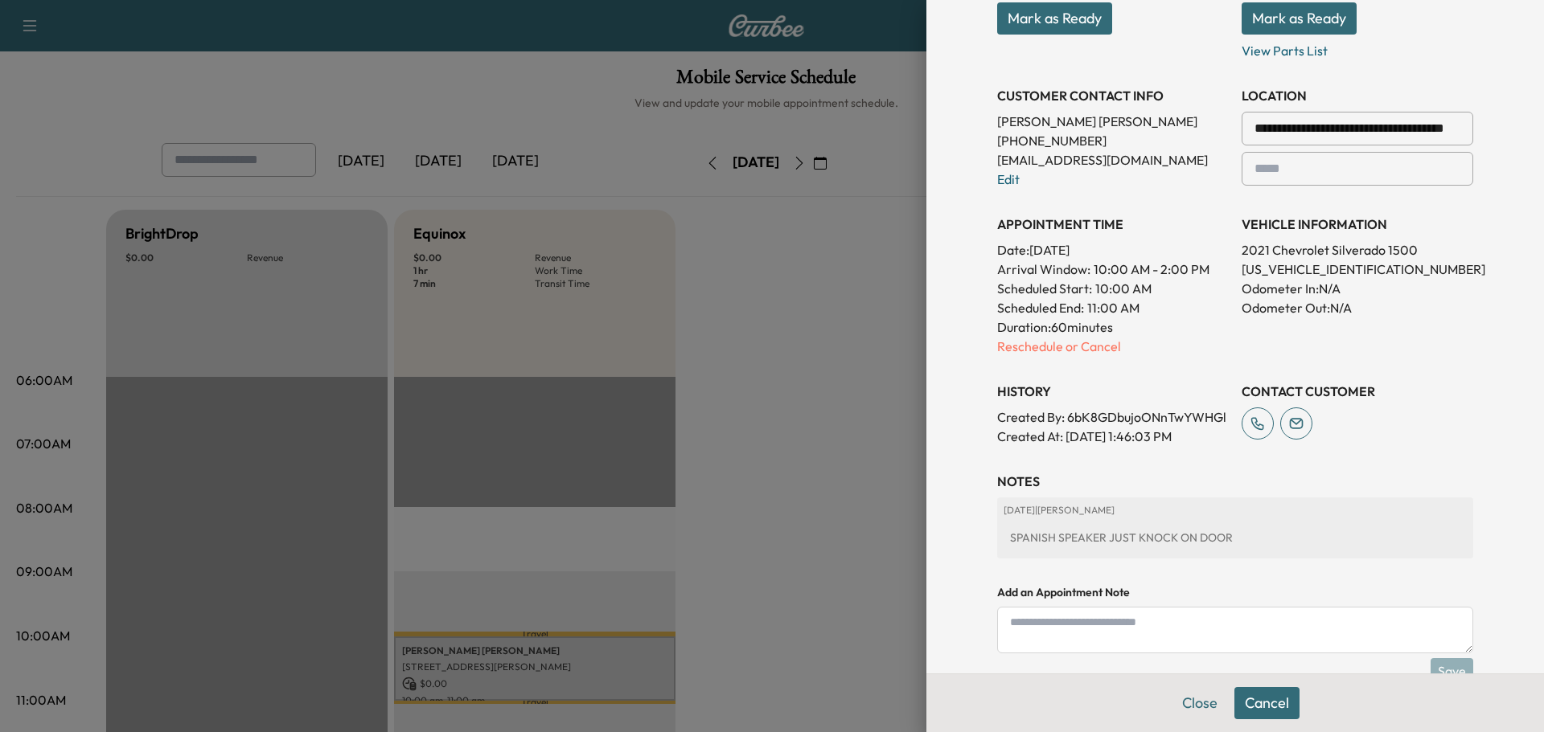
scroll to position [322, 0]
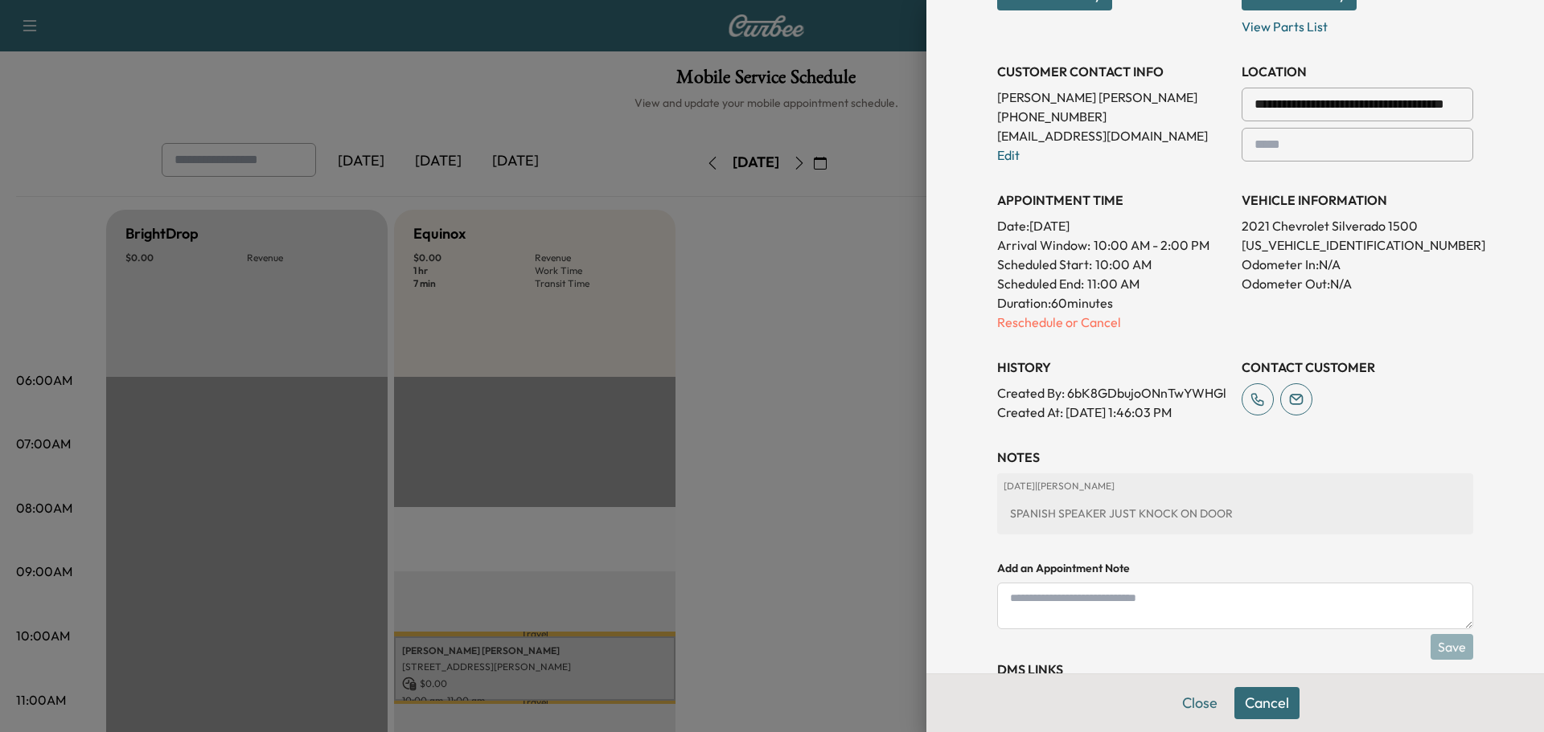
click at [1245, 405] on icon at bounding box center [1257, 399] width 32 height 32
click at [1063, 621] on textarea at bounding box center [1235, 606] width 476 height 47
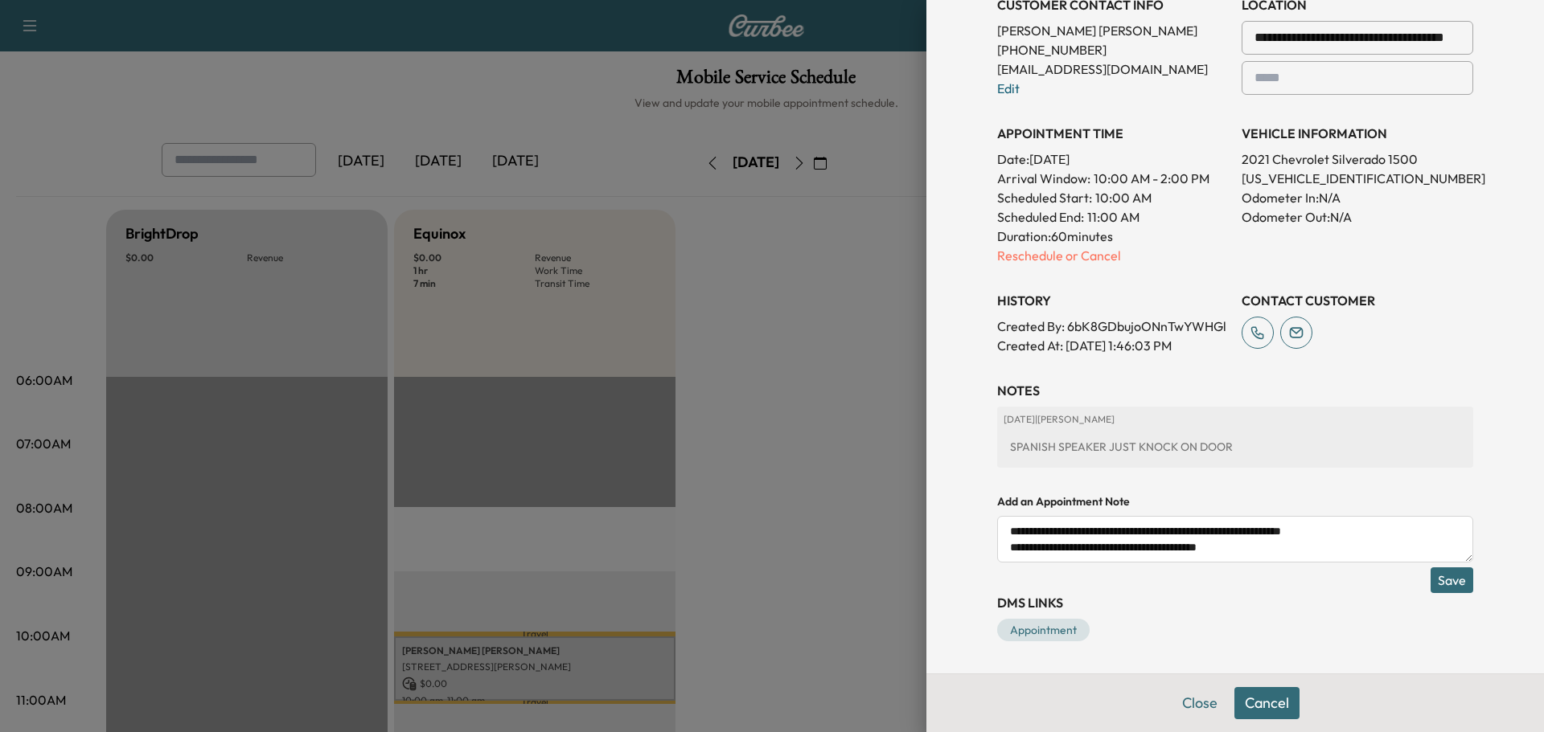
scroll to position [408, 0]
type textarea "**********"
click at [1430, 584] on button "Save" at bounding box center [1451, 581] width 43 height 26
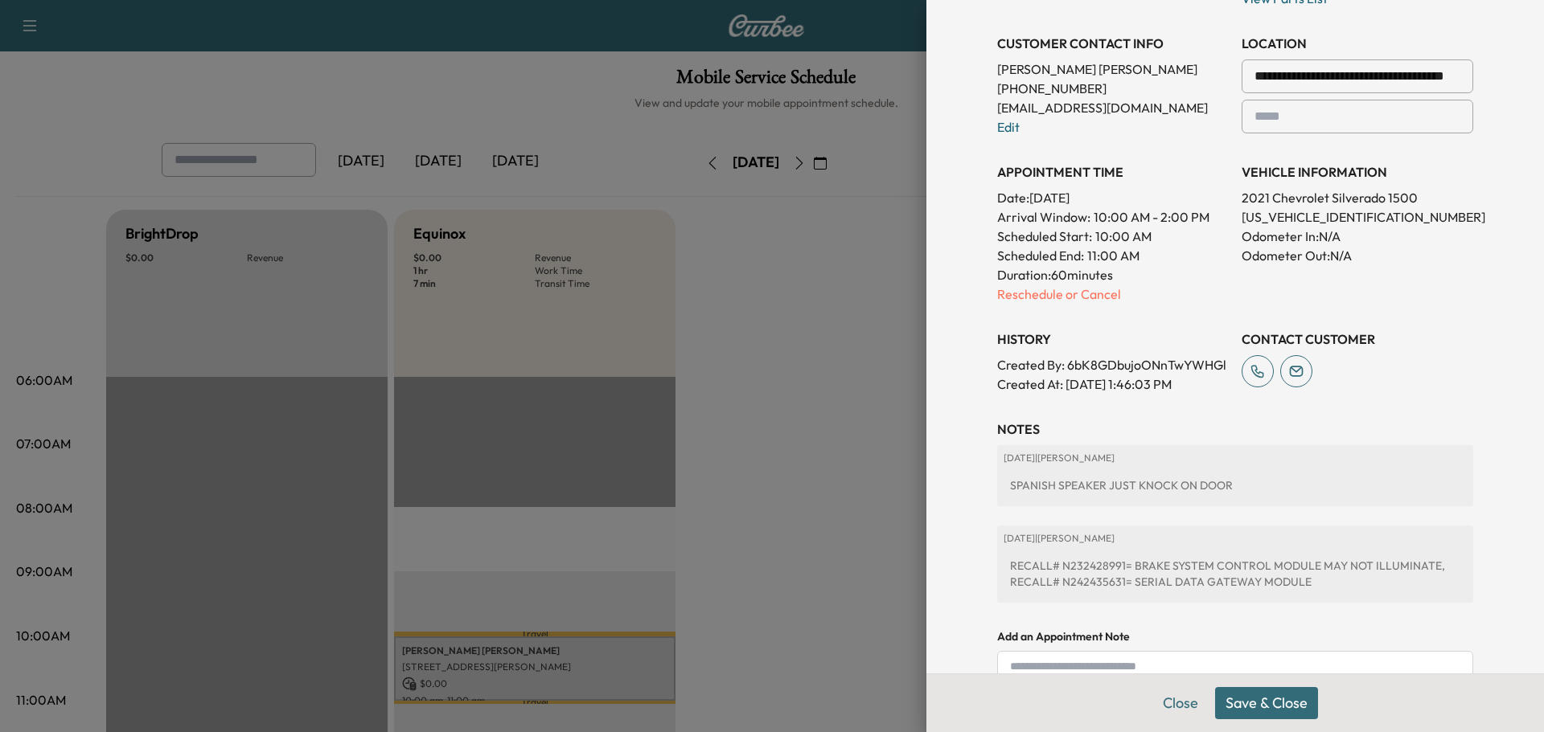
scroll to position [343, 0]
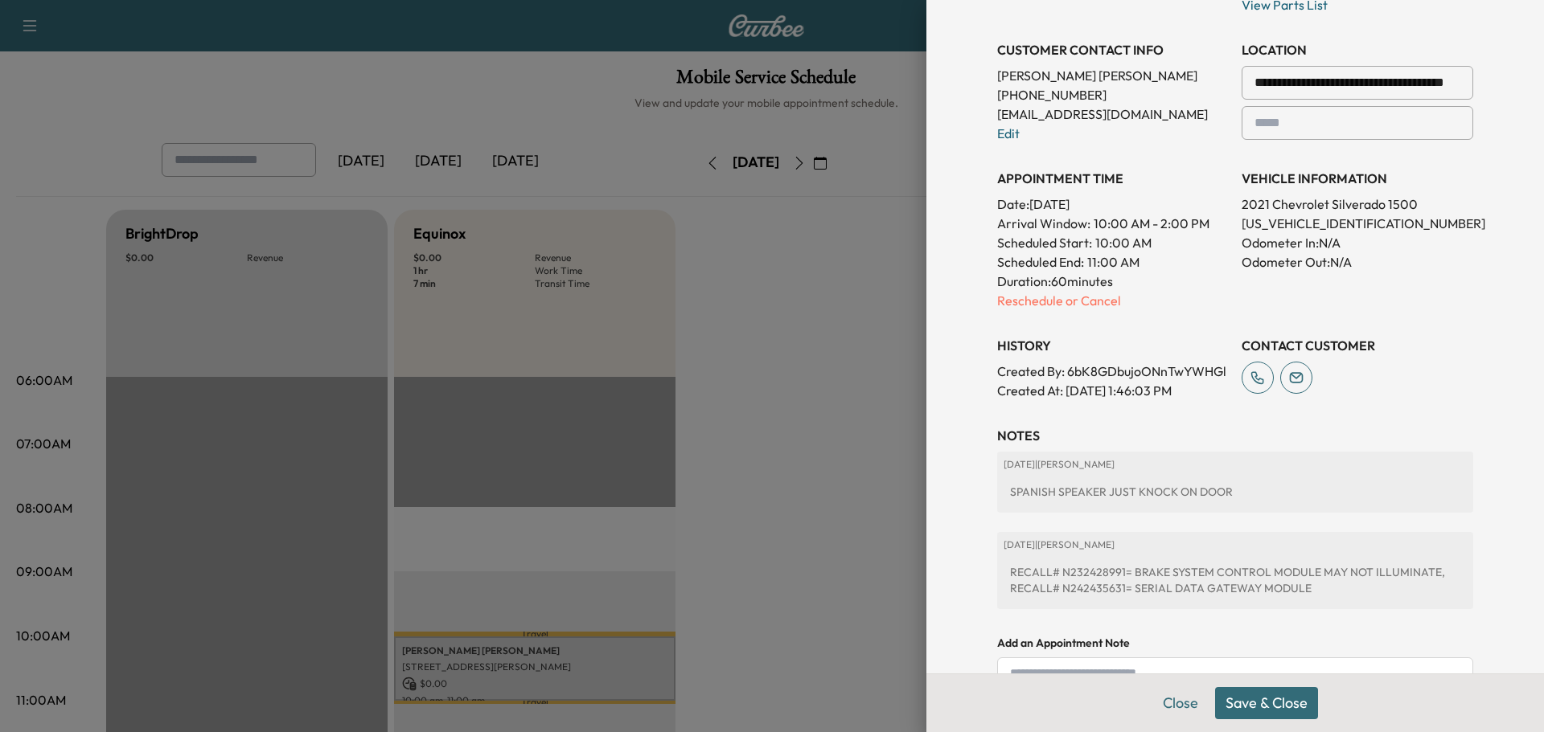
click at [1279, 695] on button "Save & Close" at bounding box center [1266, 703] width 103 height 32
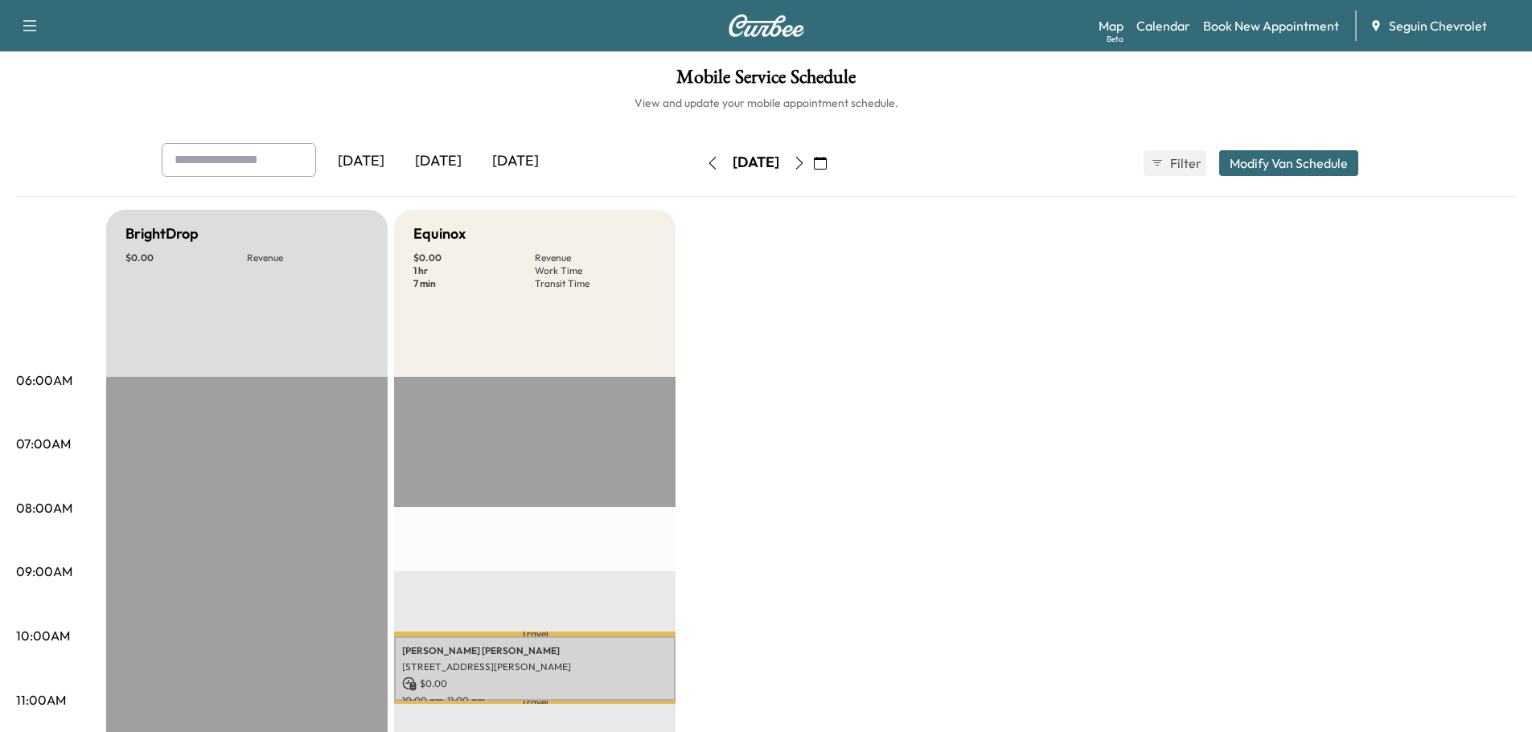
scroll to position [80, 0]
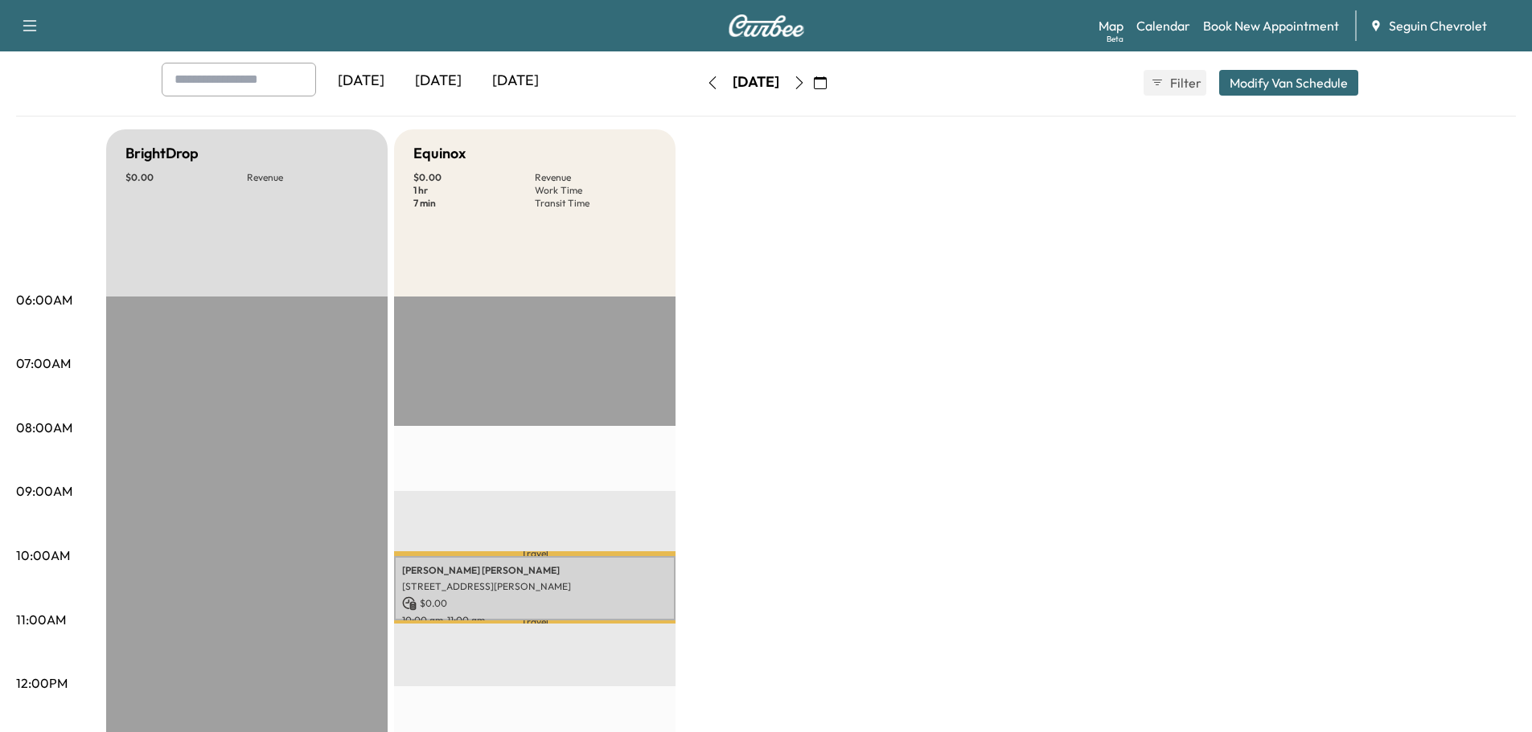
click at [806, 84] on icon "button" at bounding box center [799, 82] width 13 height 13
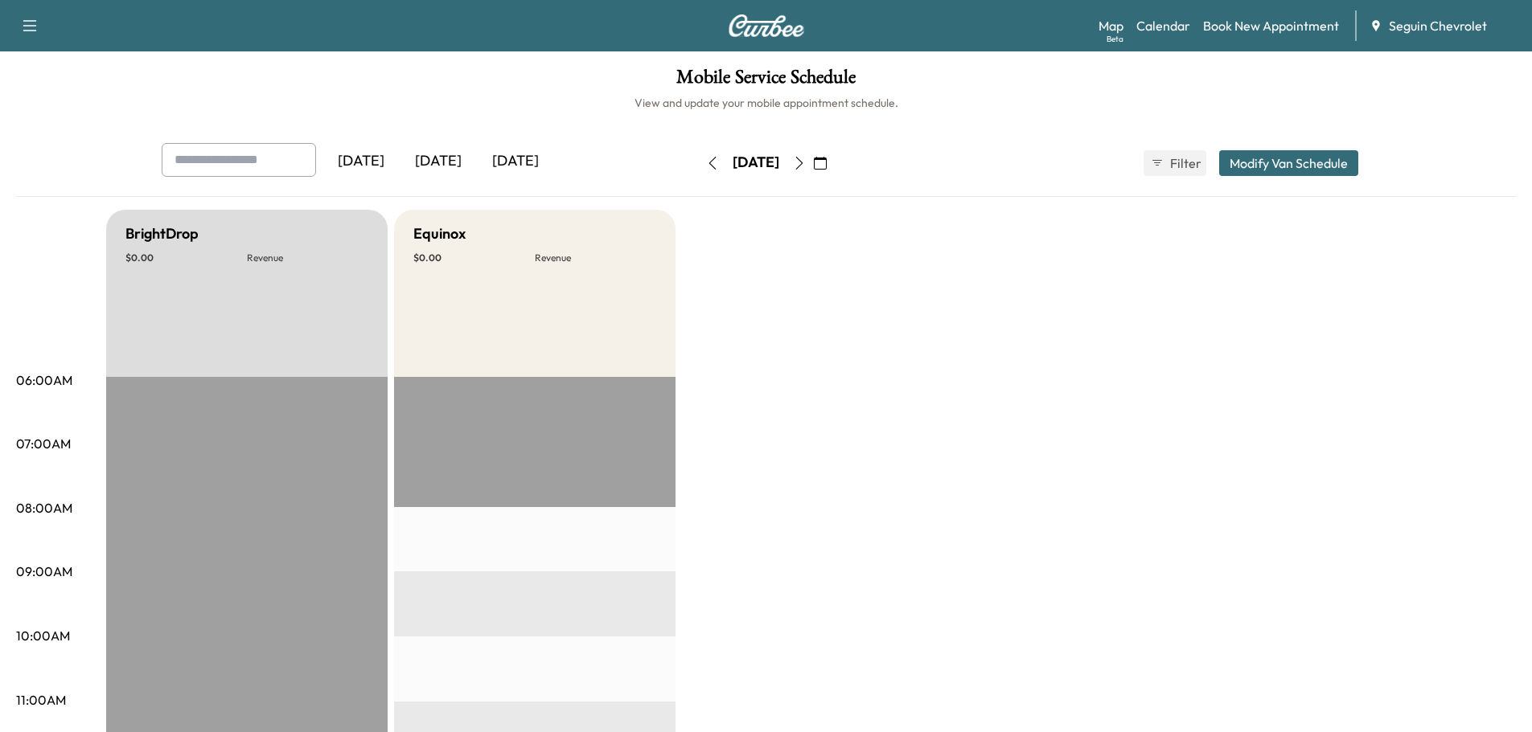
click at [826, 165] on icon "button" at bounding box center [820, 163] width 13 height 13
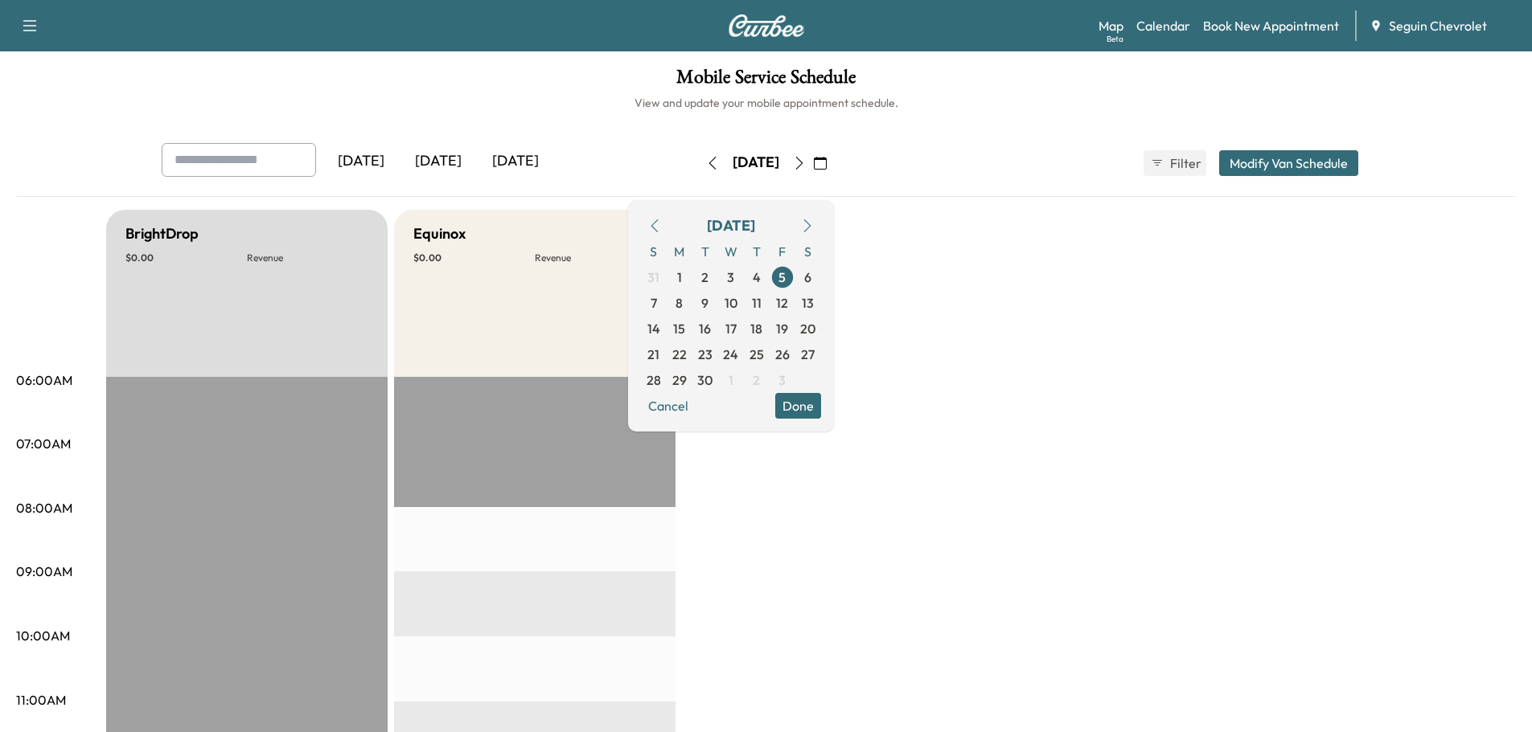
click at [661, 226] on icon "button" at bounding box center [654, 225] width 13 height 13
click at [789, 376] on span "29" at bounding box center [782, 380] width 14 height 19
click at [1259, 21] on link "Book New Appointment" at bounding box center [1271, 25] width 136 height 19
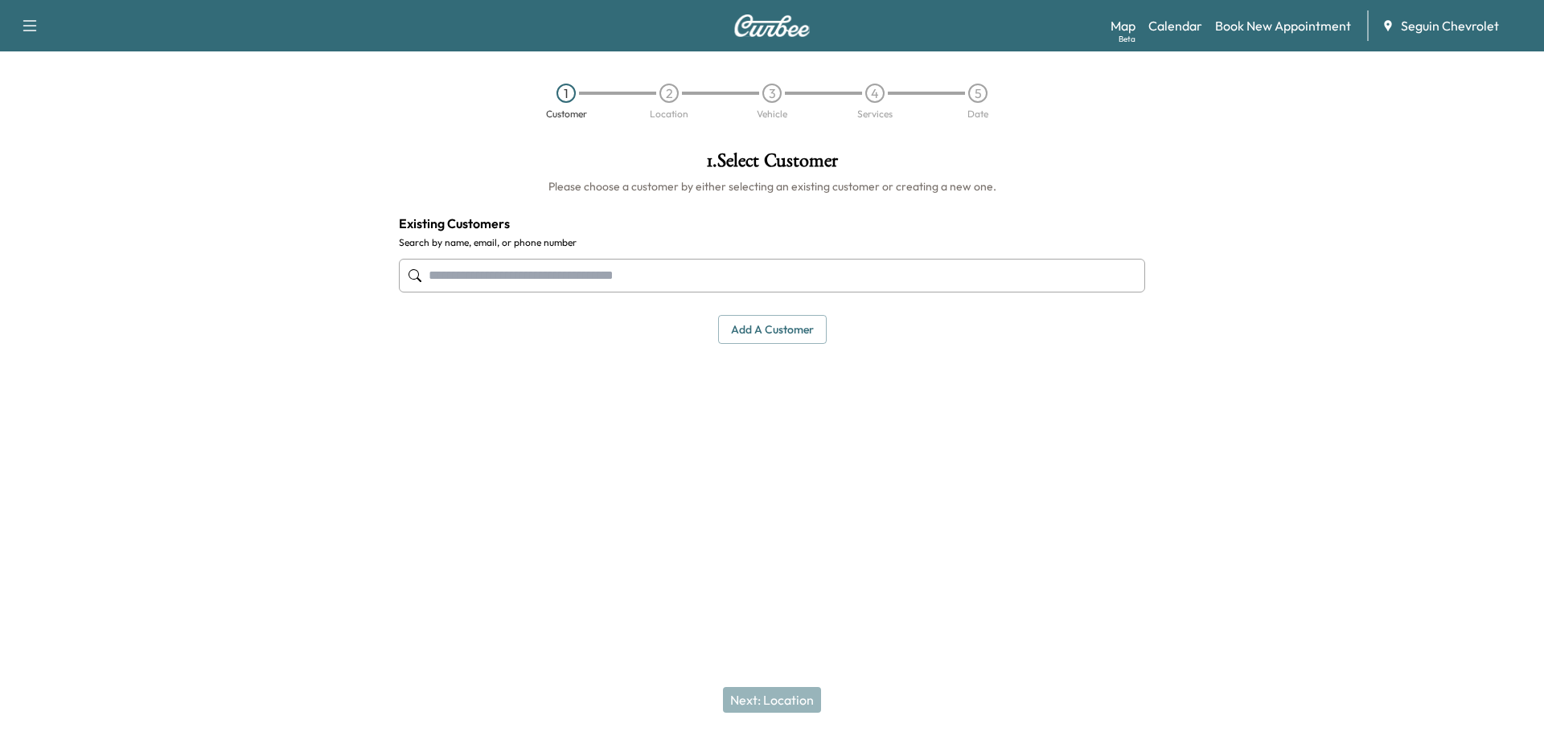
click at [491, 276] on input "text" at bounding box center [772, 276] width 746 height 34
type input "*"
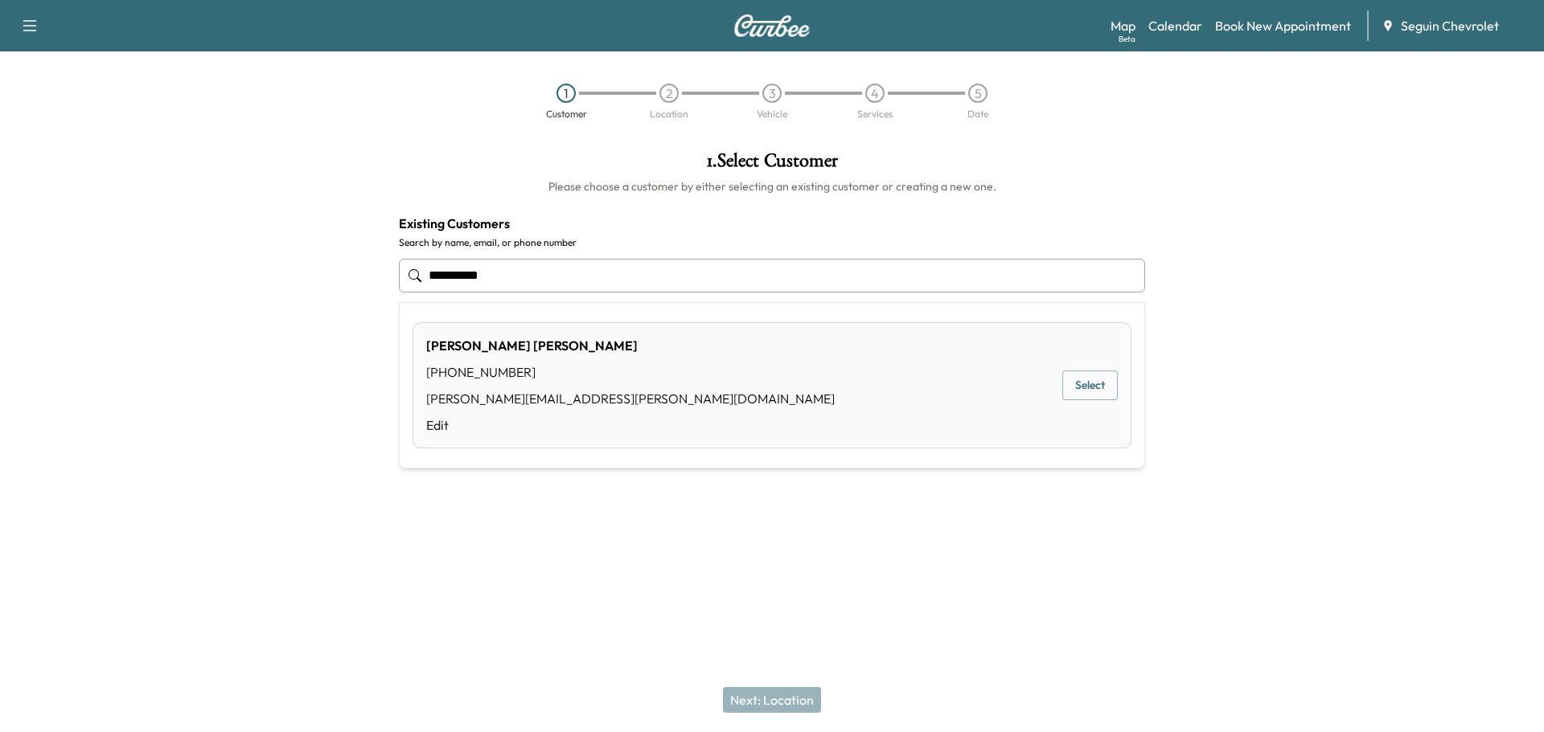
click at [1095, 382] on button "Select" at bounding box center [1089, 386] width 55 height 30
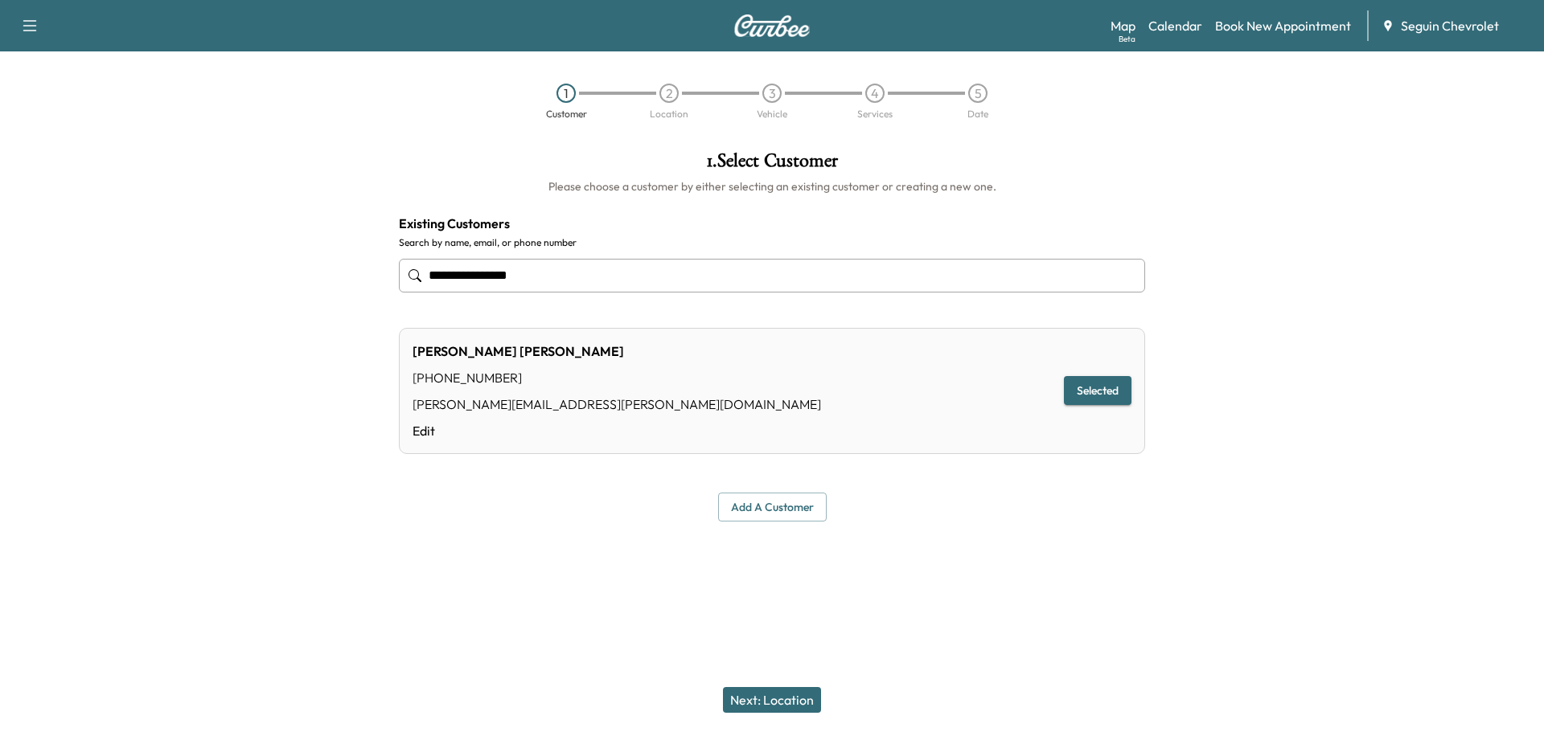
type input "**********"
click at [1095, 382] on button "Selected" at bounding box center [1098, 391] width 68 height 30
click at [779, 701] on button "Next: Location" at bounding box center [772, 700] width 98 height 26
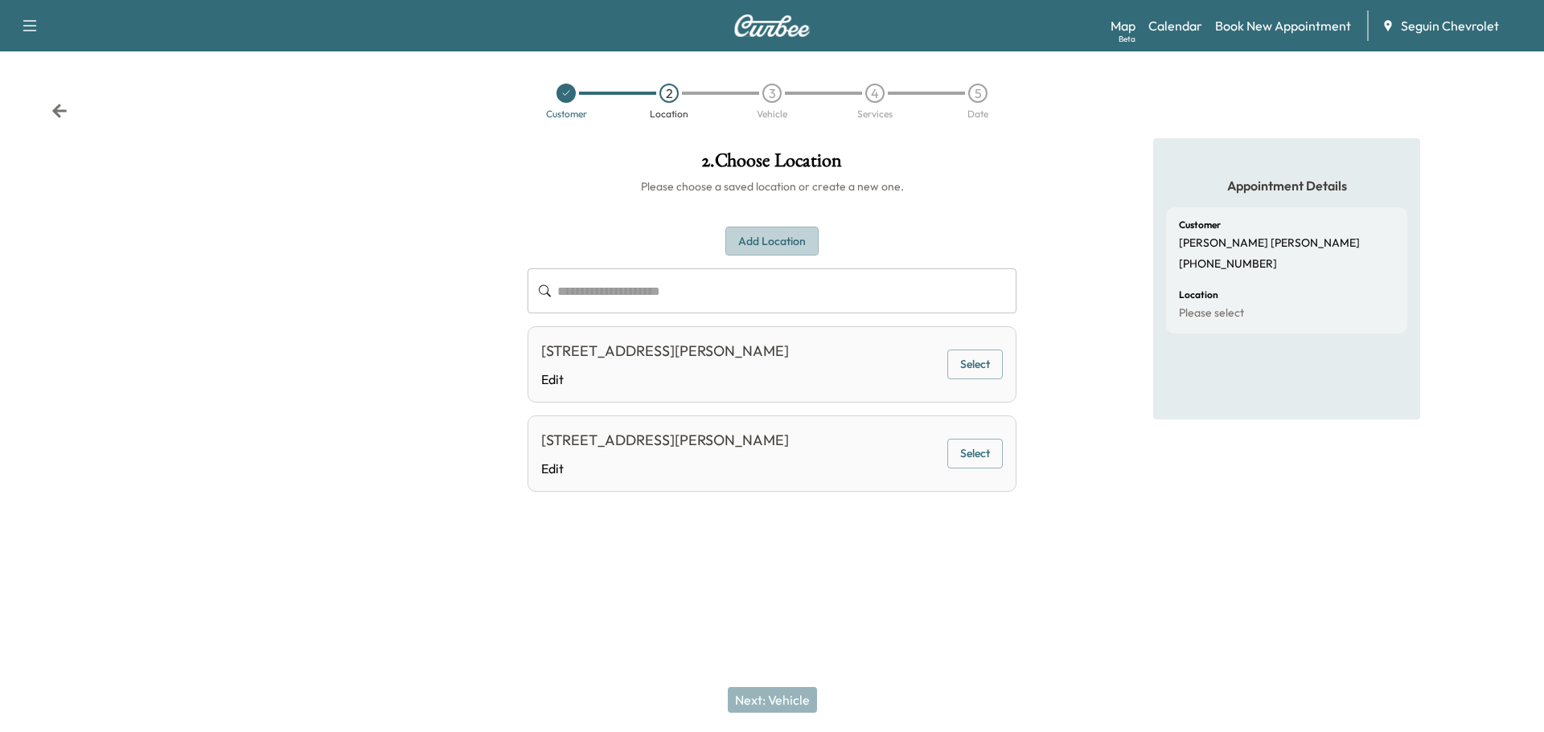
click at [793, 240] on button "Add Location" at bounding box center [771, 242] width 93 height 30
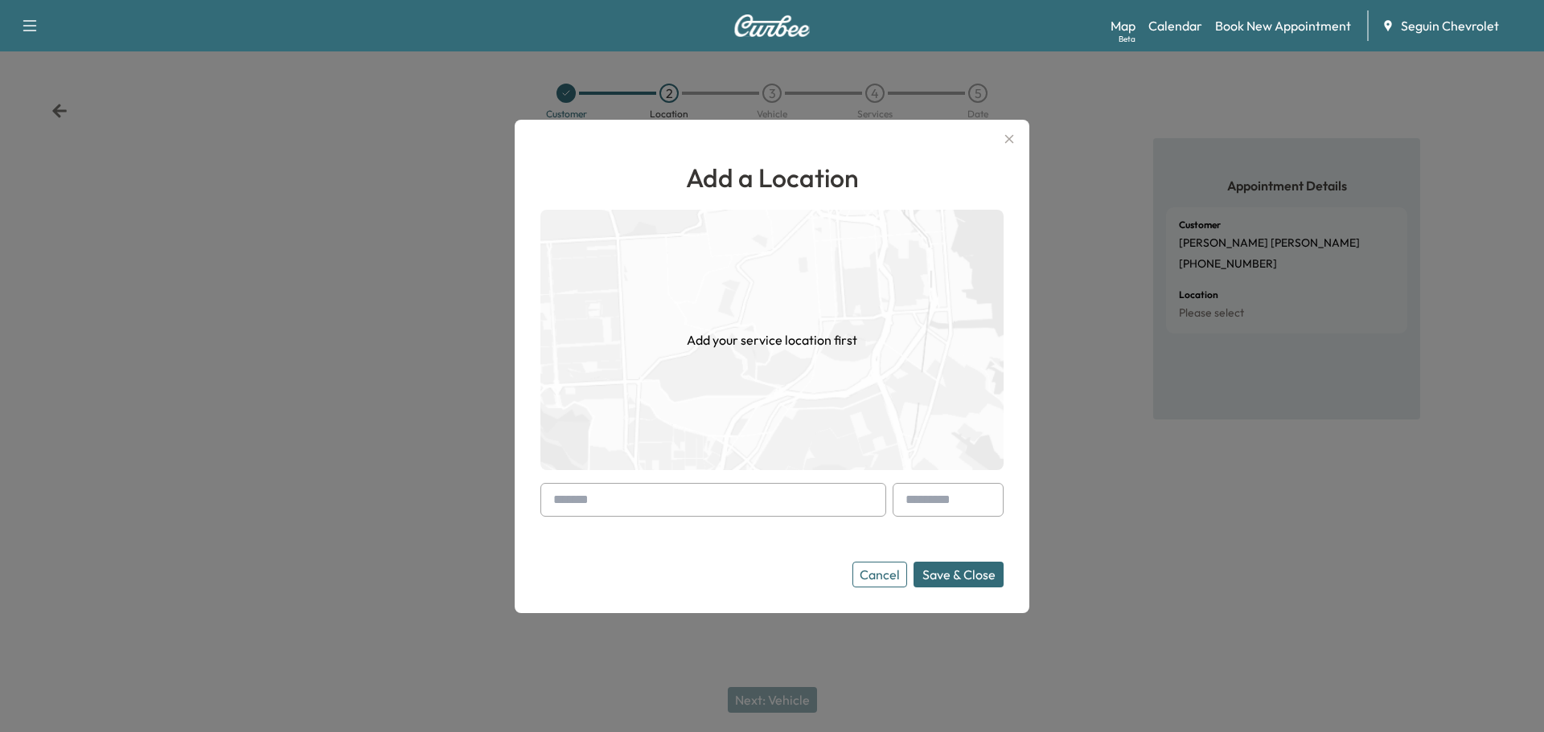
click at [617, 504] on input "text" at bounding box center [713, 500] width 346 height 34
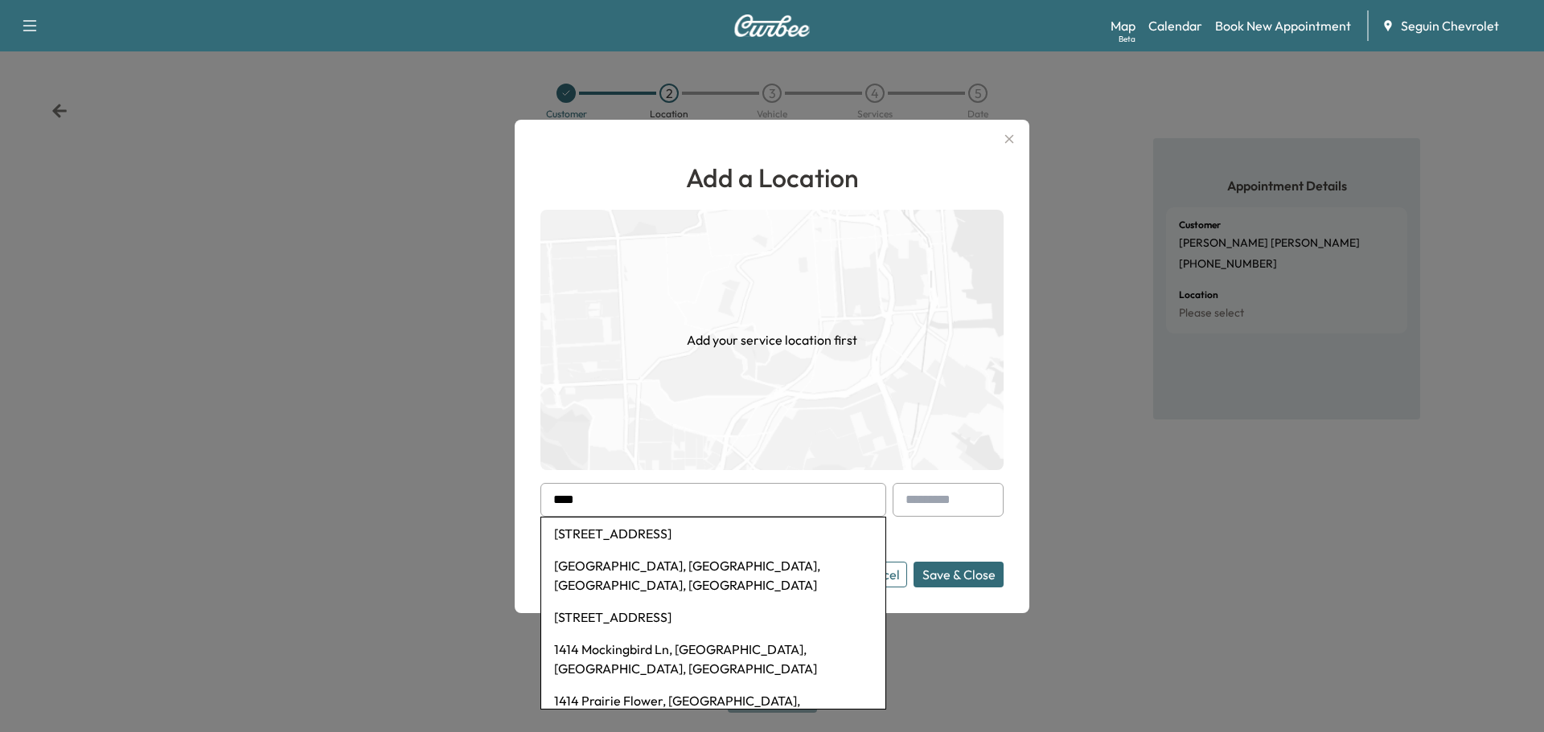
click at [687, 601] on li "[STREET_ADDRESS]" at bounding box center [713, 617] width 344 height 32
type input "**********"
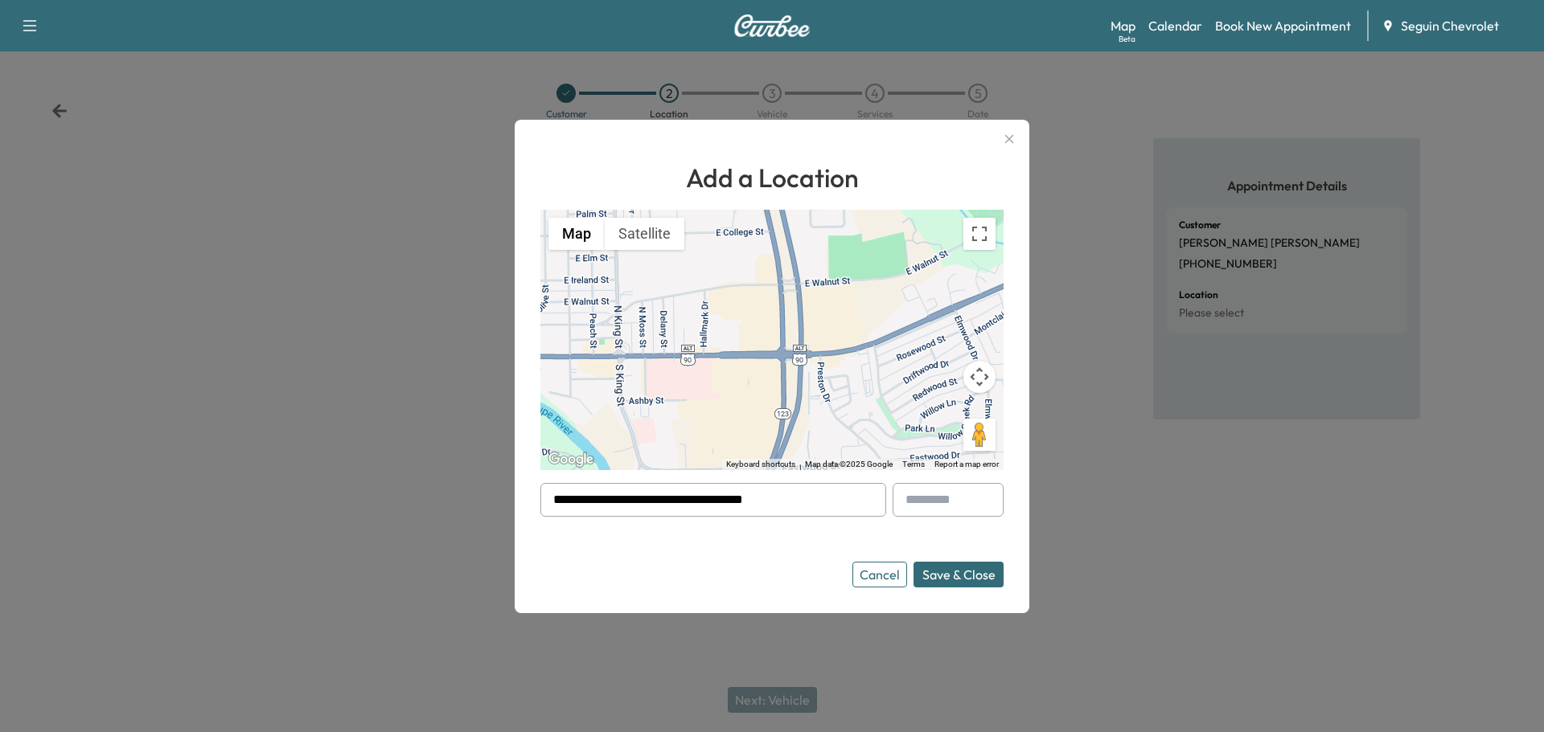
click at [968, 573] on button "Save & Close" at bounding box center [958, 575] width 90 height 26
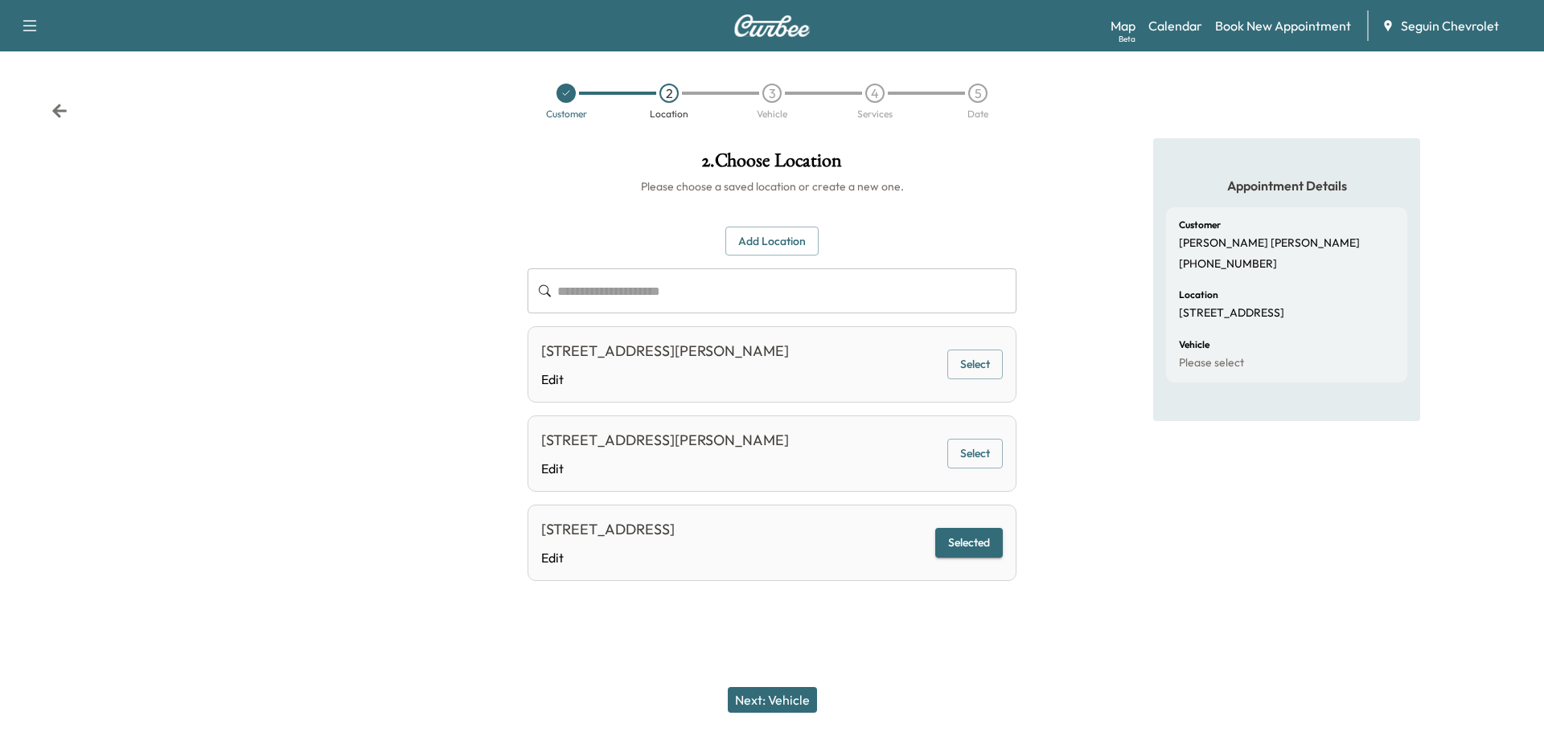
click at [779, 693] on button "Next: Vehicle" at bounding box center [772, 700] width 89 height 26
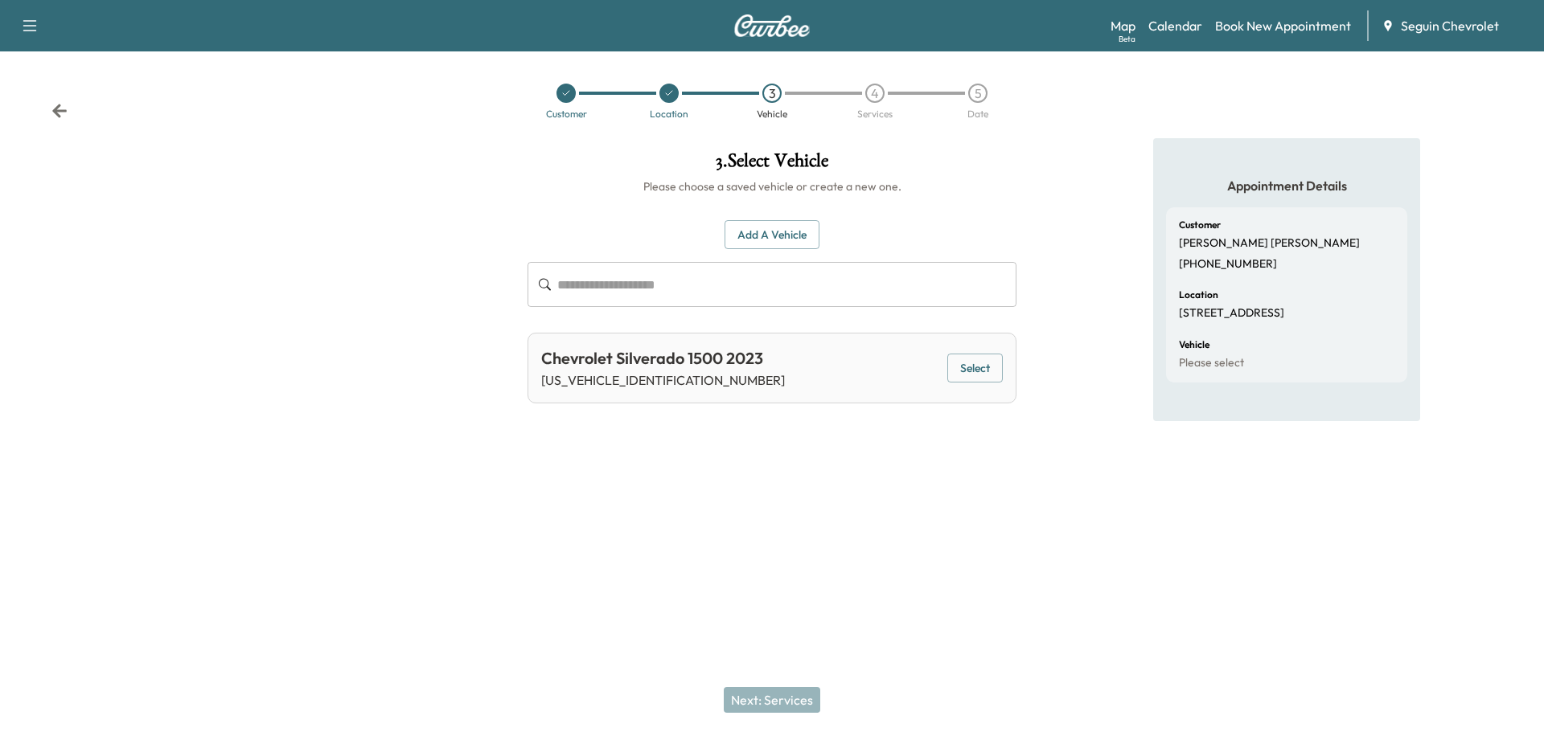
click at [966, 367] on button "Select" at bounding box center [974, 369] width 55 height 30
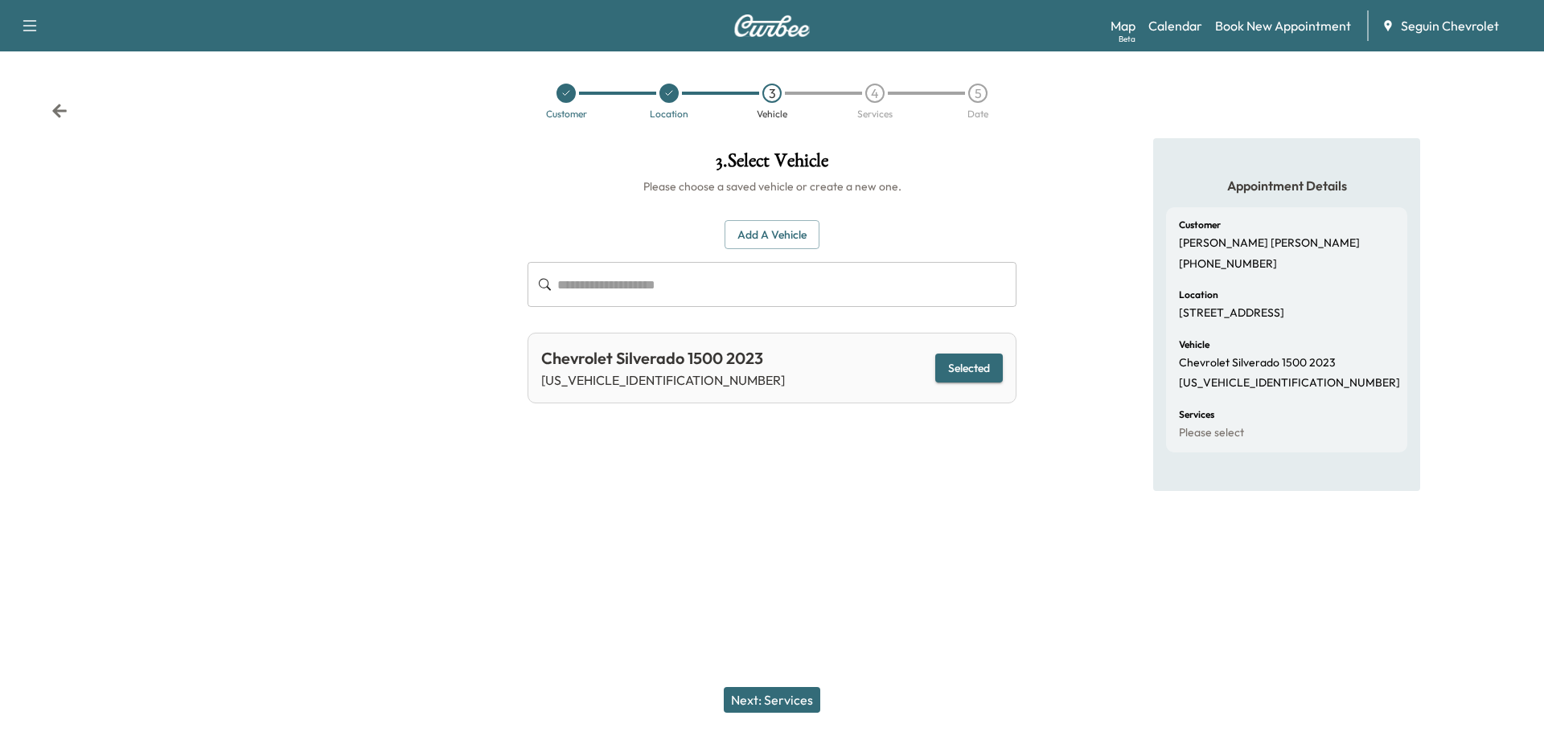
click at [787, 699] on button "Next: Services" at bounding box center [772, 700] width 96 height 26
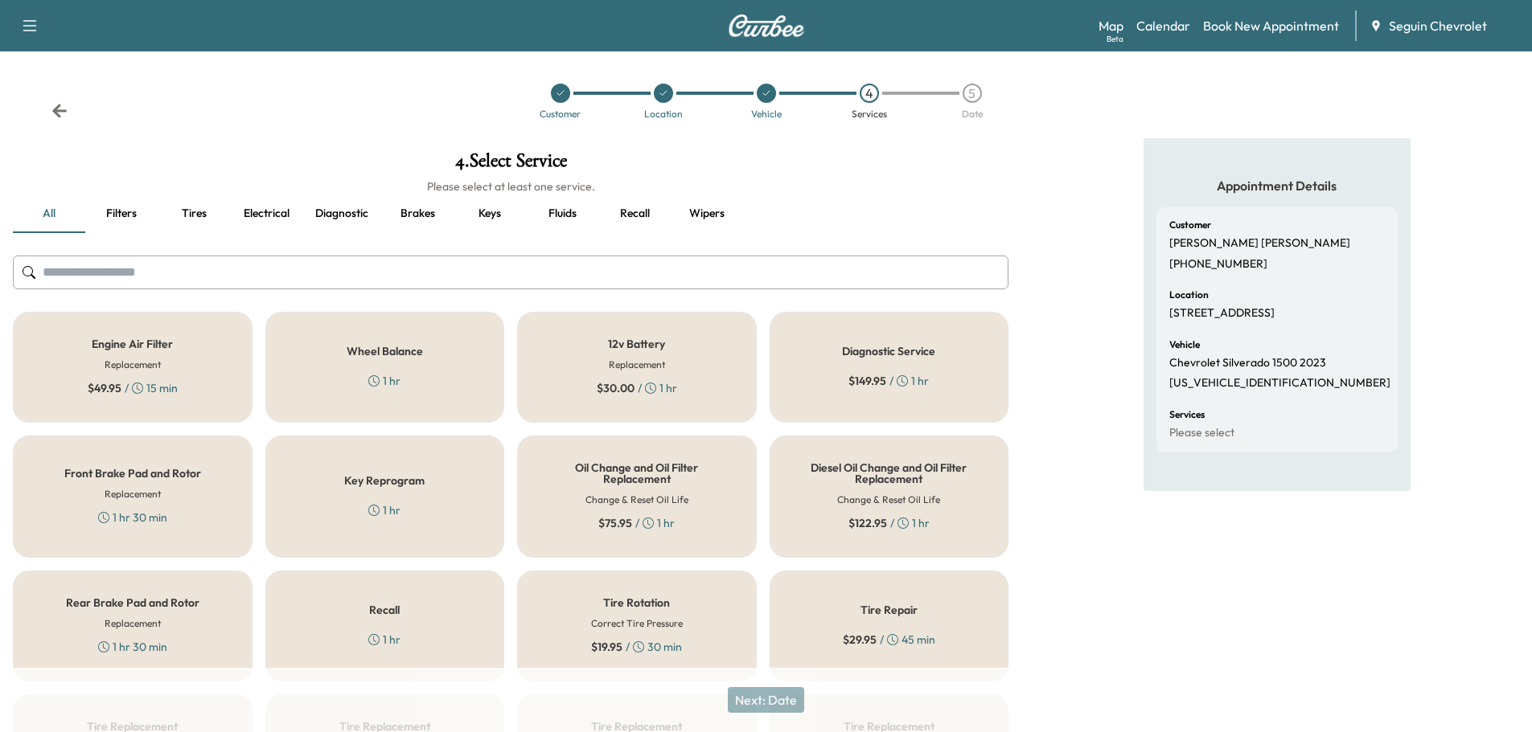
click at [455, 605] on div "Recall 1 hr" at bounding box center [385, 626] width 240 height 111
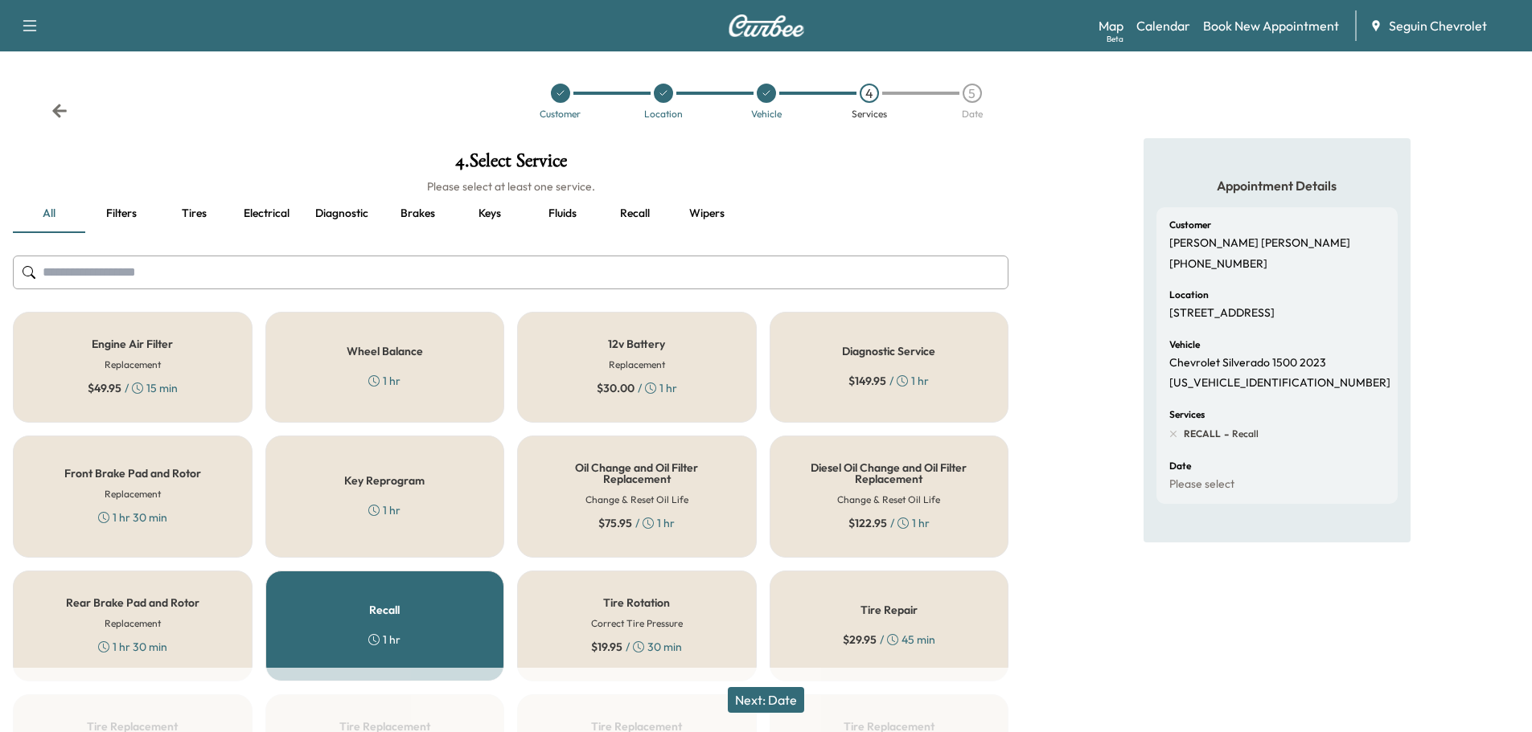
click at [795, 699] on button "Next: Date" at bounding box center [766, 700] width 76 height 26
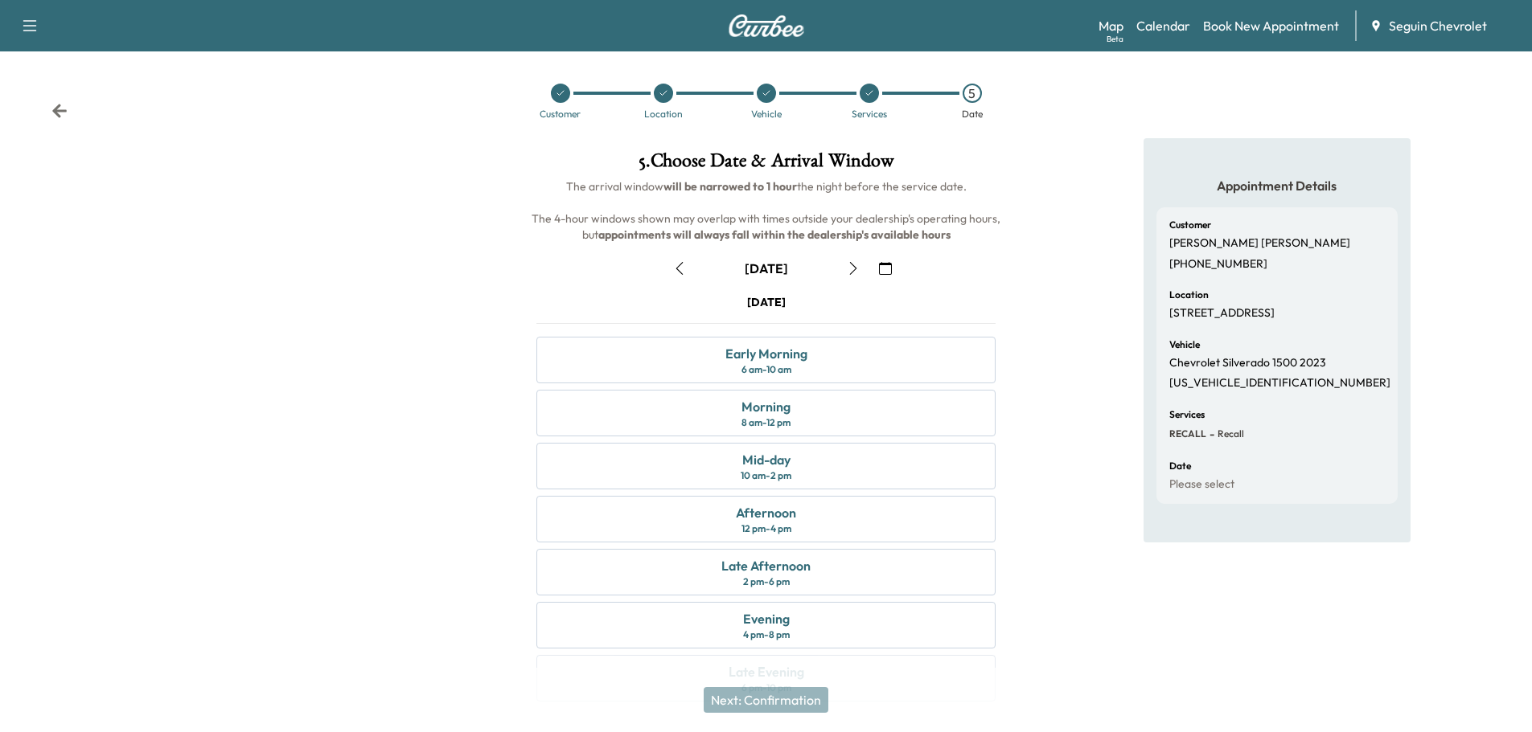
click at [885, 268] on icon "button" at bounding box center [885, 268] width 13 height 13
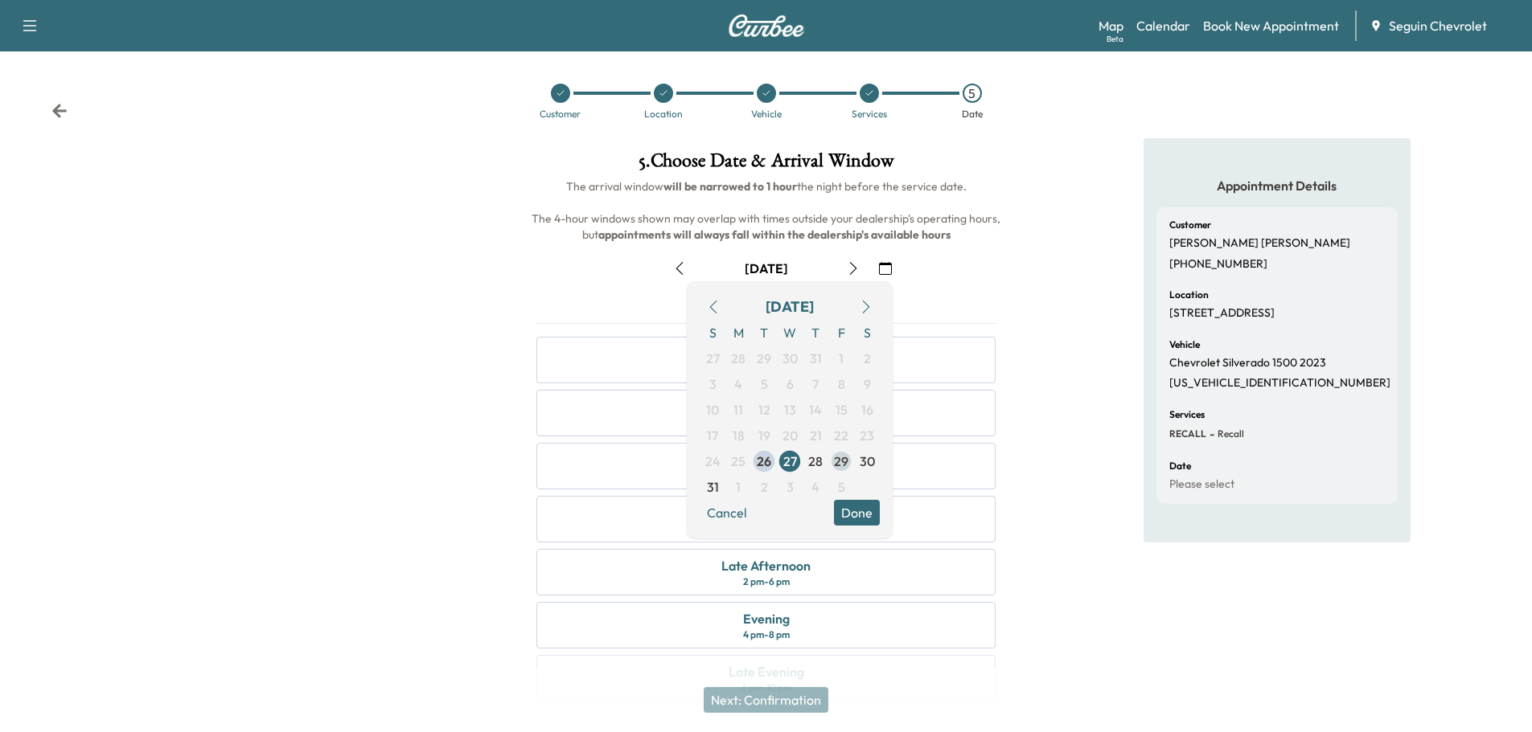
click at [834, 456] on span "29" at bounding box center [841, 461] width 14 height 19
click at [862, 508] on button "Done" at bounding box center [857, 513] width 46 height 26
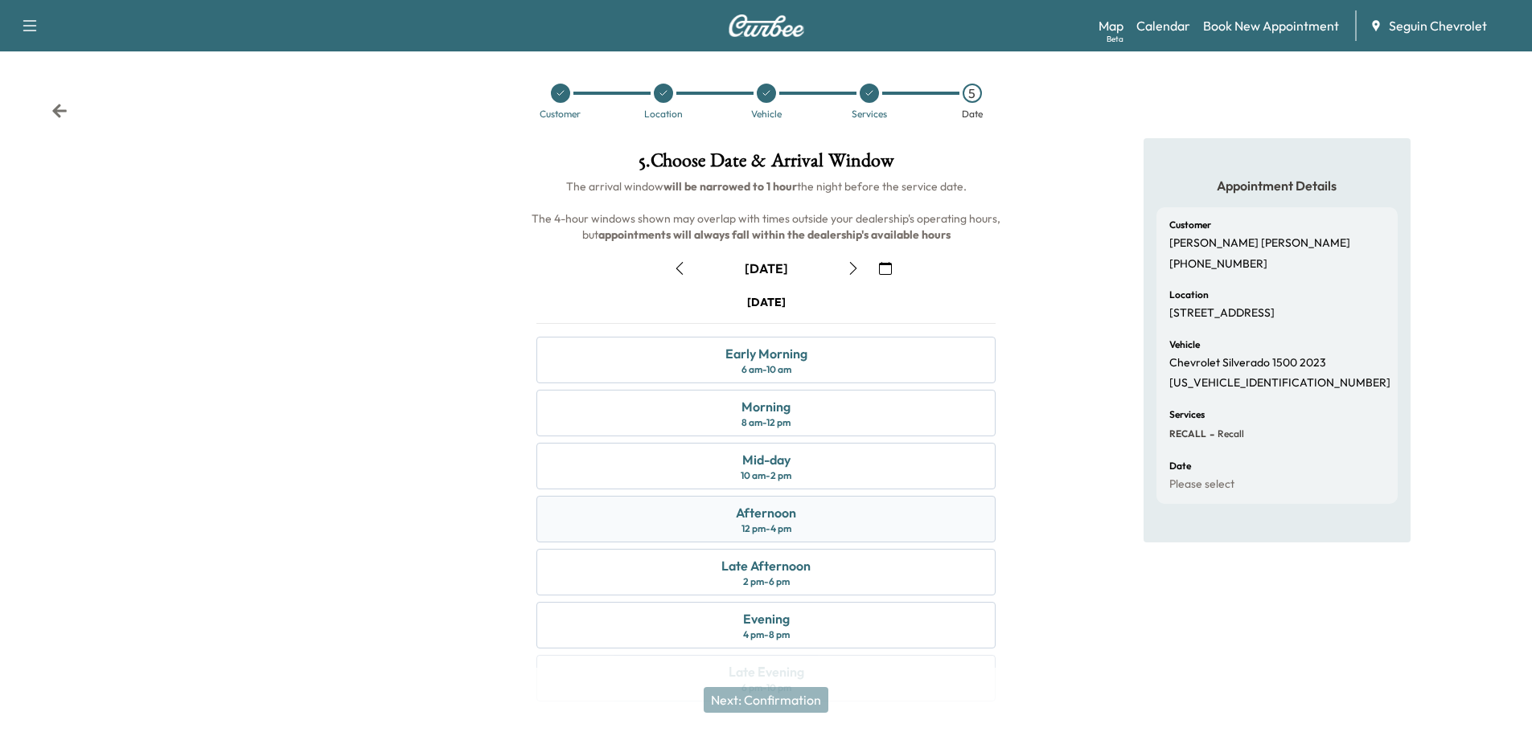
click at [813, 519] on div "Afternoon 12 pm - 4 pm" at bounding box center [765, 519] width 459 height 47
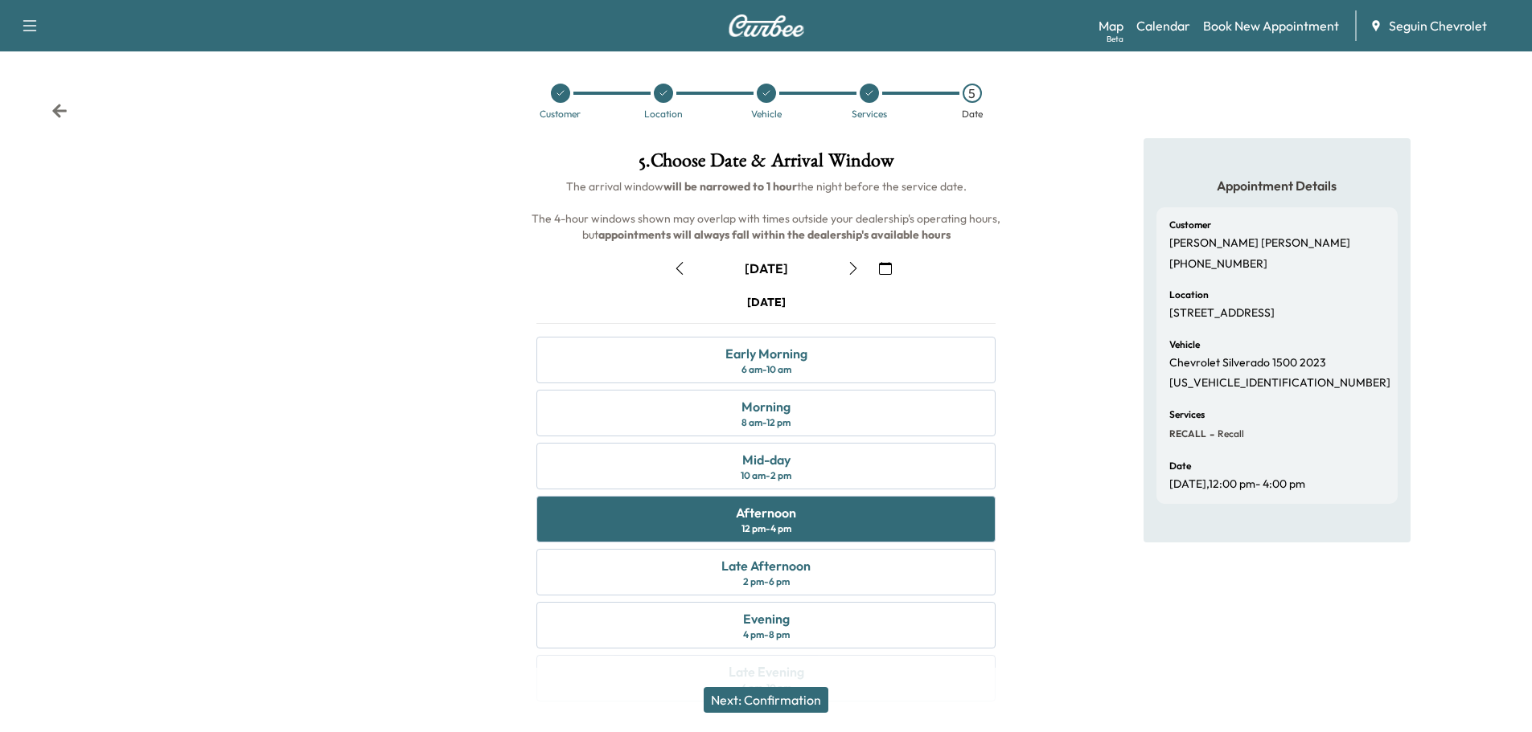
click at [802, 701] on button "Next: Confirmation" at bounding box center [765, 700] width 125 height 26
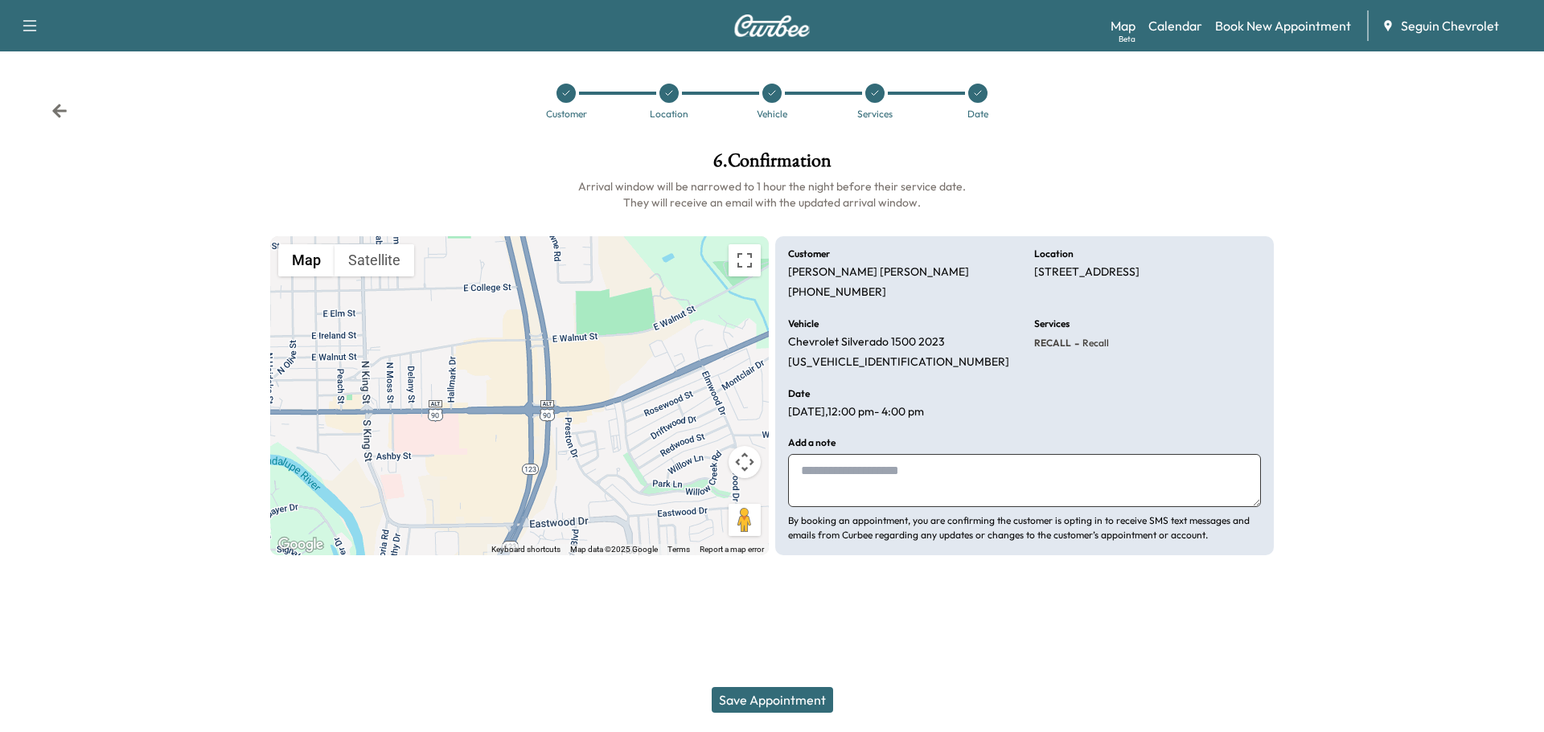
click at [824, 478] on textarea at bounding box center [1024, 480] width 473 height 53
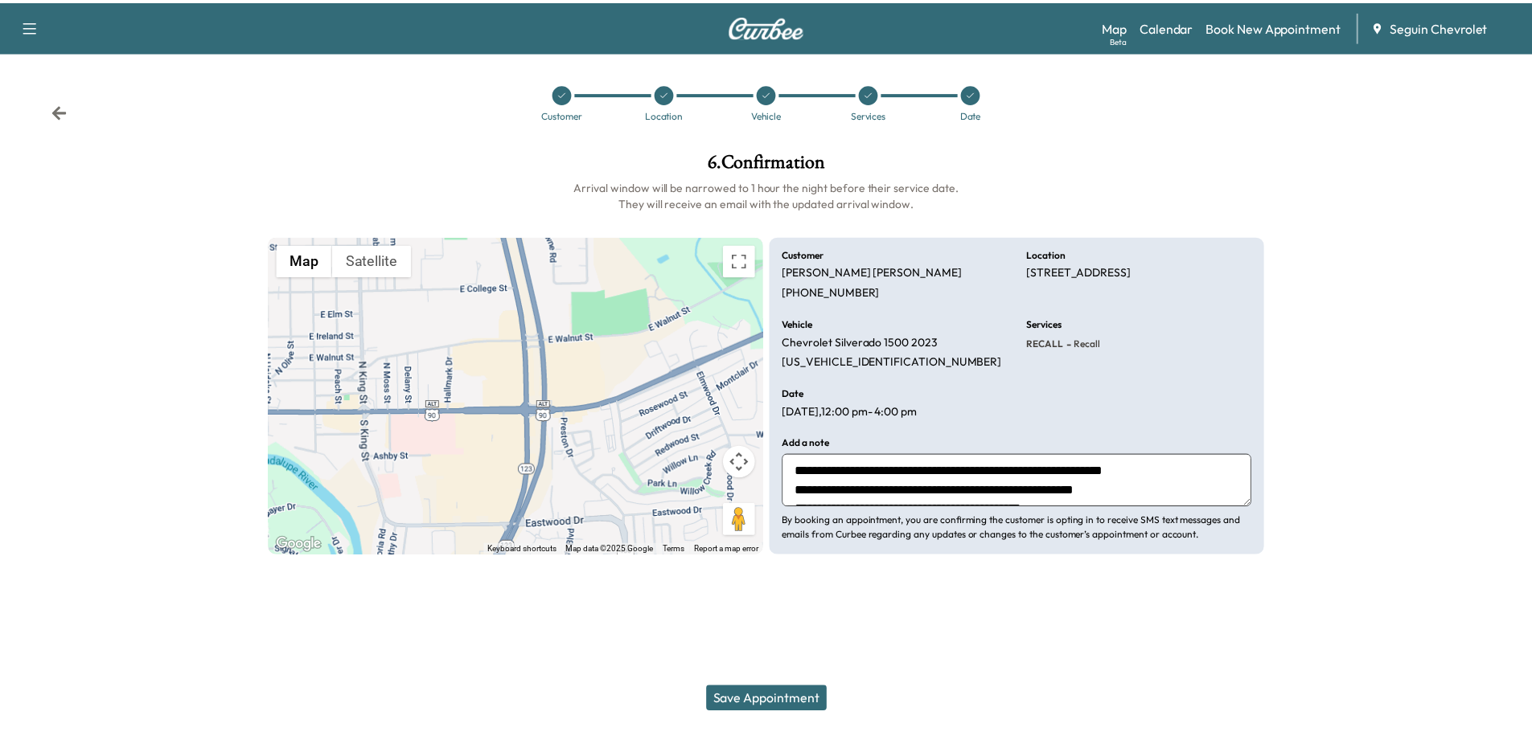
scroll to position [39, 0]
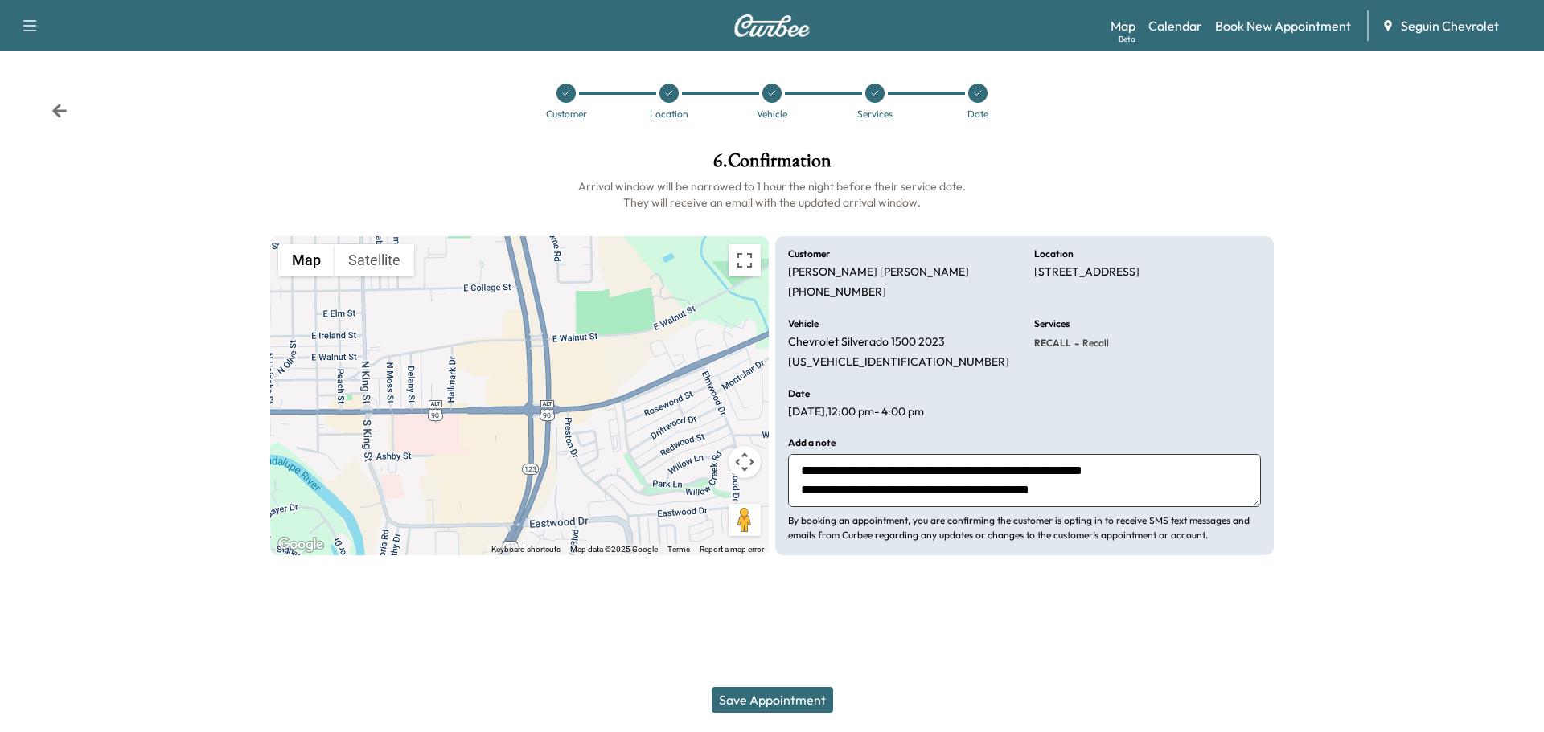
type textarea "**********"
click at [794, 699] on button "Save Appointment" at bounding box center [771, 700] width 121 height 26
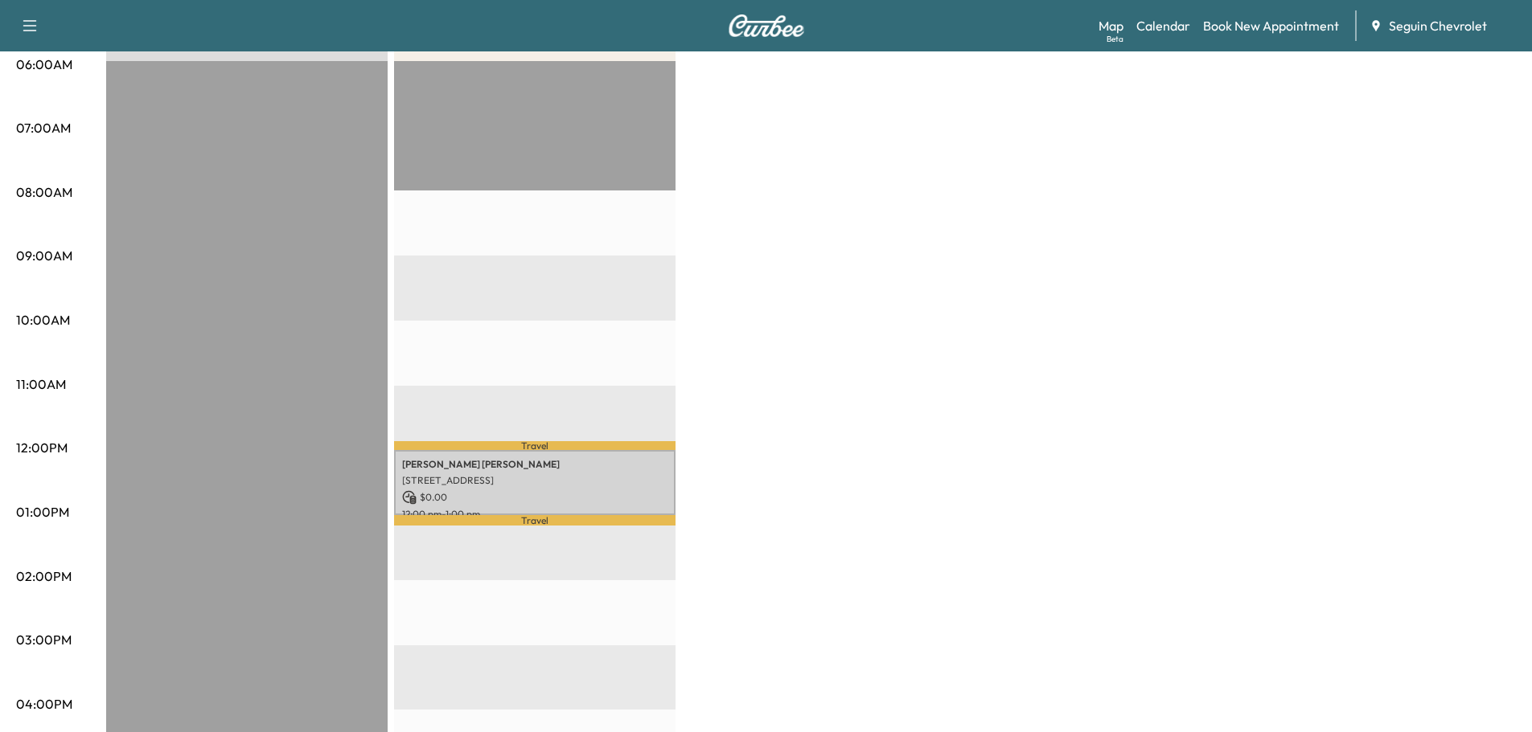
scroll to position [322, 0]
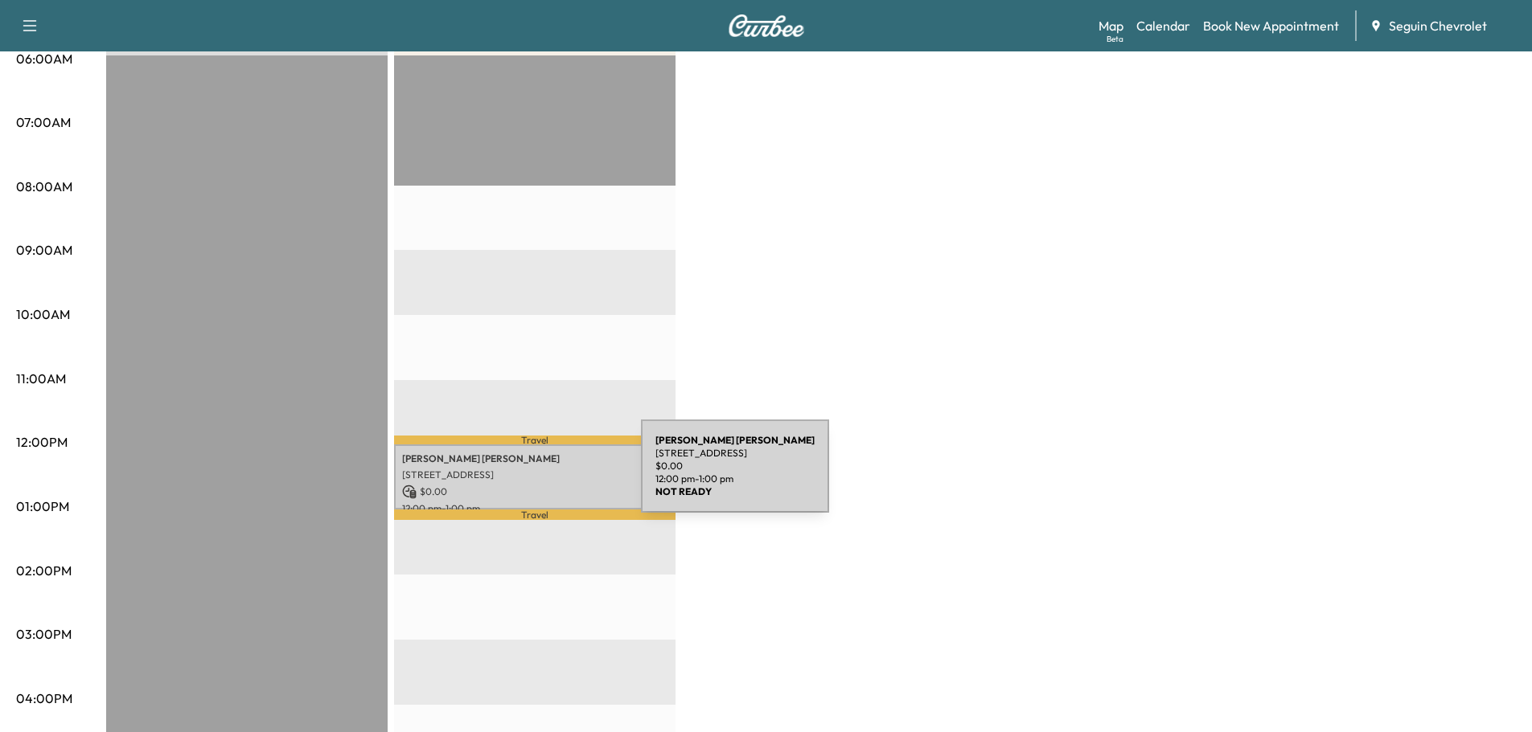
click at [520, 476] on p "[STREET_ADDRESS]" at bounding box center [534, 475] width 265 height 13
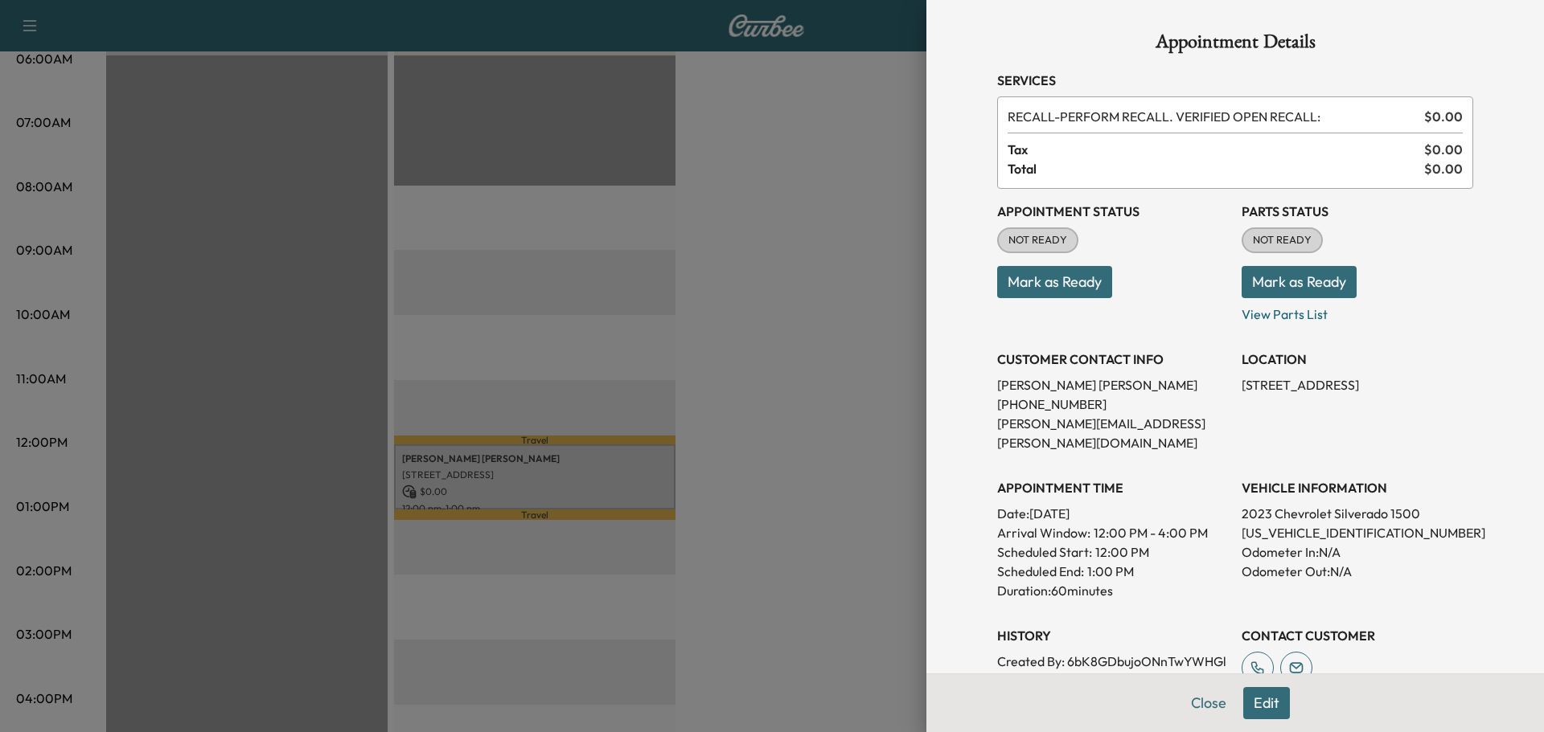
click at [744, 186] on div at bounding box center [772, 366] width 1544 height 732
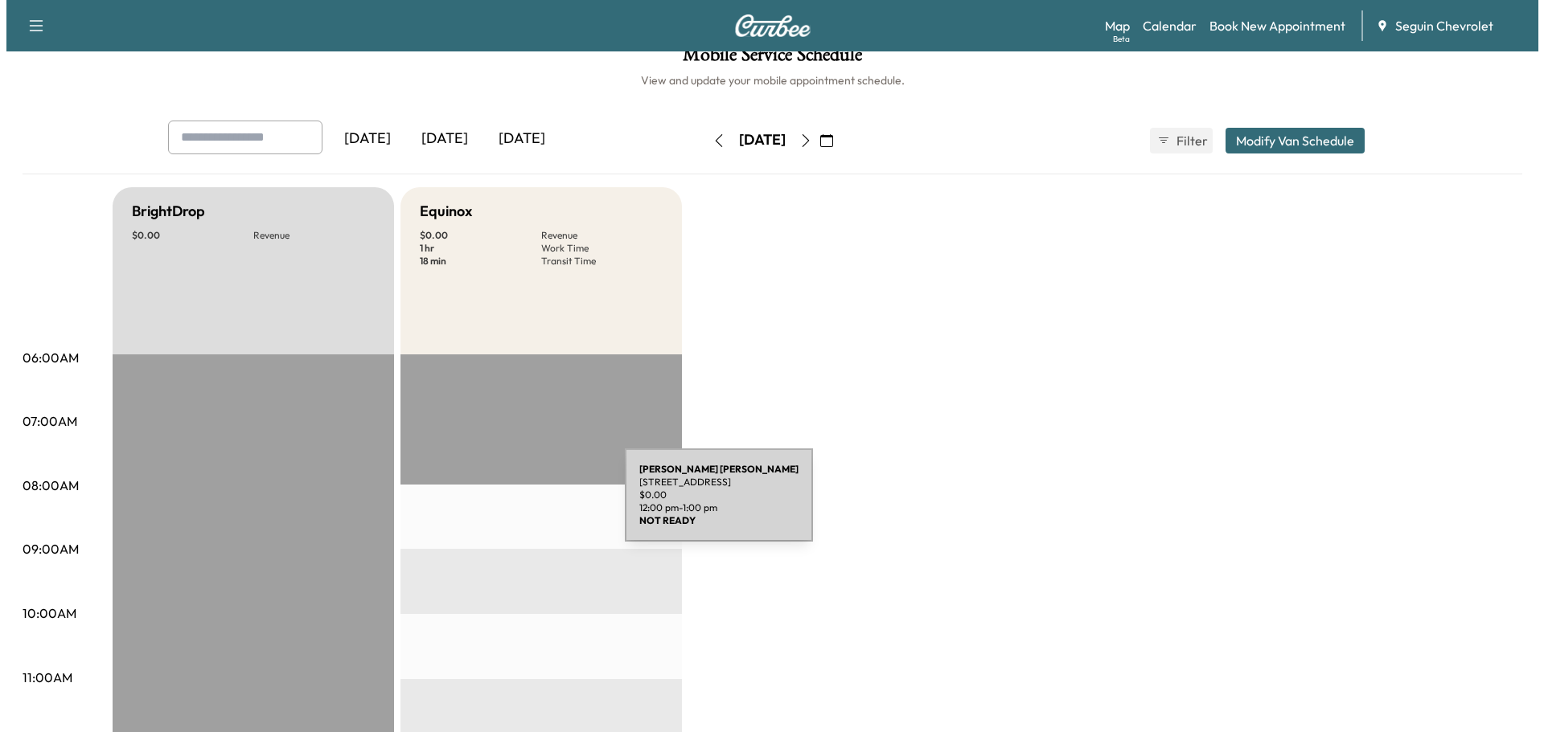
scroll to position [0, 0]
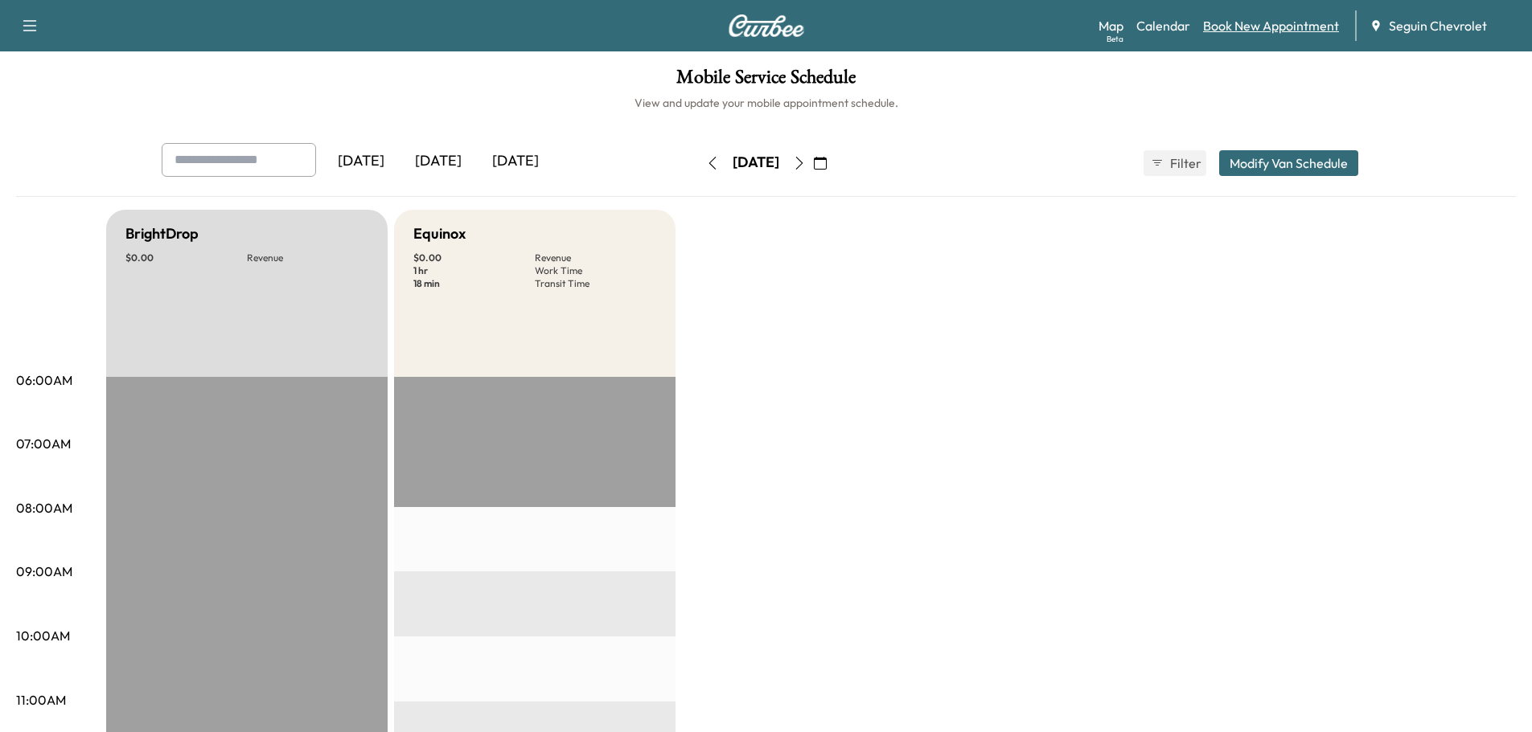
click at [1293, 31] on link "Book New Appointment" at bounding box center [1271, 25] width 136 height 19
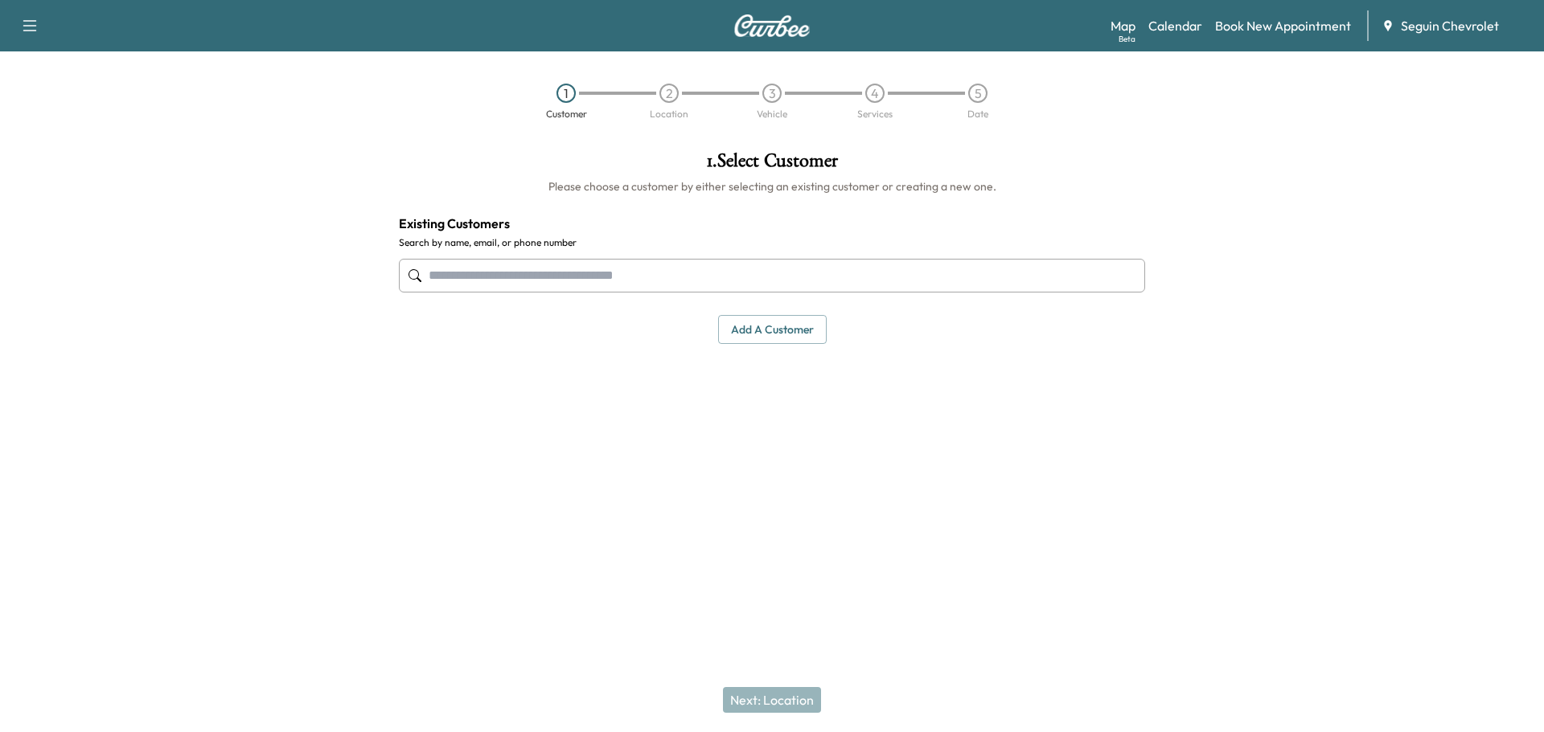
click at [525, 284] on input "text" at bounding box center [772, 276] width 746 height 34
click at [475, 277] on input "text" at bounding box center [772, 276] width 746 height 34
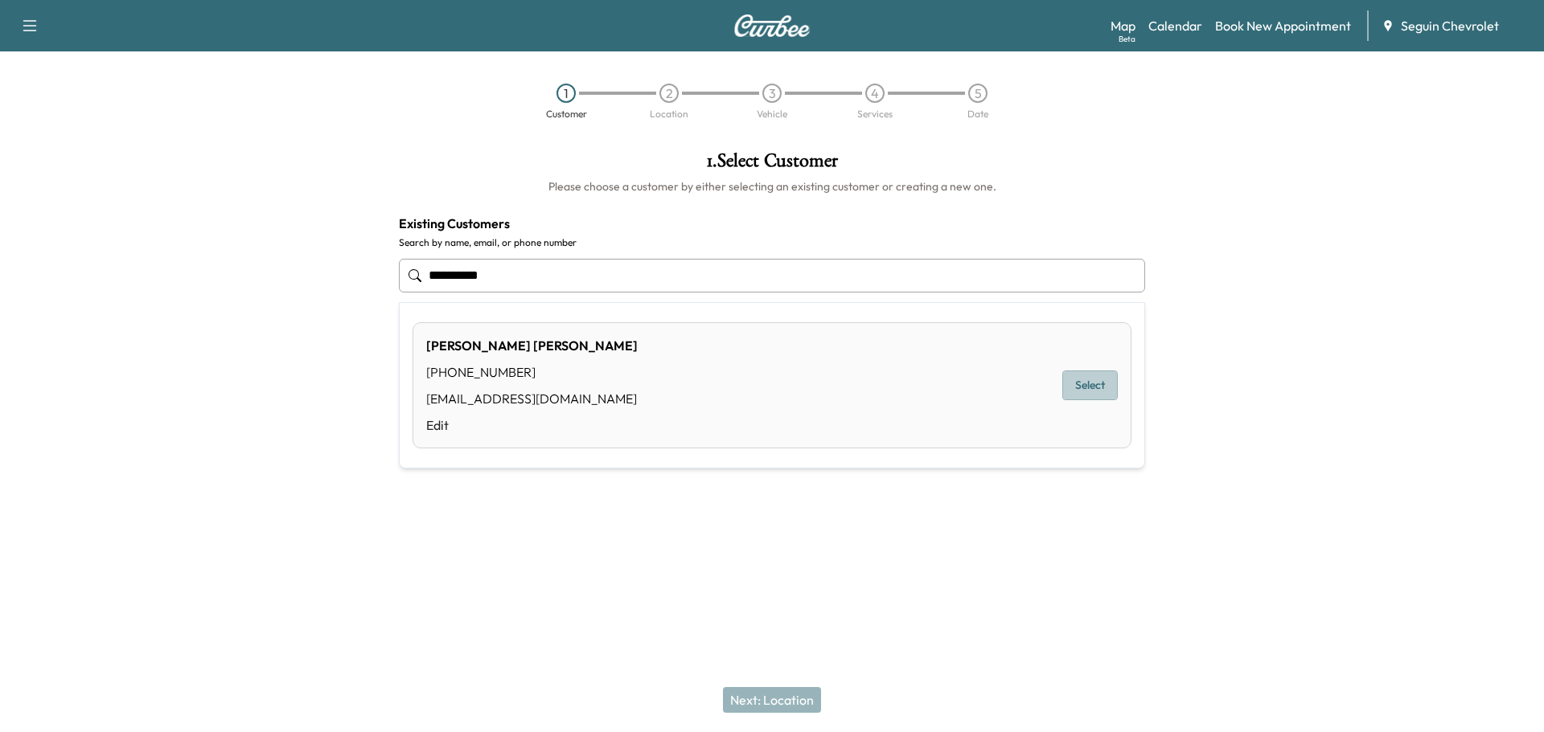
click at [1087, 379] on button "Select" at bounding box center [1089, 386] width 55 height 30
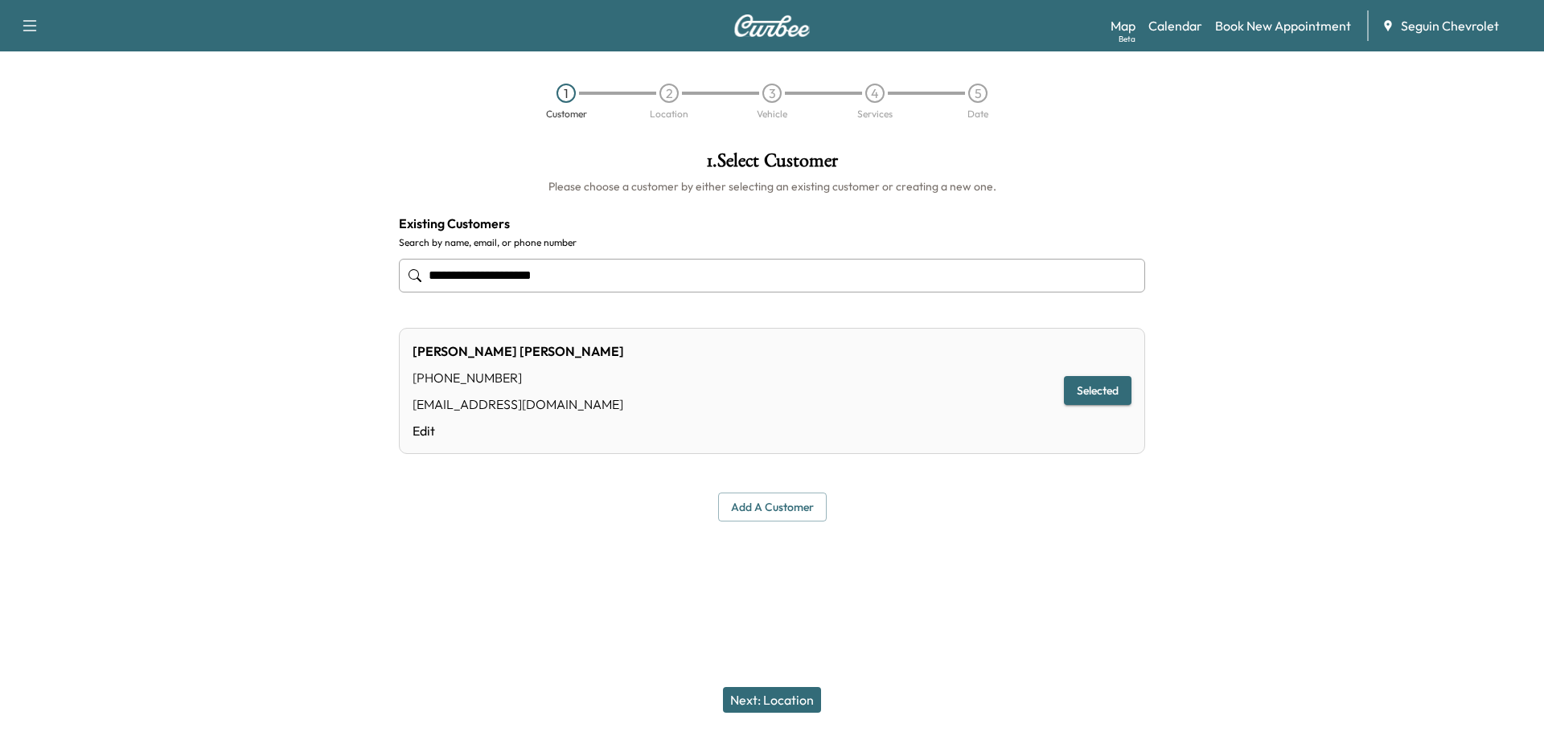
type input "**********"
click at [1109, 389] on button "Selected" at bounding box center [1098, 391] width 68 height 30
click at [783, 700] on button "Next: Location" at bounding box center [772, 700] width 98 height 26
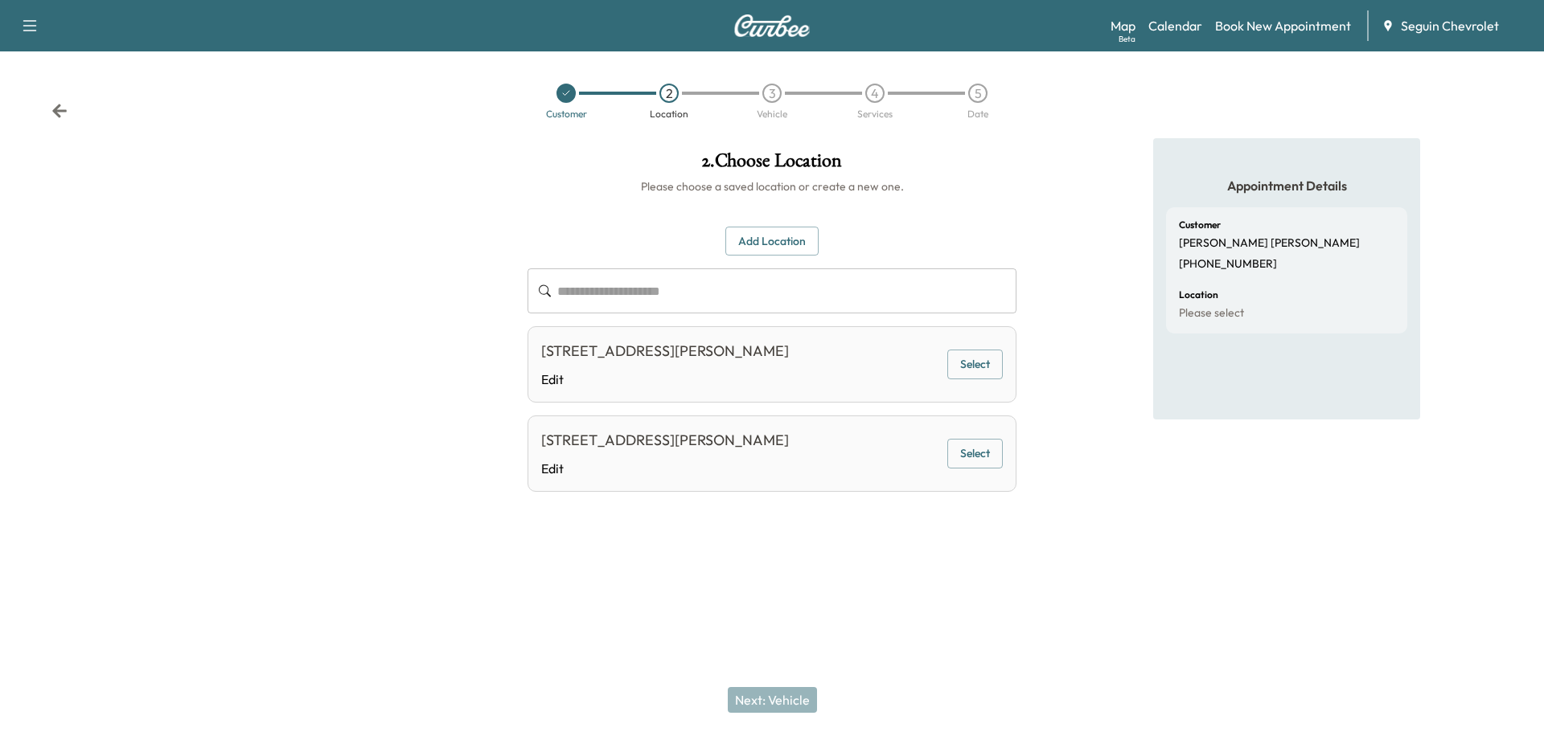
click at [980, 365] on button "Select" at bounding box center [974, 365] width 55 height 30
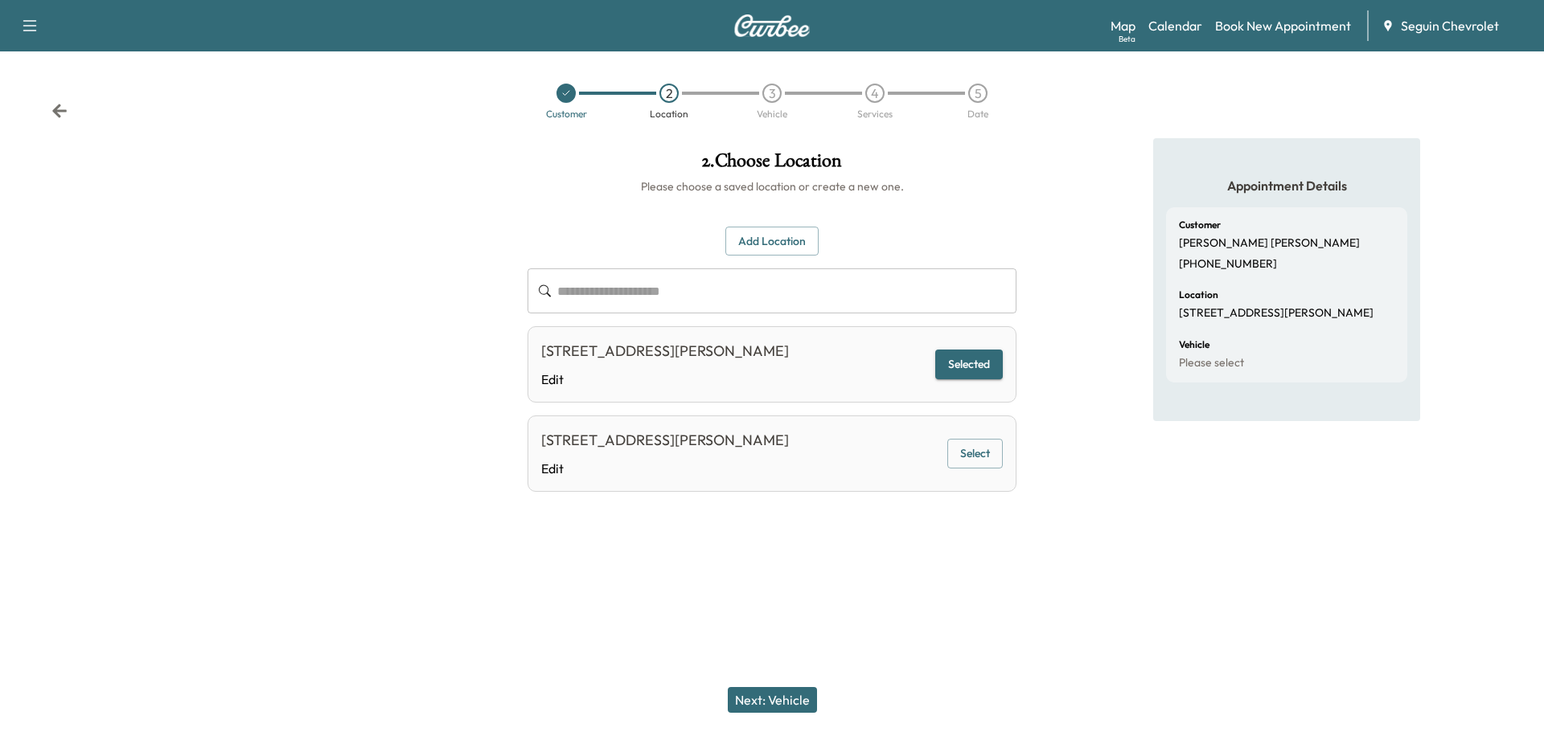
click at [799, 695] on button "Next: Vehicle" at bounding box center [772, 700] width 89 height 26
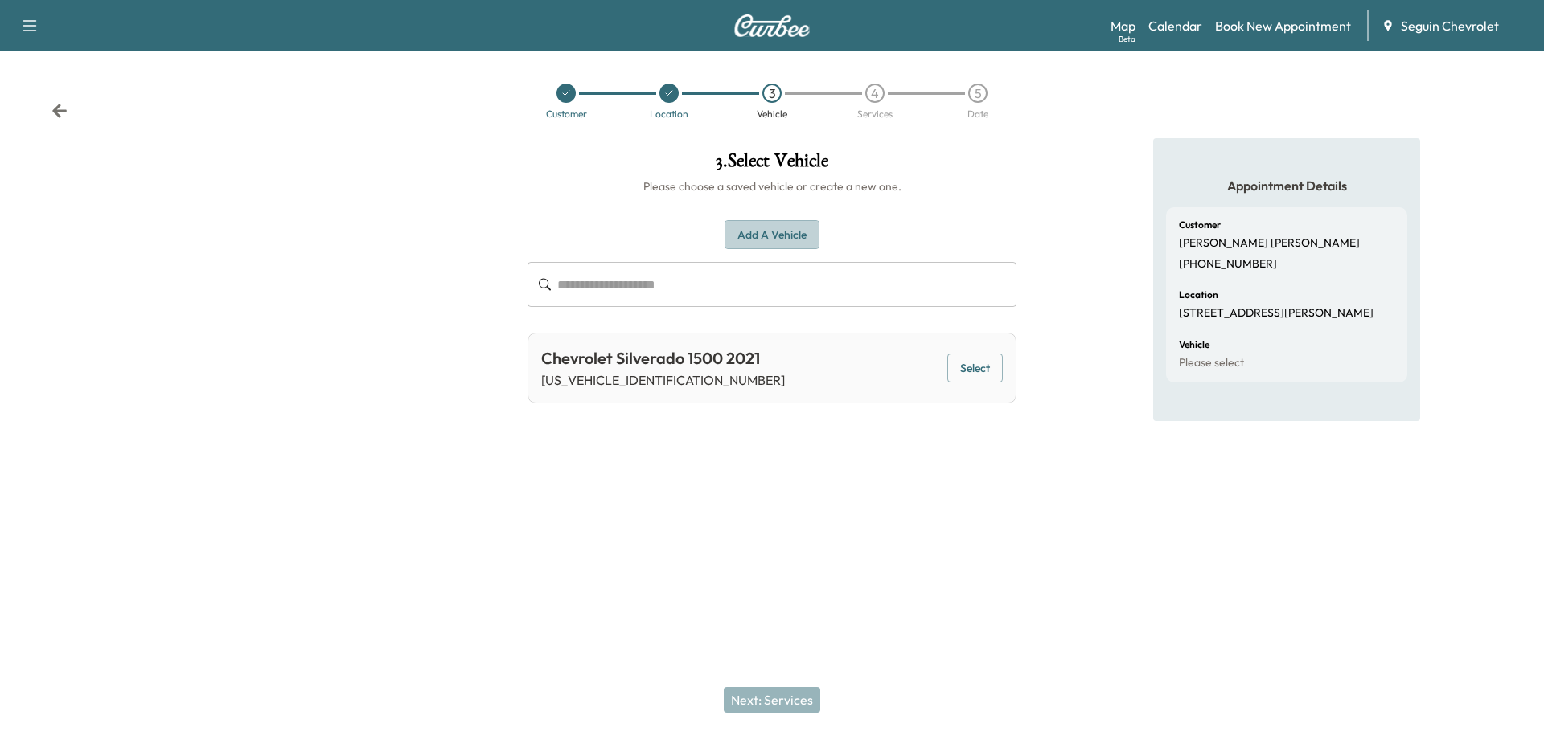
click at [791, 231] on button "Add a Vehicle" at bounding box center [771, 235] width 95 height 30
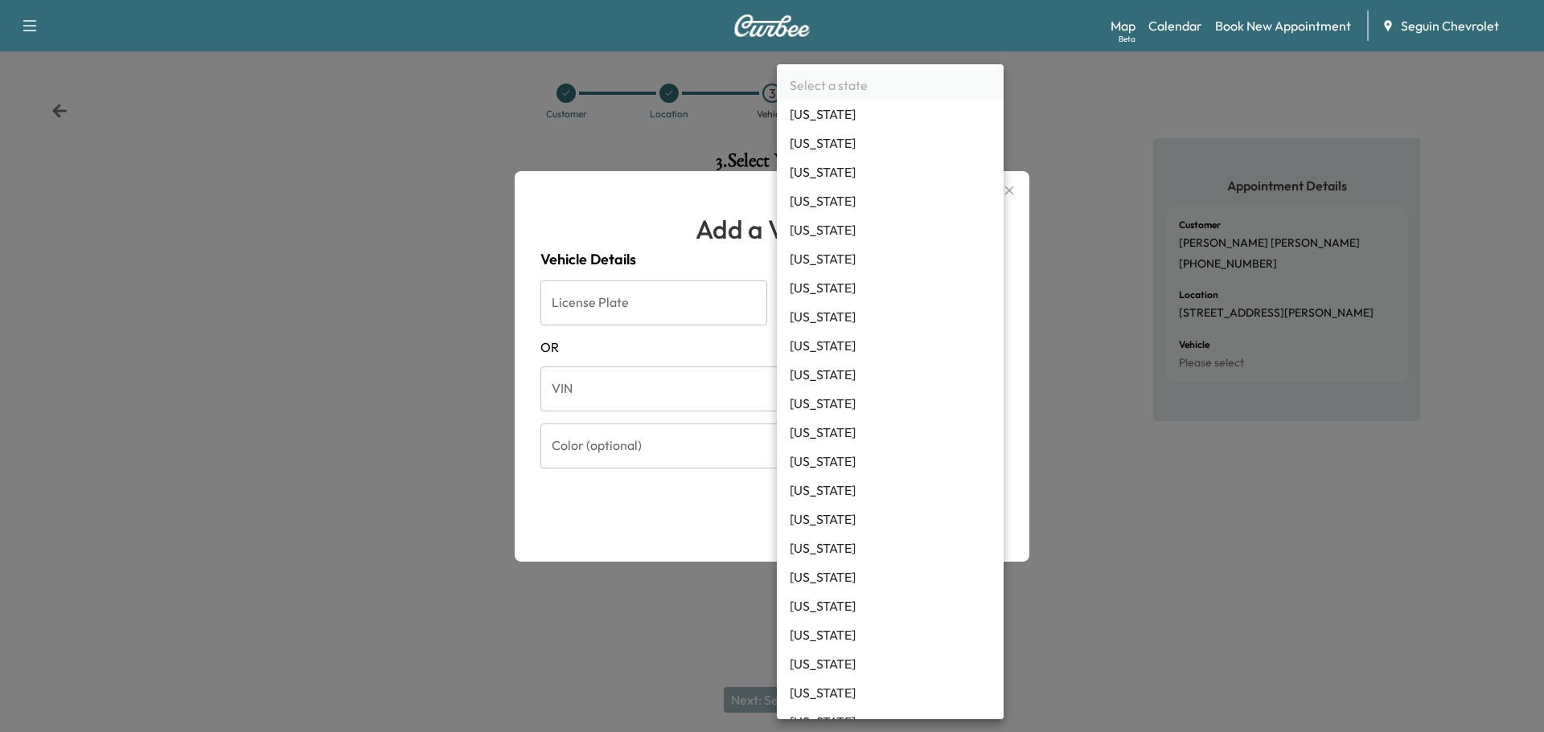
click at [990, 298] on body "Support Log Out Map Beta Calendar Book New Appointment Seguin Chevrolet Custome…" at bounding box center [772, 366] width 1544 height 732
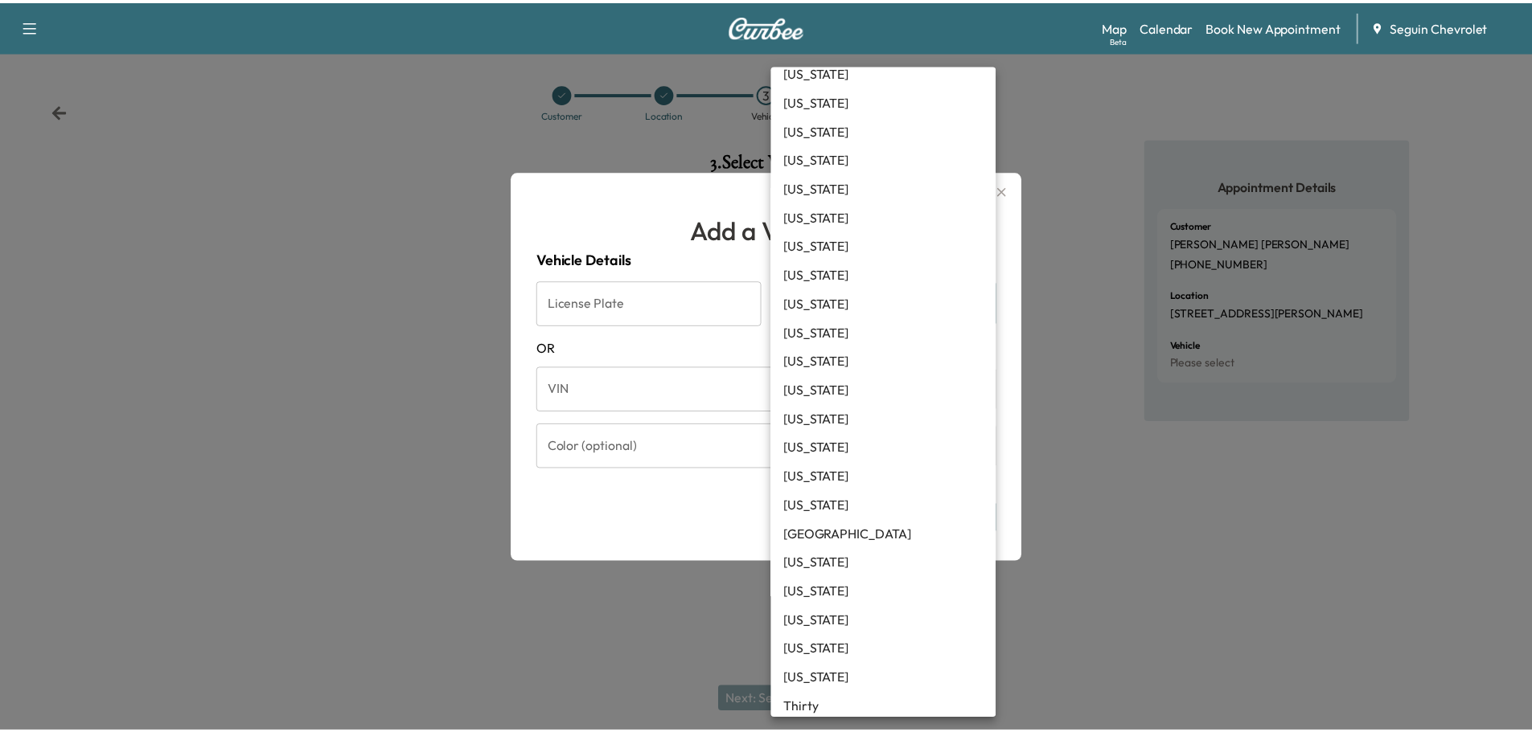
scroll to position [1123, 0]
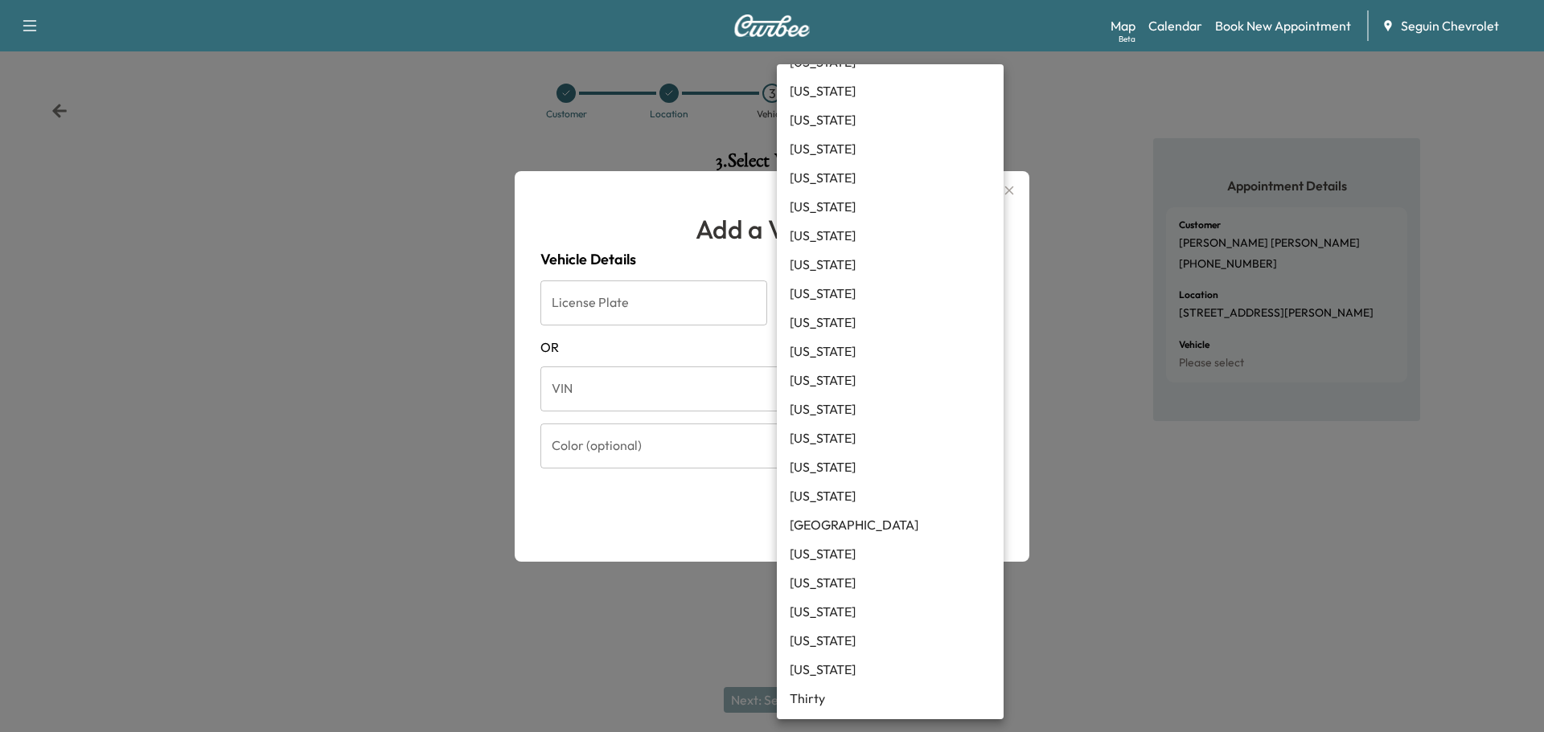
click at [816, 439] on li "[US_STATE]" at bounding box center [890, 438] width 227 height 29
type input "**"
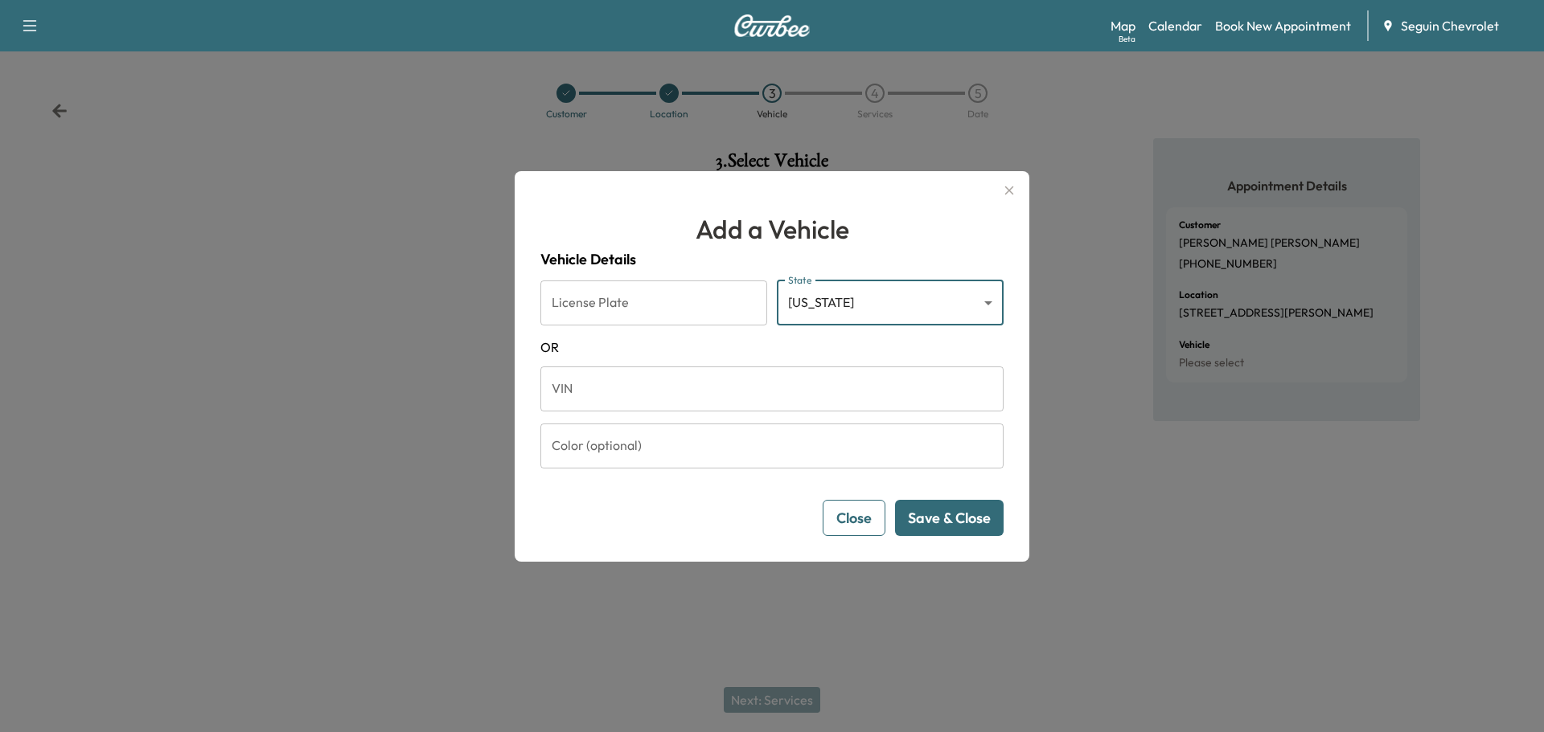
click at [595, 394] on input "VIN" at bounding box center [771, 389] width 463 height 45
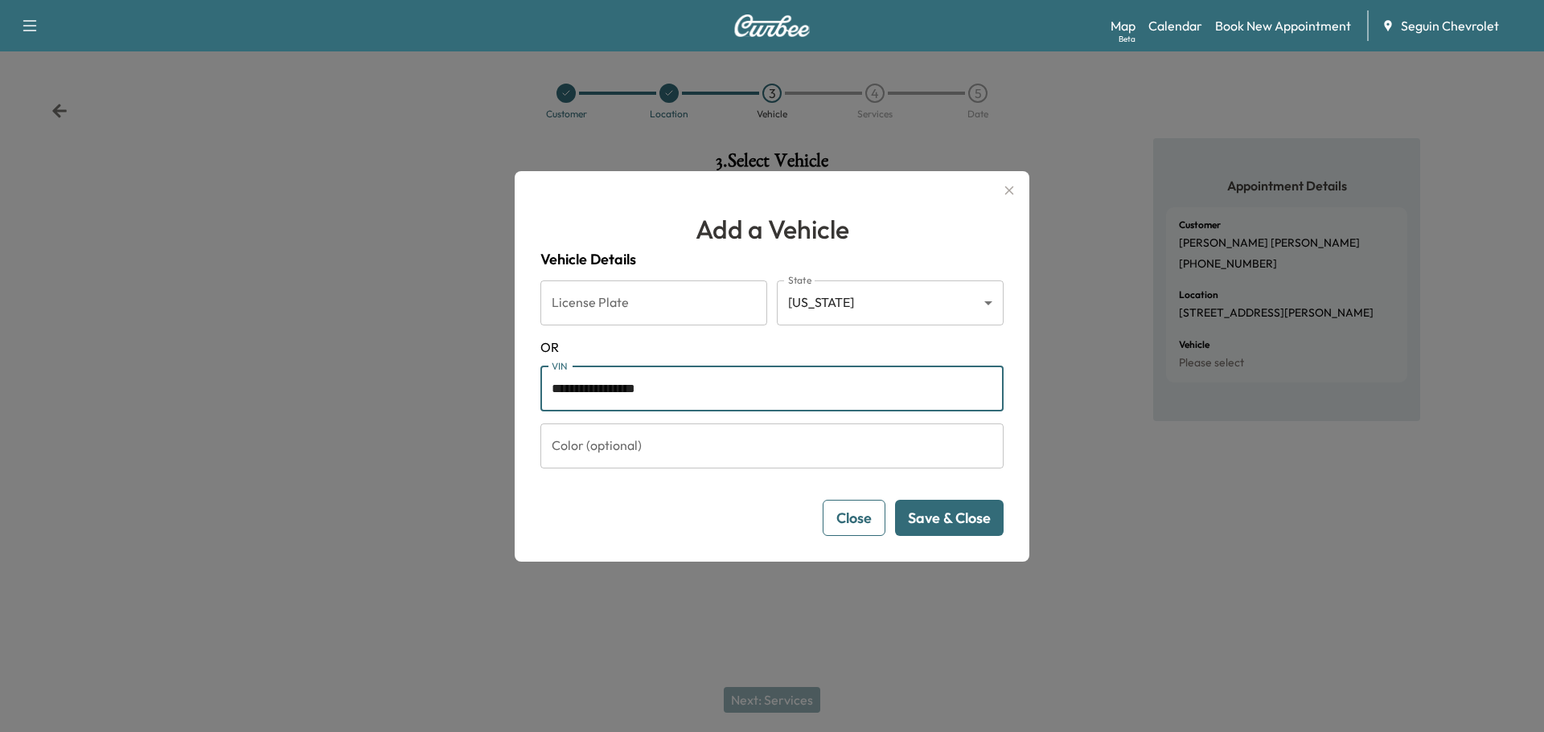
type input "**********"
click at [966, 511] on button "Save & Close" at bounding box center [949, 518] width 109 height 36
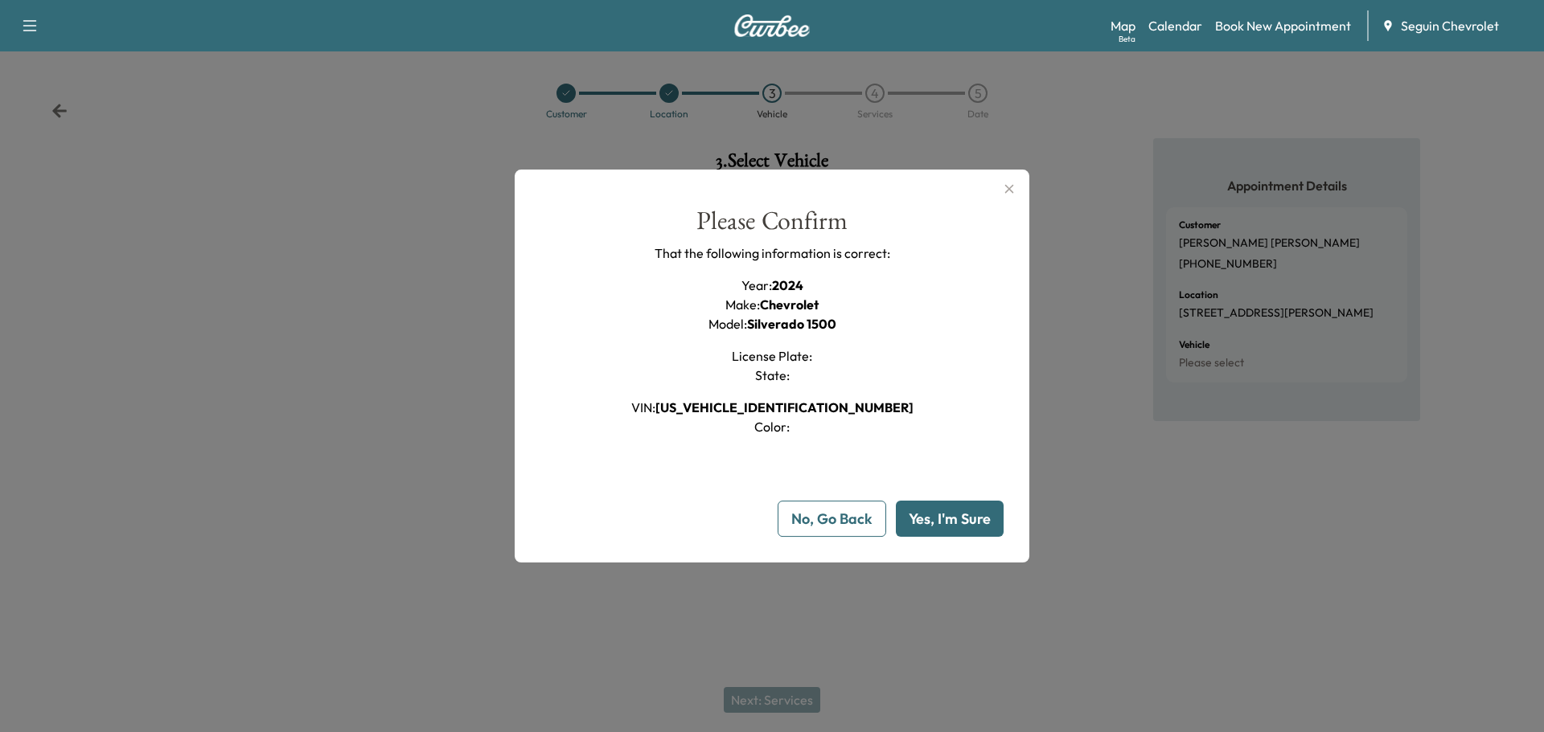
click at [966, 511] on button "Yes, I'm Sure" at bounding box center [950, 519] width 108 height 36
type input "**"
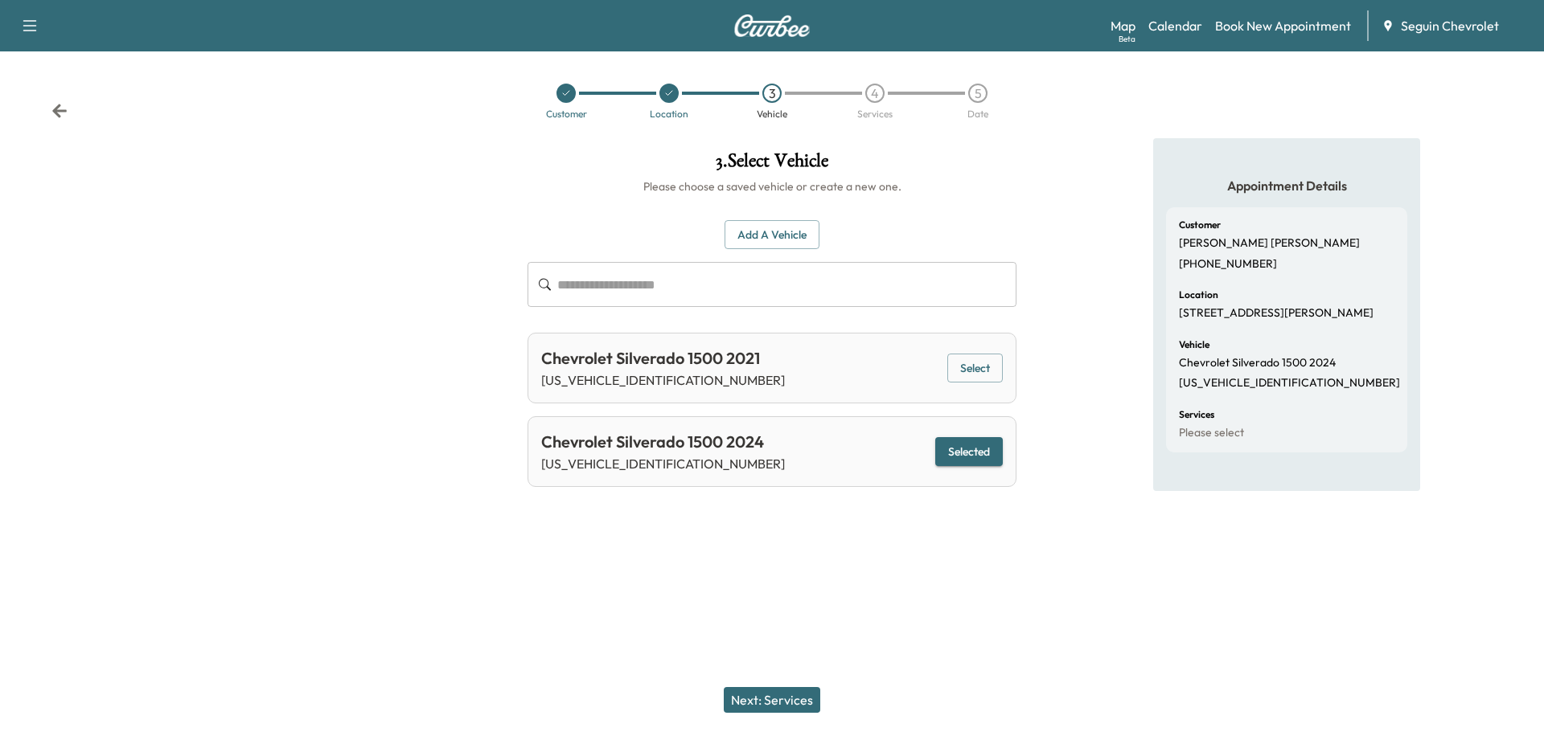
click at [789, 698] on button "Next: Services" at bounding box center [772, 700] width 96 height 26
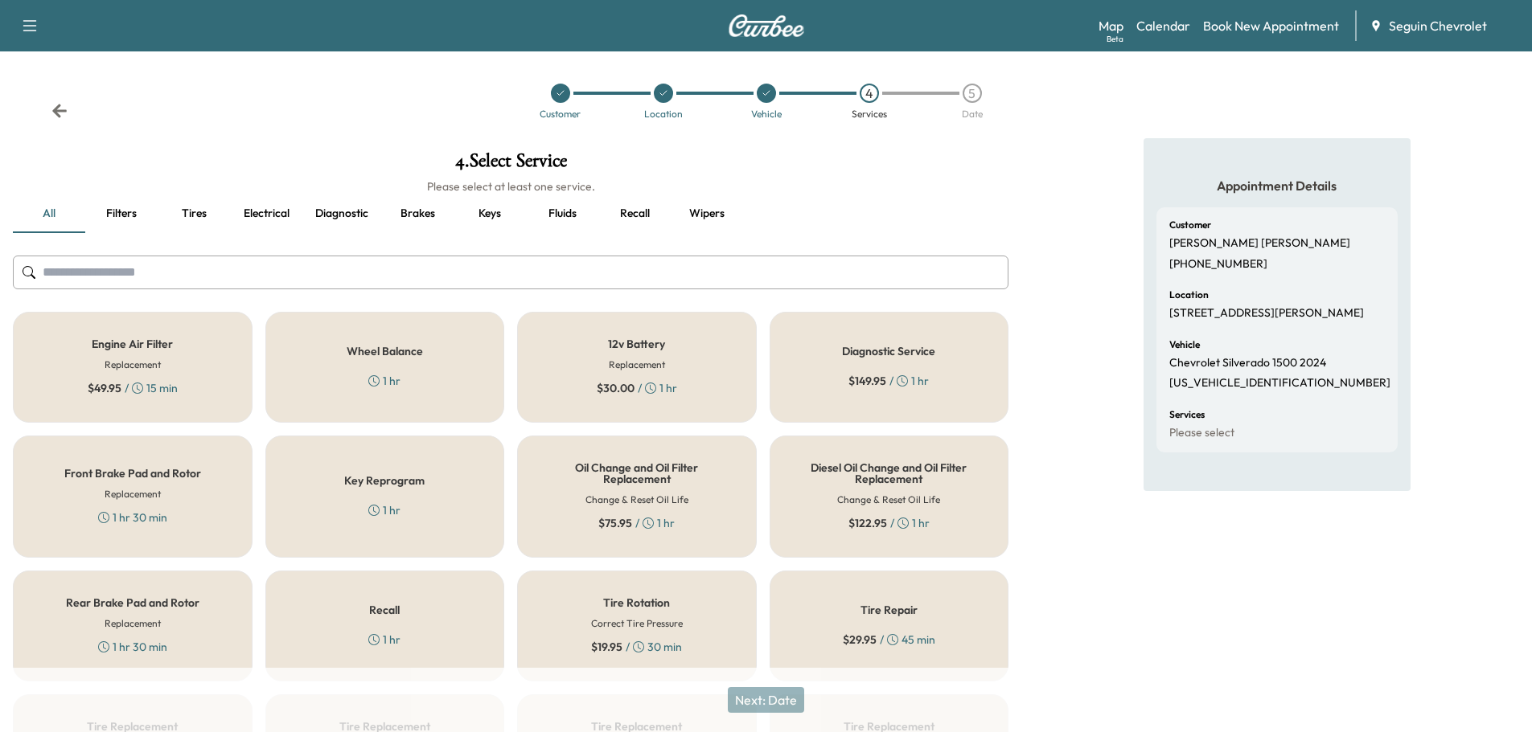
click at [406, 613] on div "Recall 1 hr" at bounding box center [385, 626] width 240 height 111
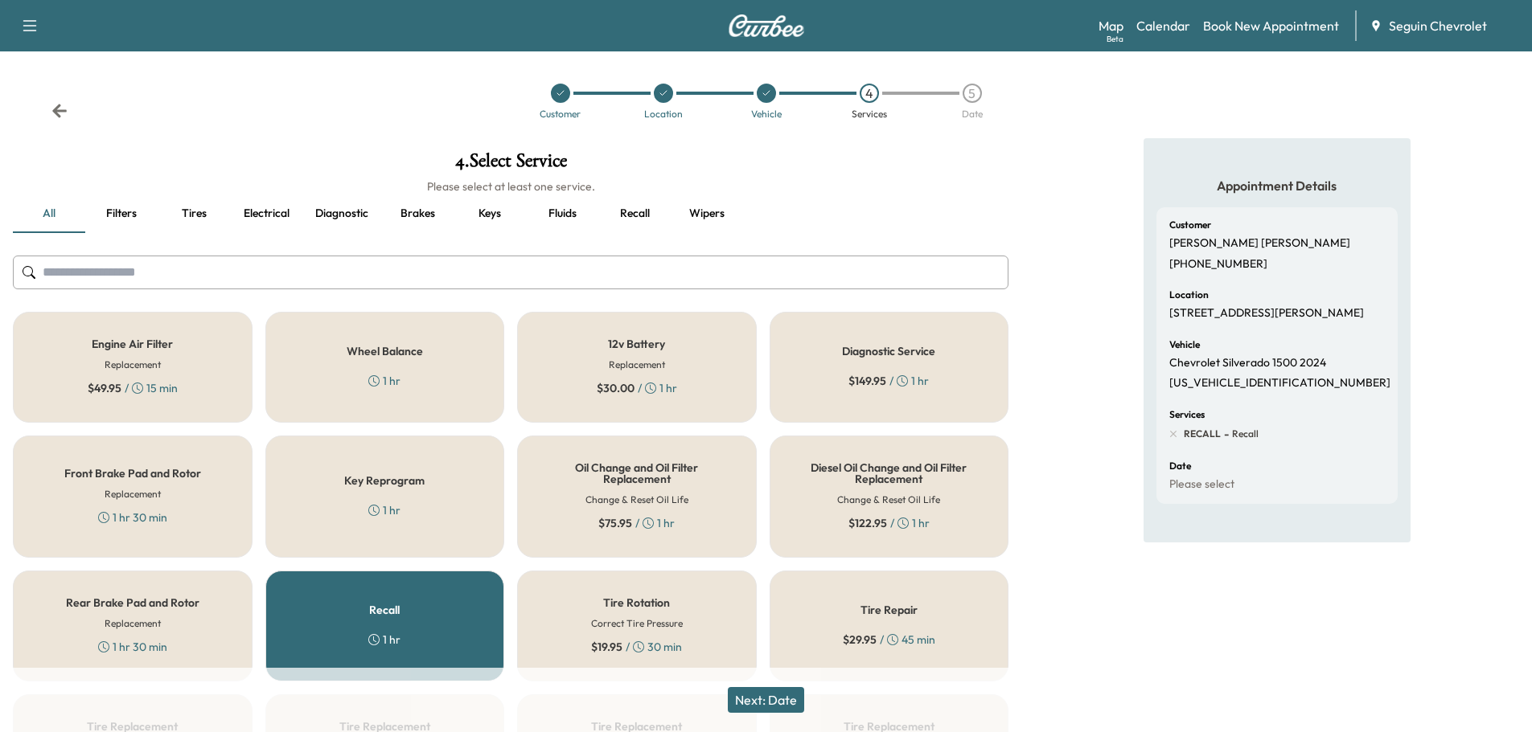
click at [786, 694] on button "Next: Date" at bounding box center [766, 700] width 76 height 26
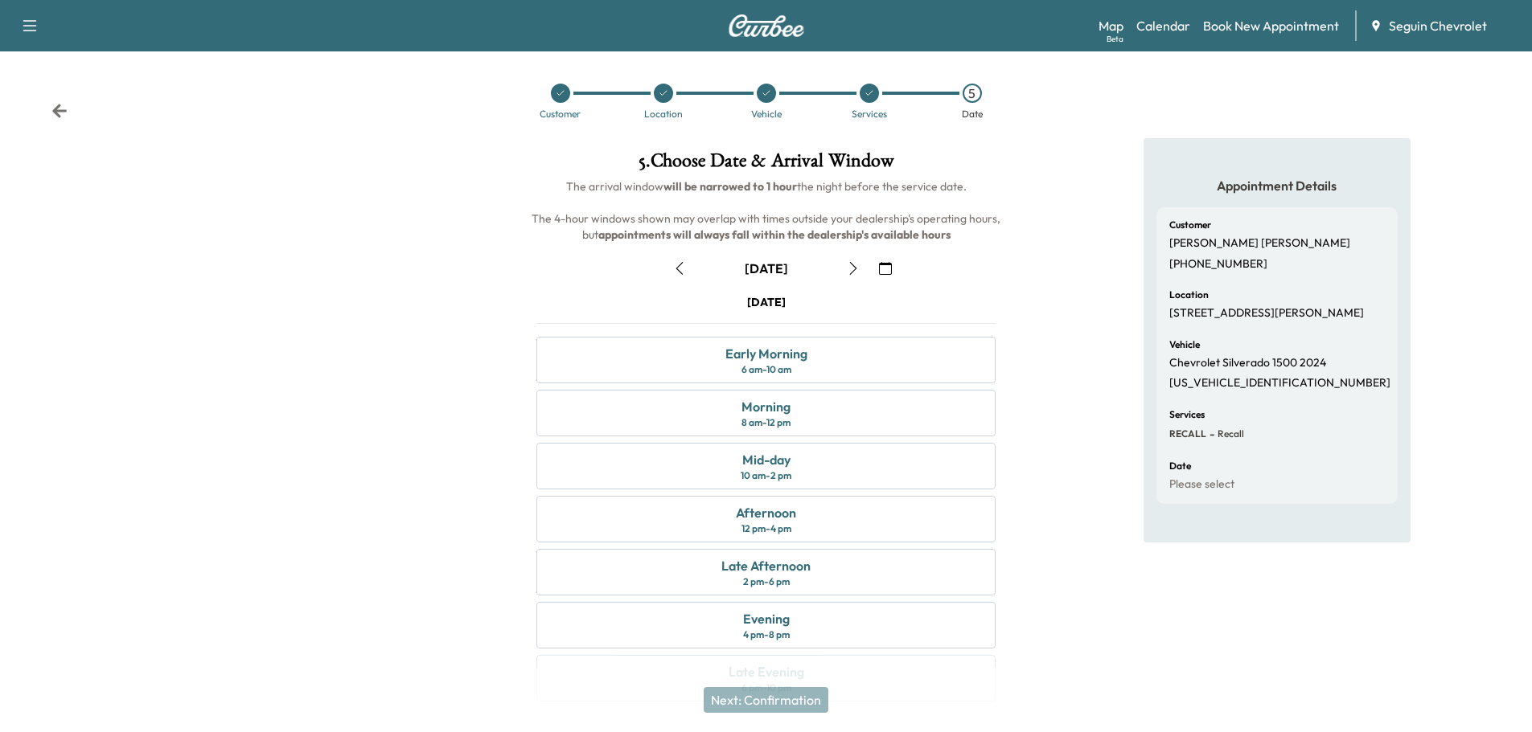
click at [852, 265] on icon "button" at bounding box center [852, 268] width 7 height 13
click at [888, 270] on icon "button" at bounding box center [885, 268] width 13 height 13
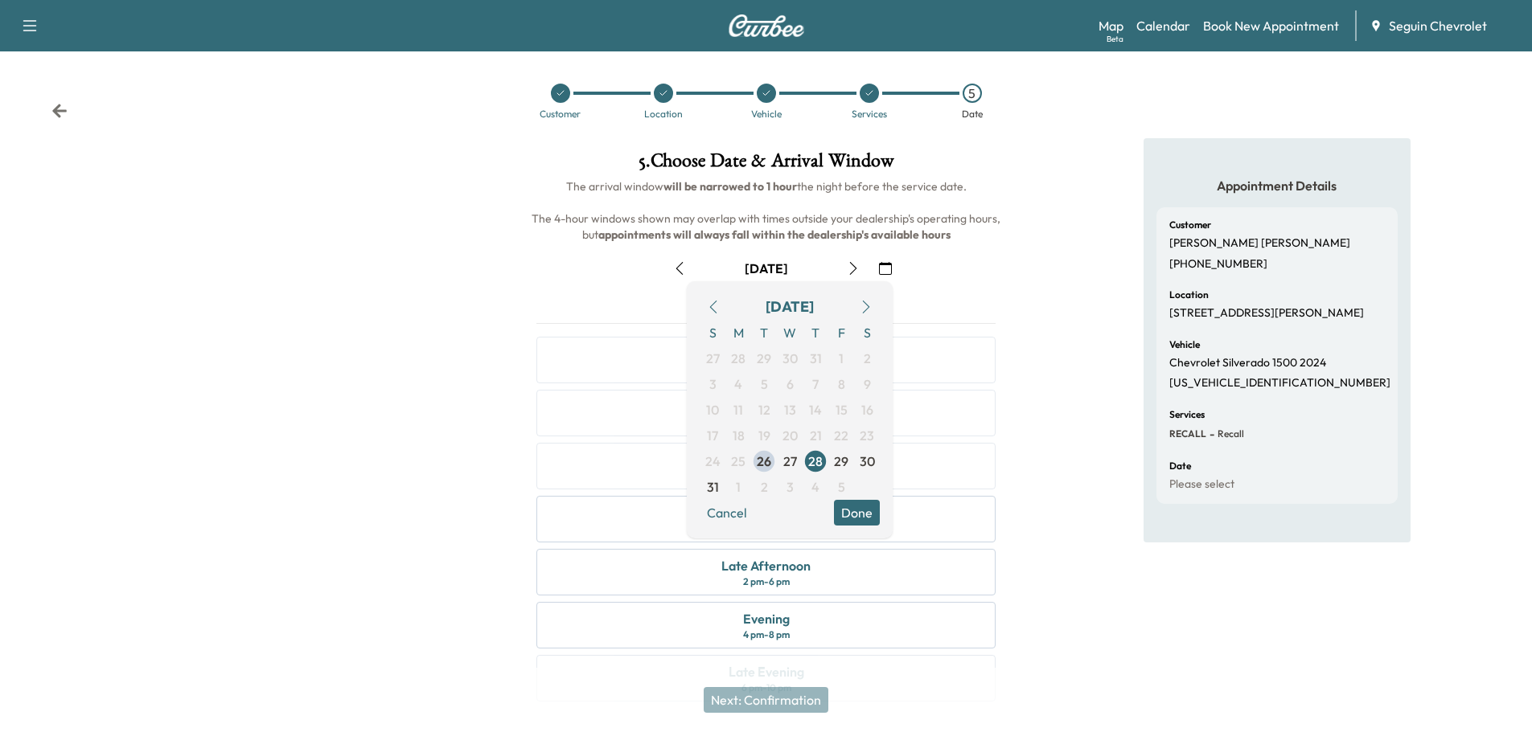
click at [867, 300] on button "button" at bounding box center [865, 307] width 27 height 26
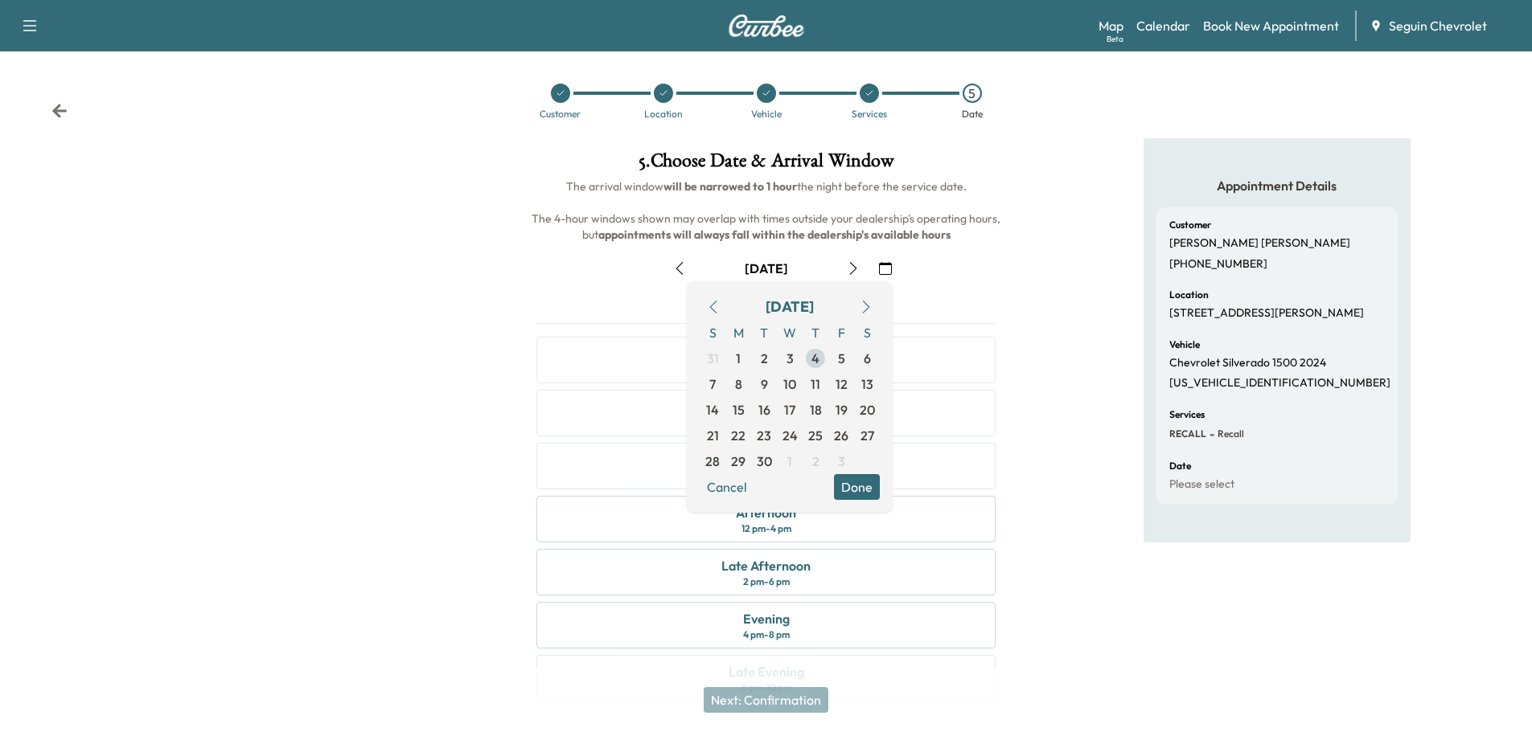
click at [812, 356] on span "4" at bounding box center [815, 358] width 8 height 19
click at [863, 482] on button "Done" at bounding box center [857, 487] width 46 height 26
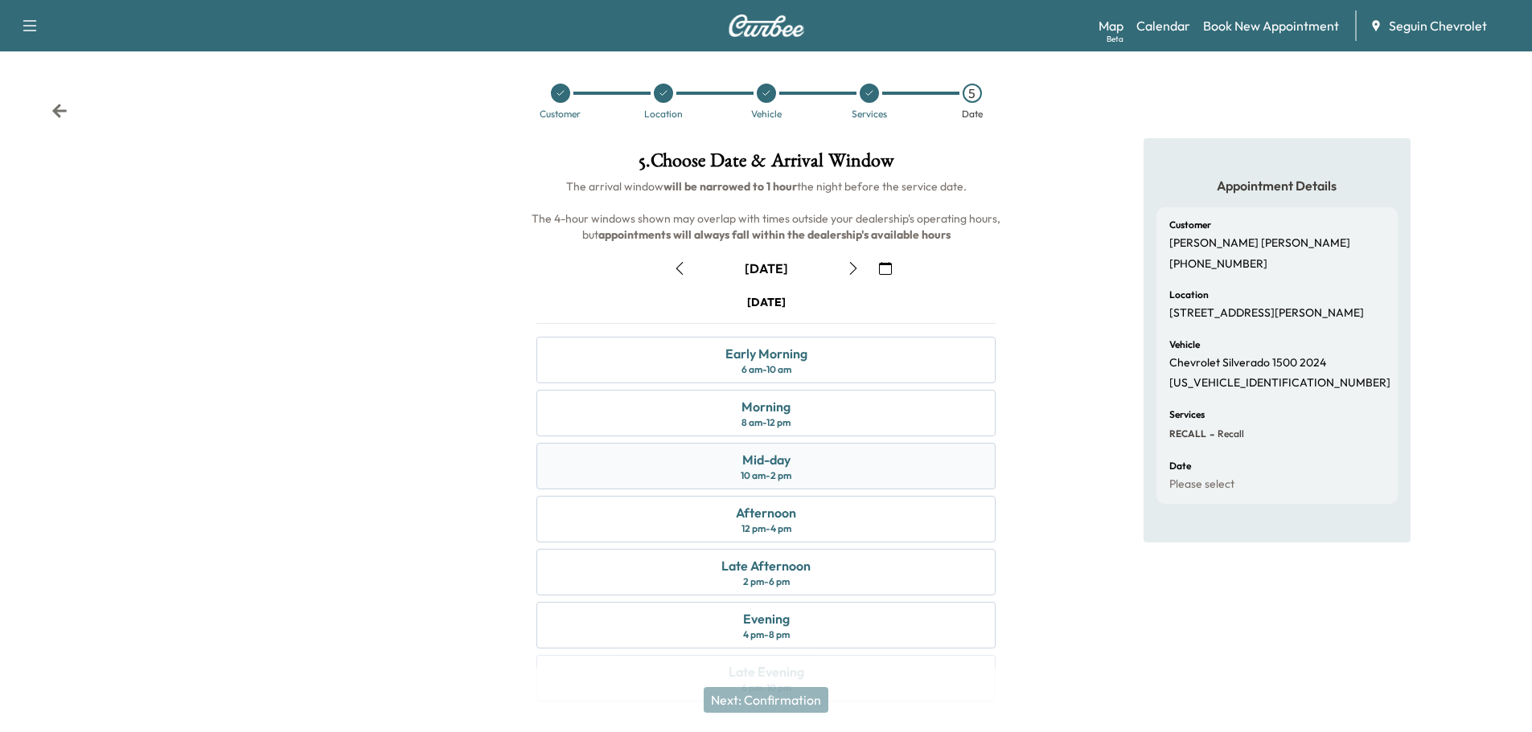
click at [867, 478] on div "Mid-day 10 am - 2 pm" at bounding box center [765, 466] width 459 height 47
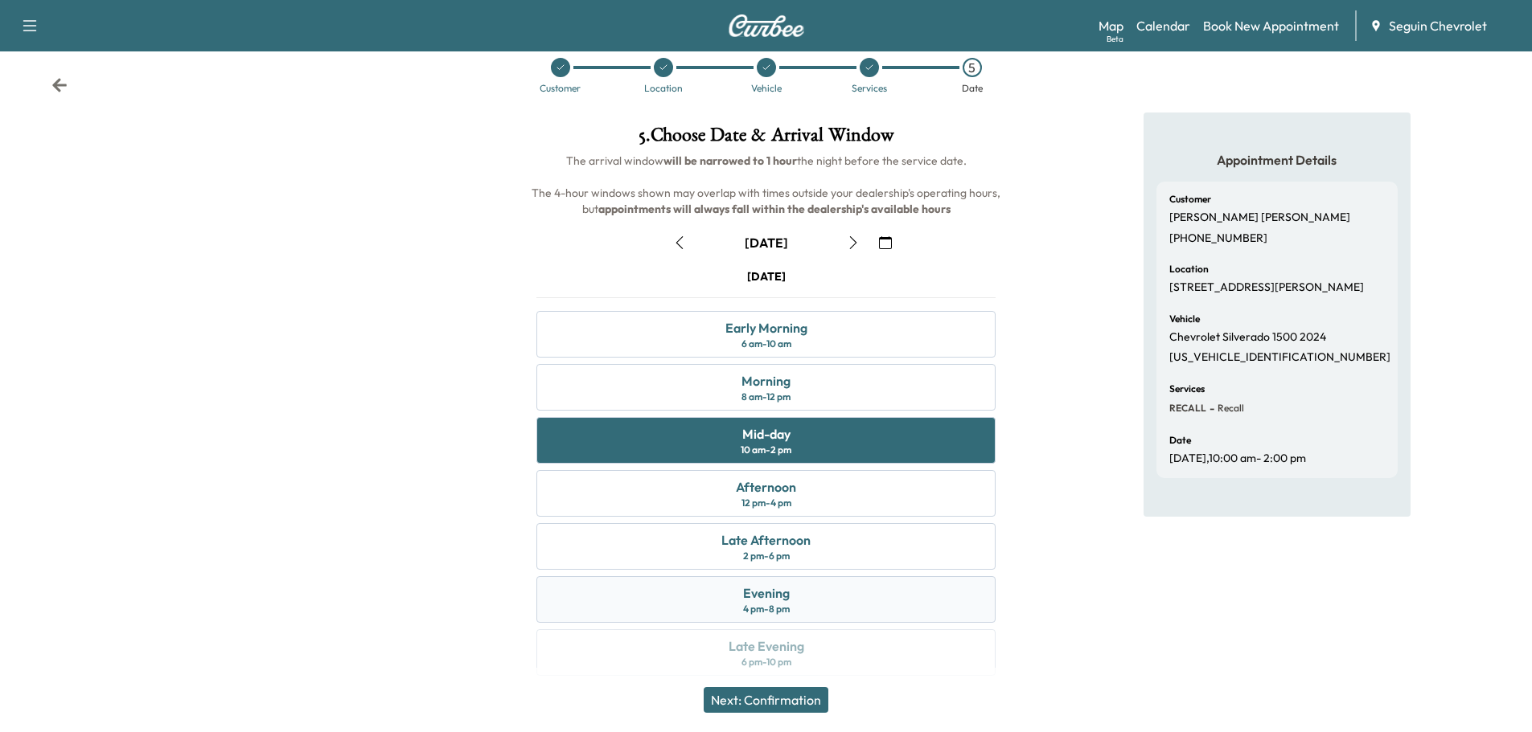
scroll to position [40, 0]
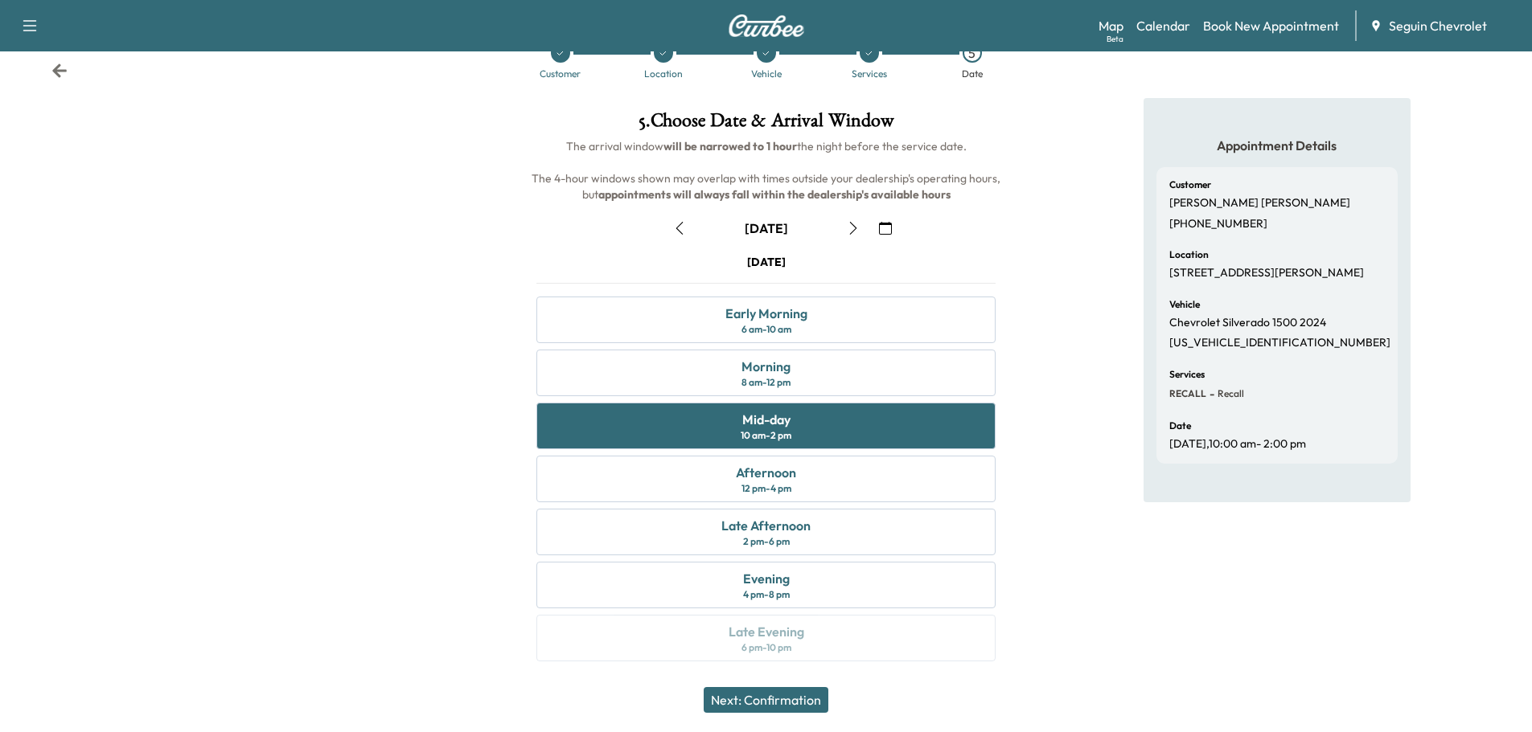
click at [795, 702] on button "Next: Confirmation" at bounding box center [765, 700] width 125 height 26
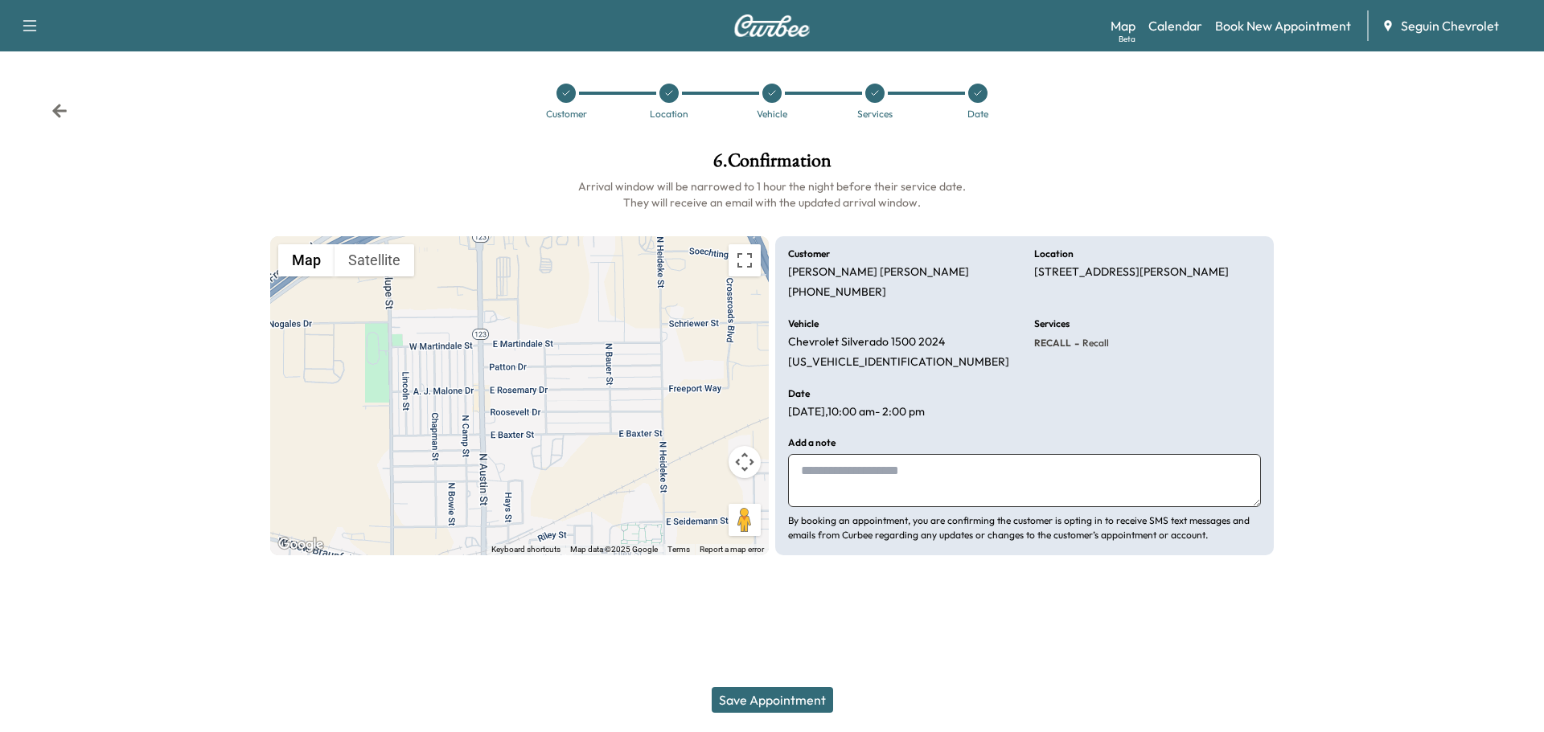
click at [851, 482] on textarea at bounding box center [1024, 480] width 473 height 53
click at [944, 498] on textarea "**********" at bounding box center [1024, 480] width 473 height 53
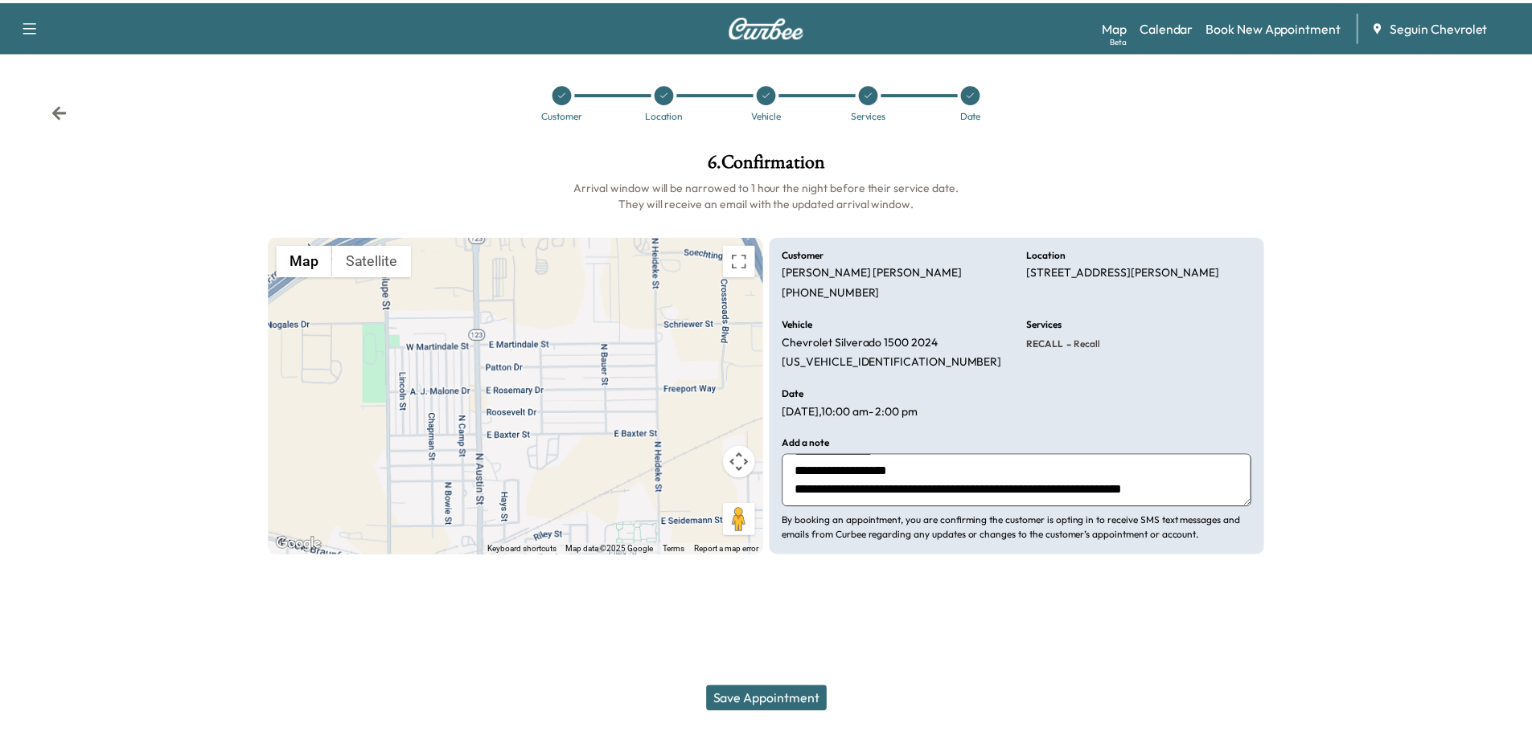
scroll to position [51, 0]
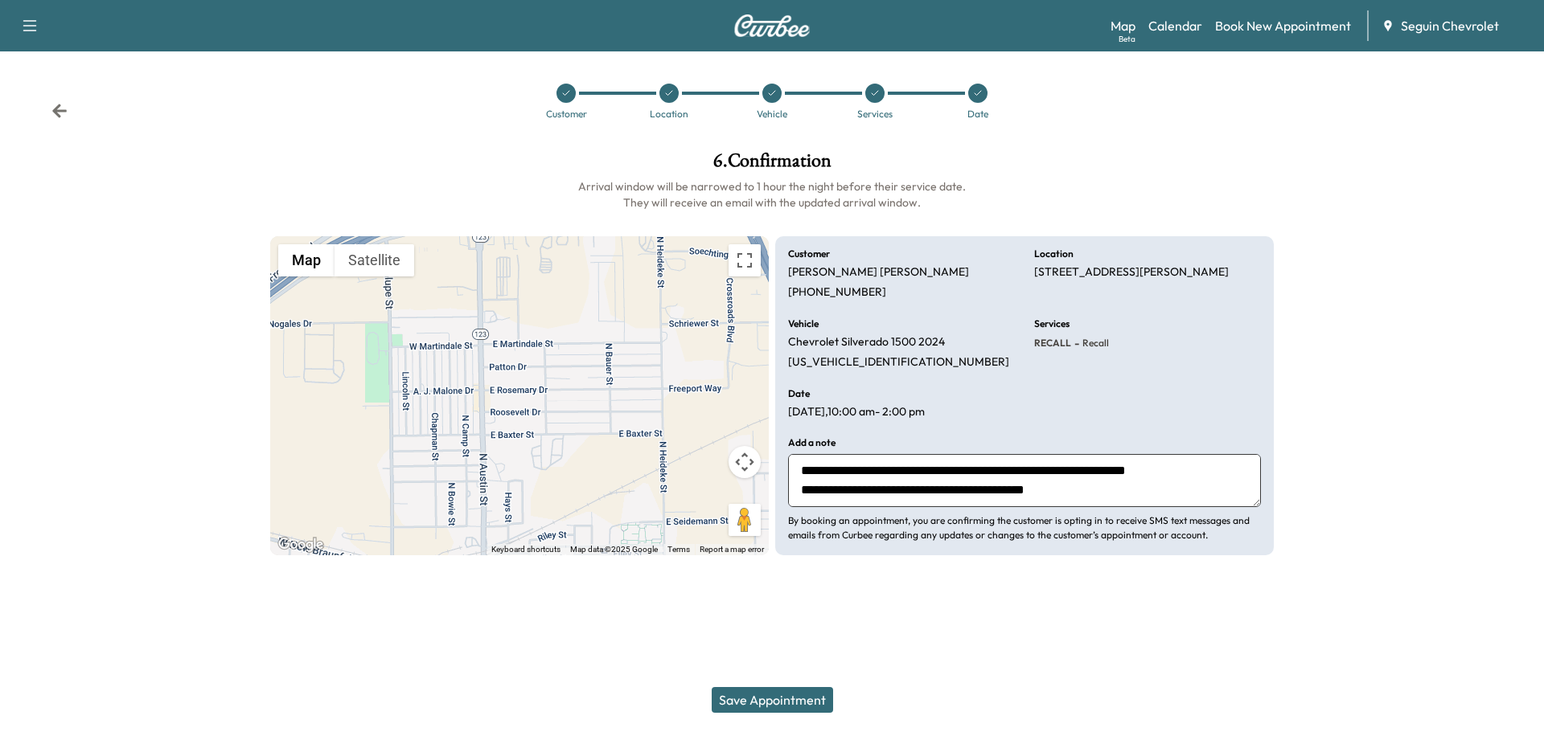
type textarea "**********"
click at [807, 699] on button "Save Appointment" at bounding box center [771, 700] width 121 height 26
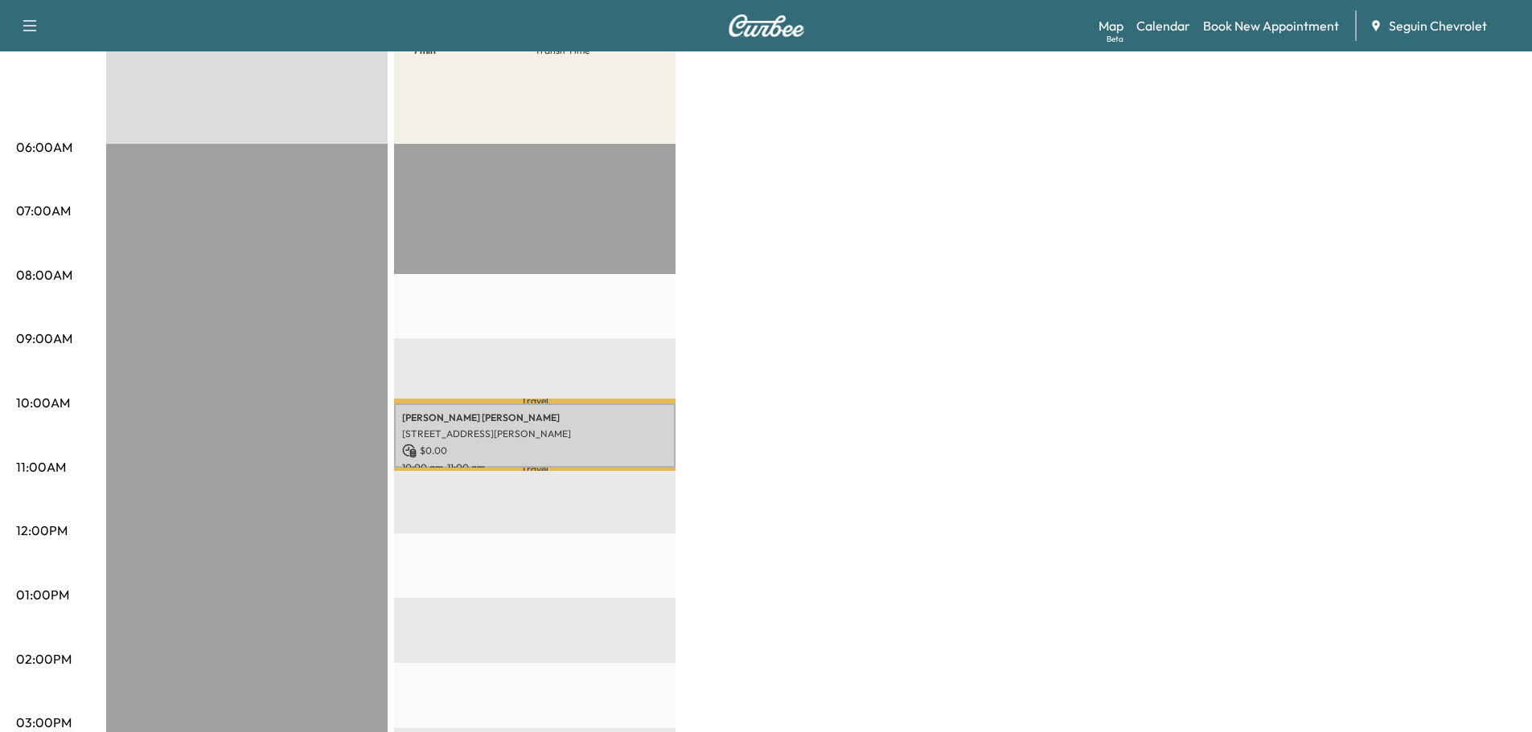
scroll to position [241, 0]
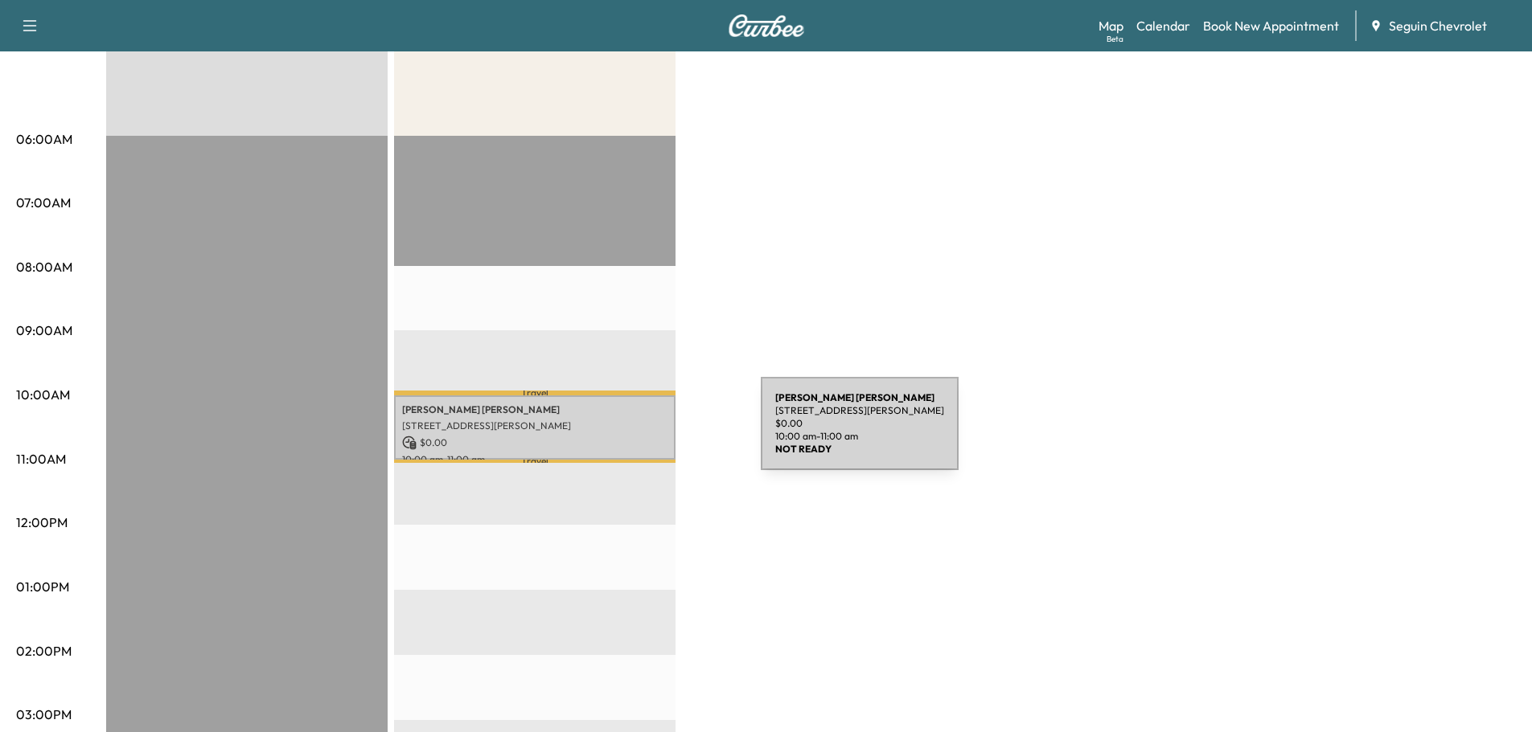
click at [640, 436] on p "$ 0.00" at bounding box center [534, 443] width 265 height 14
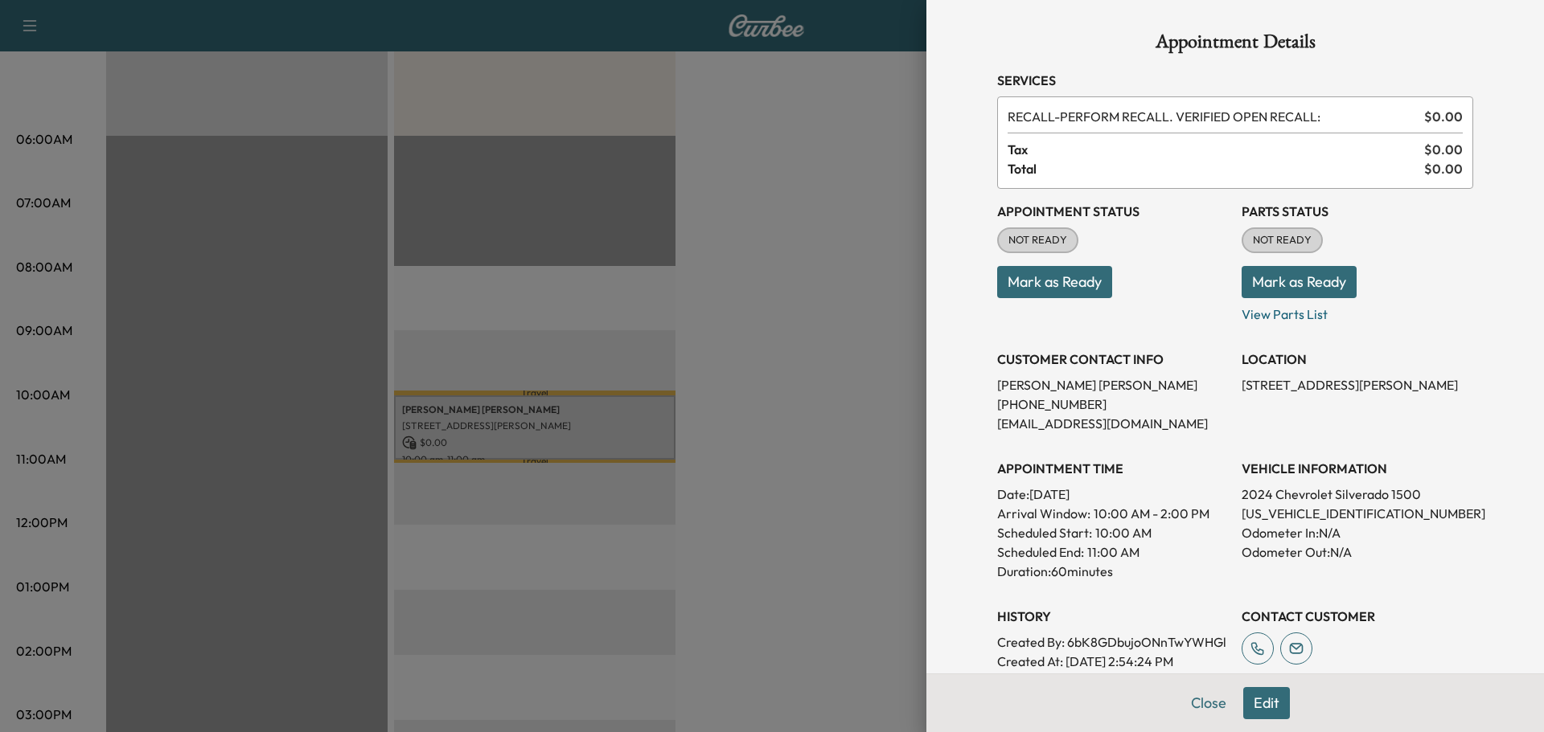
click at [848, 273] on div at bounding box center [772, 366] width 1544 height 732
